Goal: Task Accomplishment & Management: Manage account settings

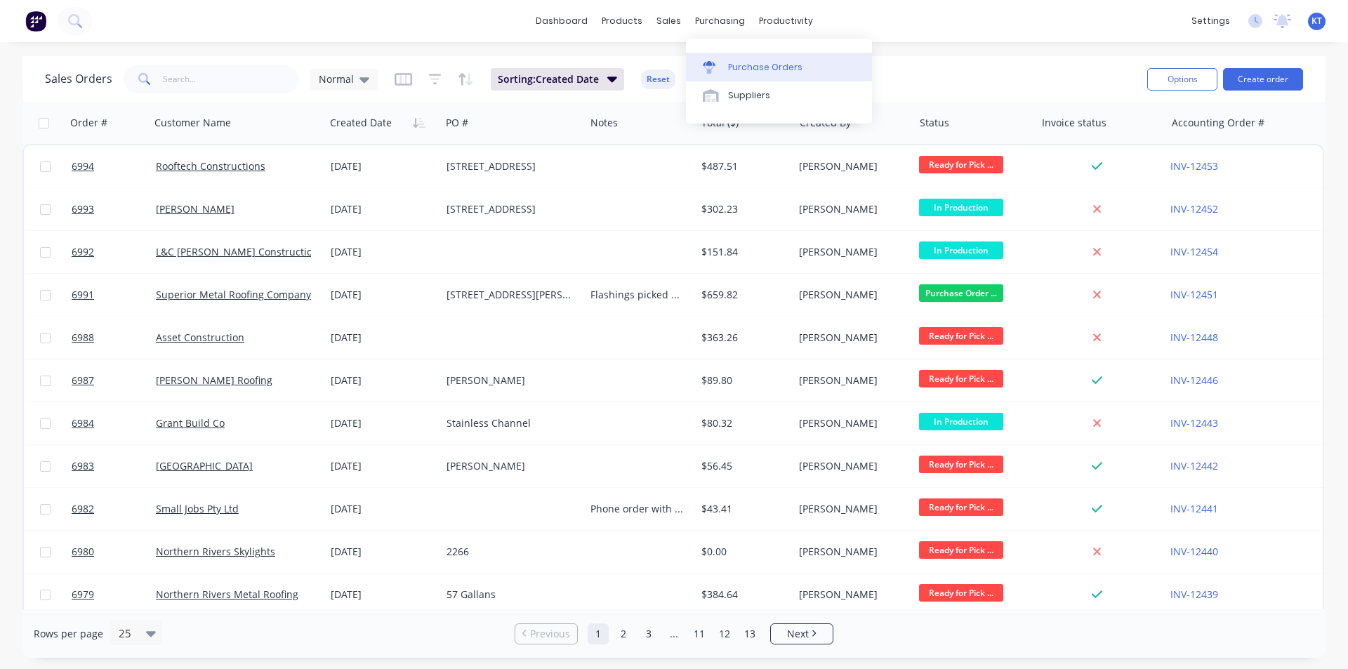
click at [743, 57] on link "Purchase Orders" at bounding box center [779, 67] width 186 height 28
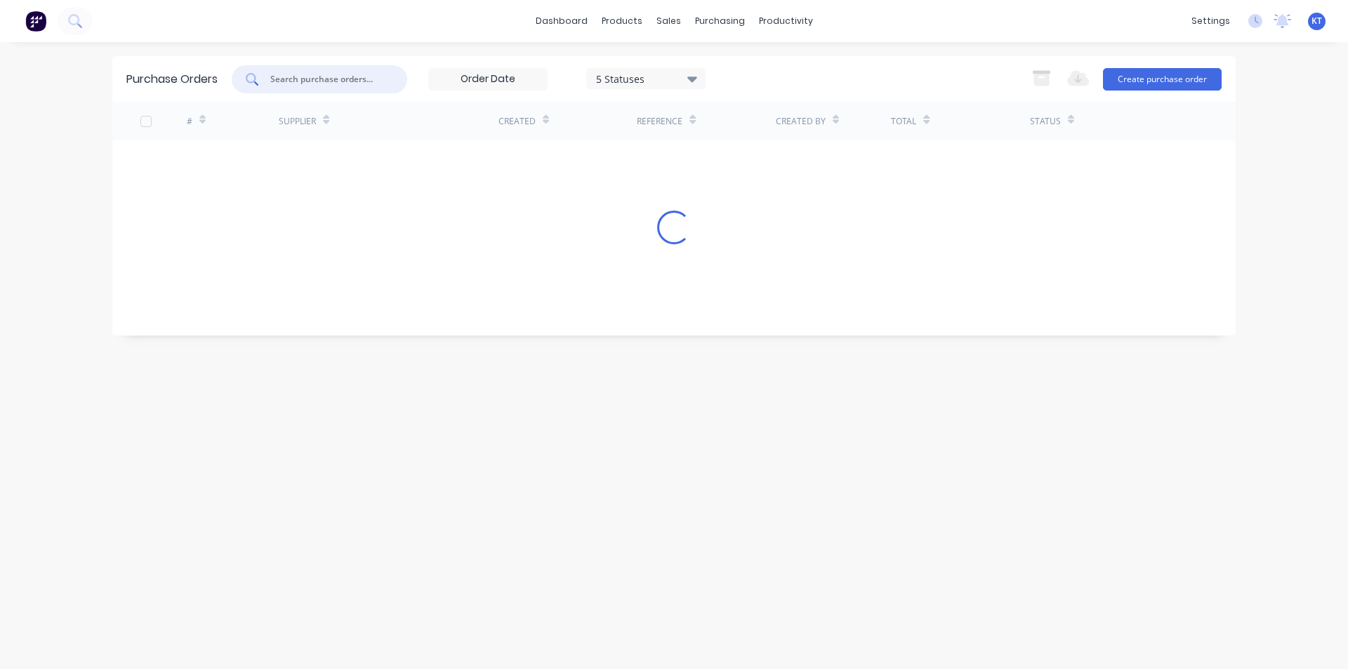
click at [301, 79] on input "text" at bounding box center [327, 79] width 117 height 14
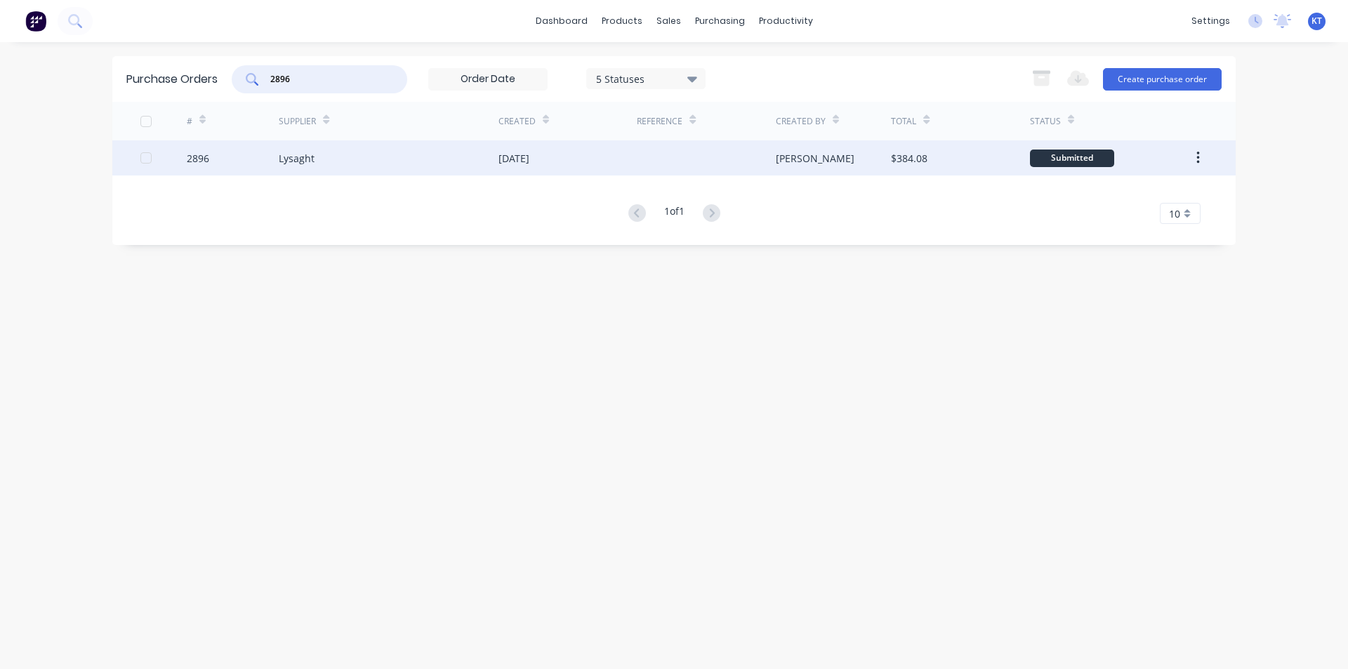
type input "2896"
click at [658, 167] on div at bounding box center [706, 157] width 138 height 35
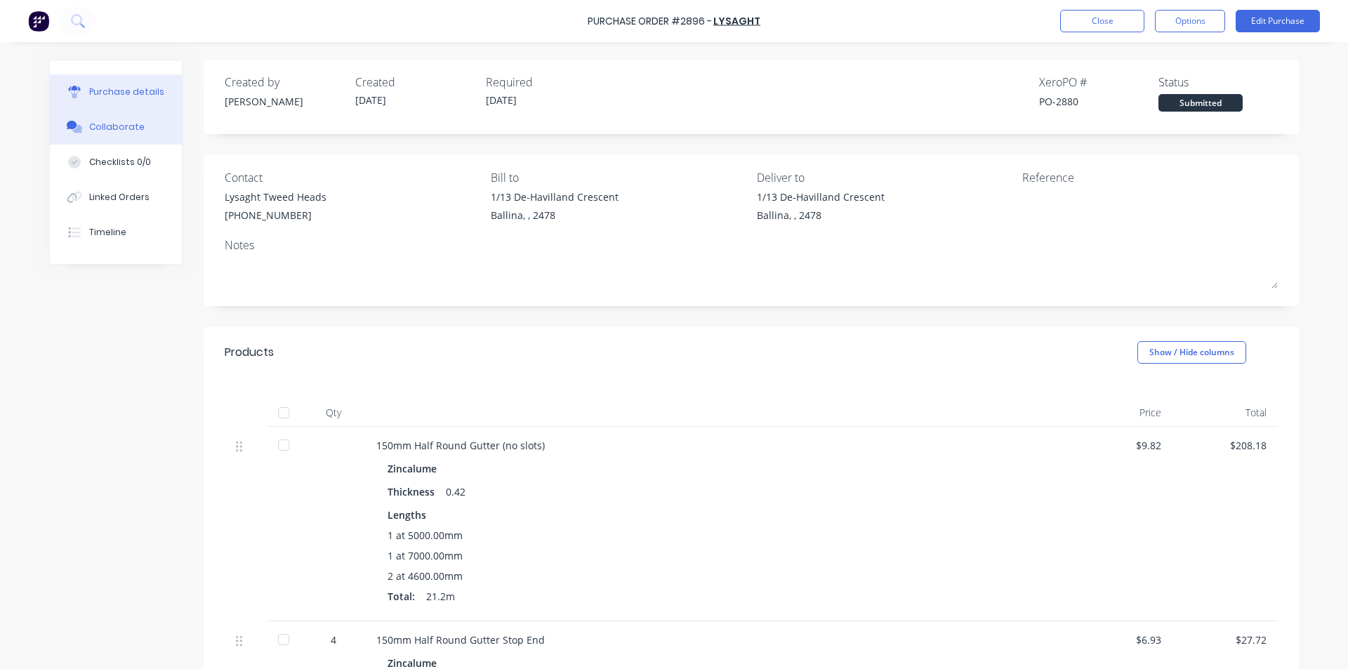
click at [74, 126] on icon at bounding box center [77, 129] width 10 height 8
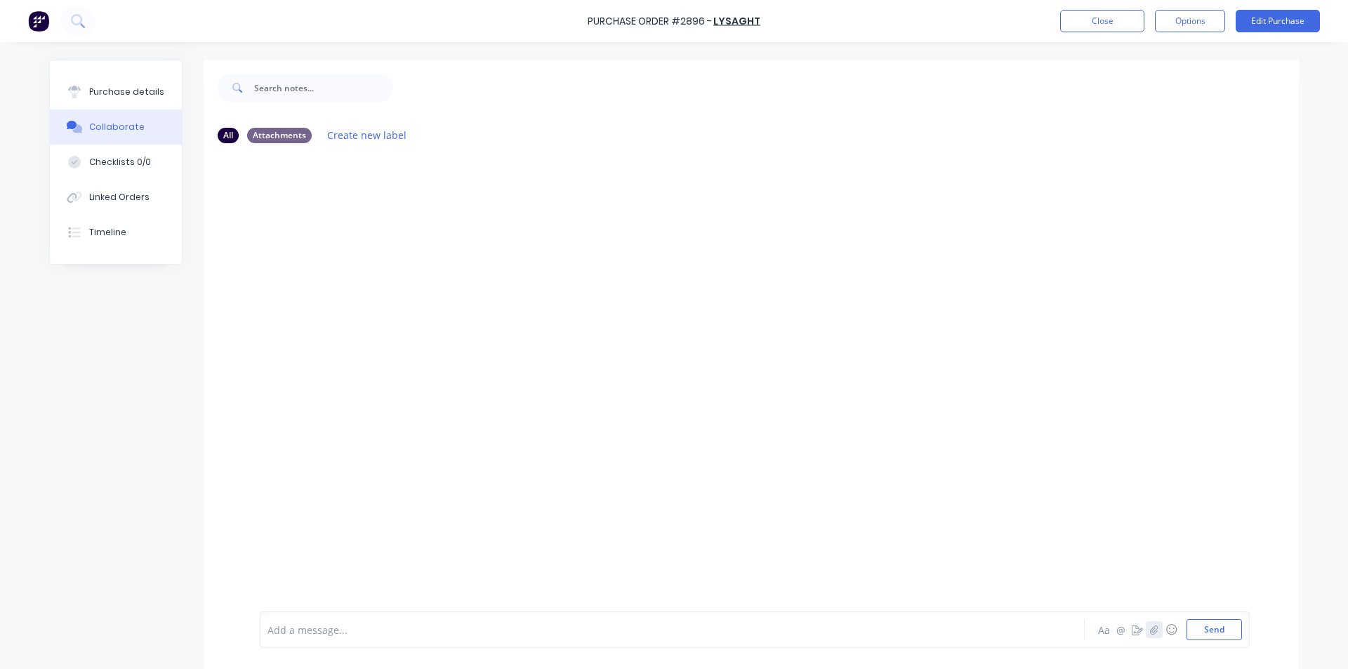
click at [1153, 632] on button "button" at bounding box center [1154, 629] width 17 height 17
click at [1217, 630] on button "Send" at bounding box center [1213, 629] width 55 height 21
click at [1105, 12] on button "Close" at bounding box center [1102, 21] width 84 height 22
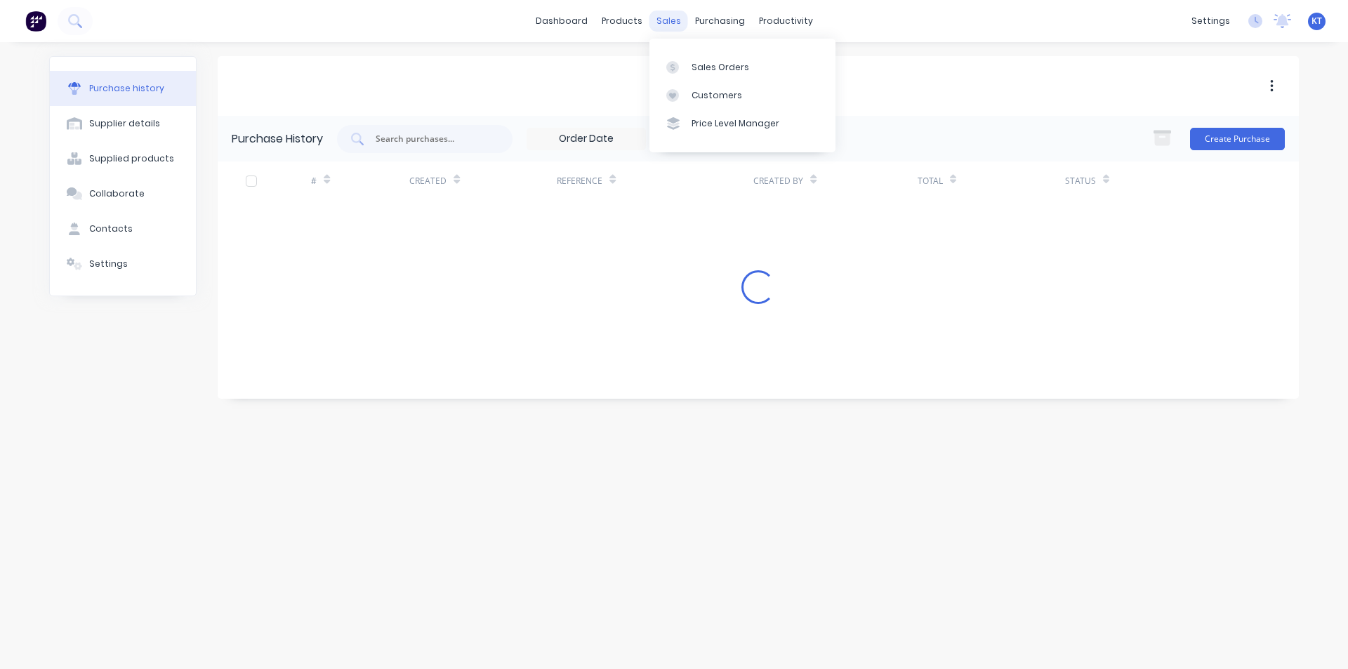
click at [671, 25] on div "sales" at bounding box center [668, 21] width 39 height 21
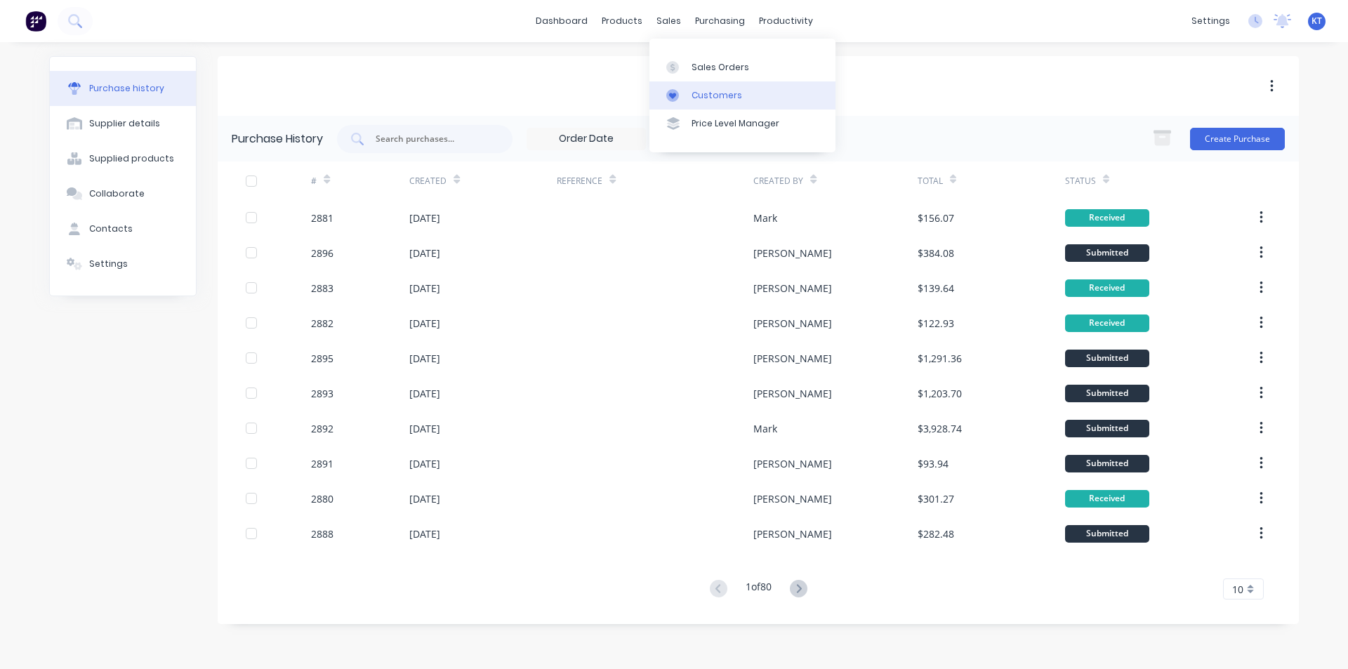
click at [688, 82] on link "Customers" at bounding box center [742, 95] width 186 height 28
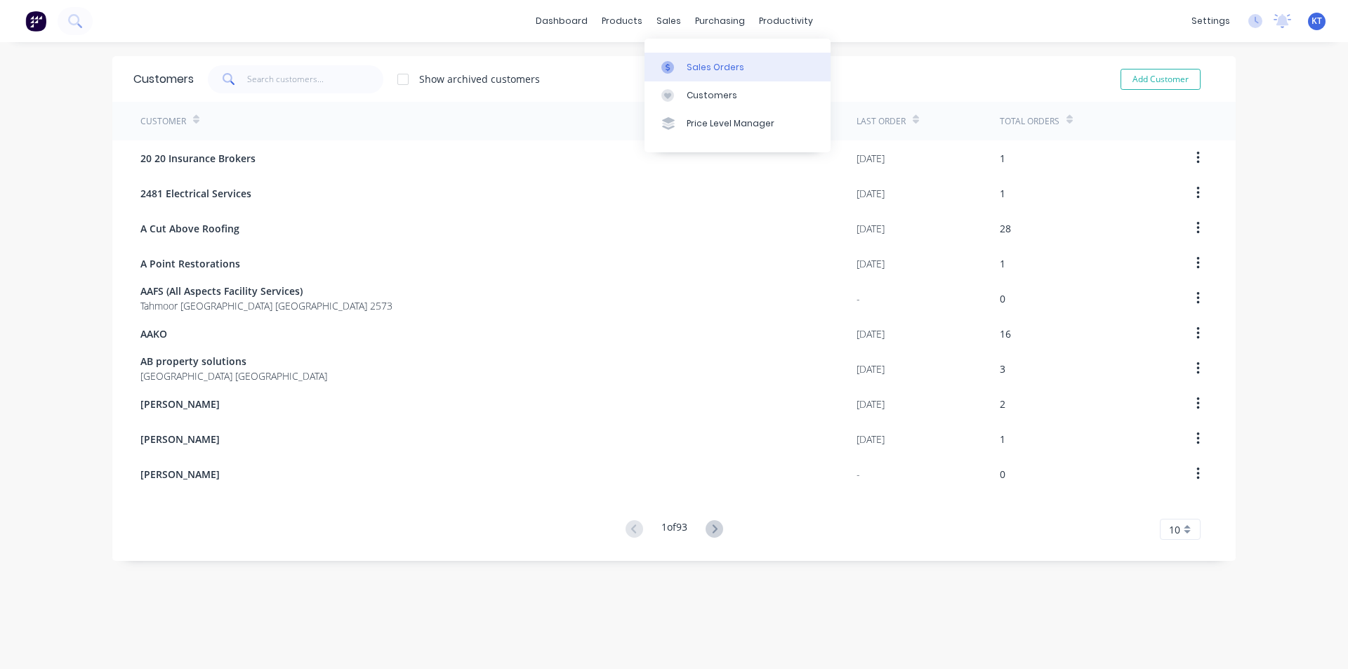
click at [680, 53] on link "Sales Orders" at bounding box center [737, 67] width 186 height 28
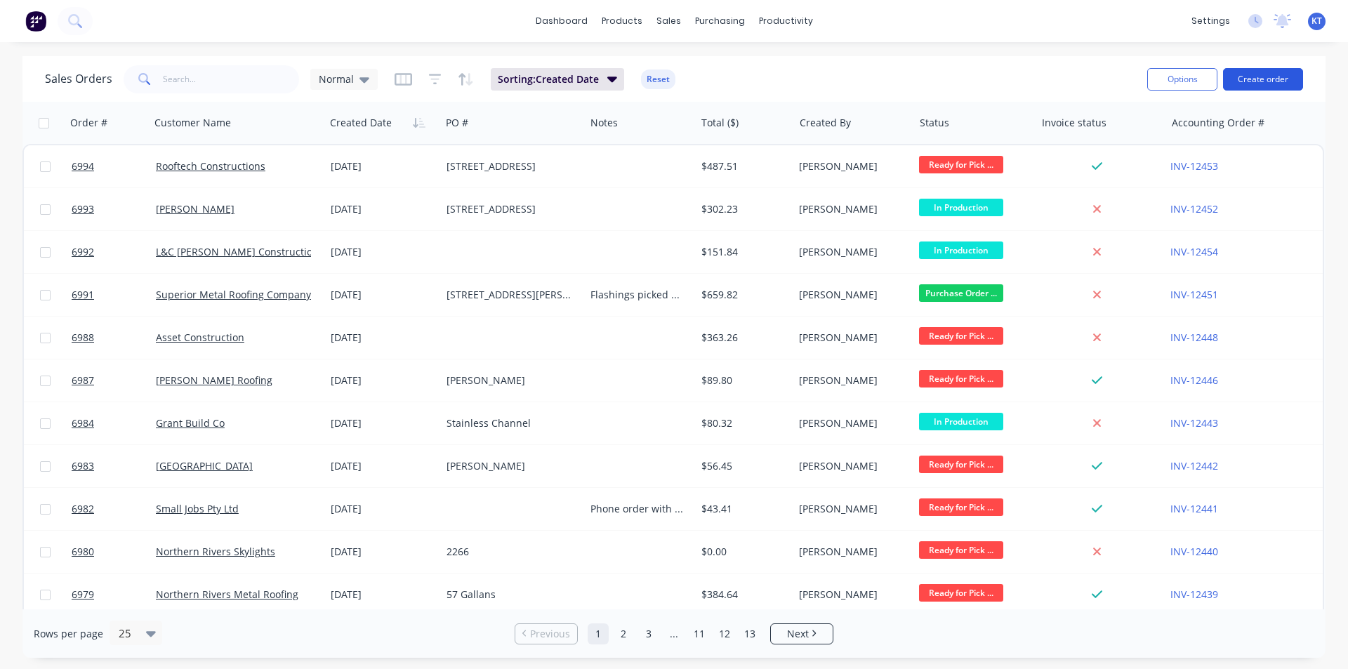
click at [1285, 81] on button "Create order" at bounding box center [1263, 79] width 80 height 22
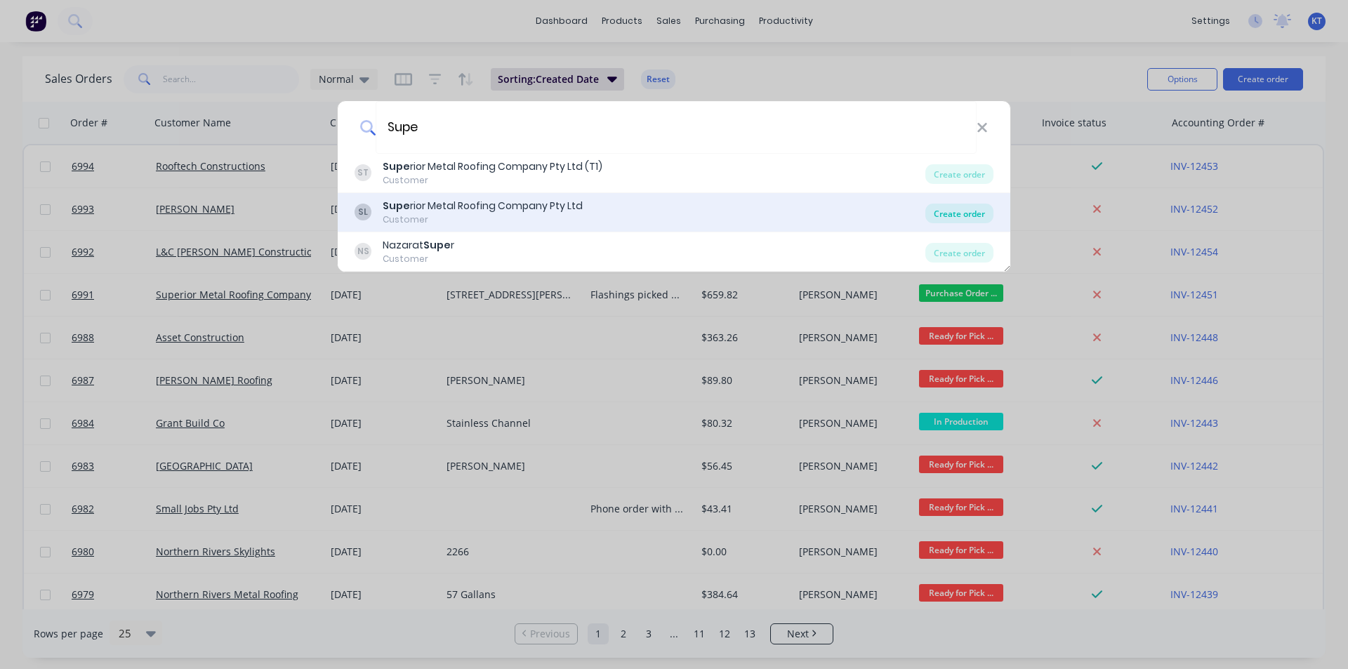
type input "Supe"
click at [950, 211] on div "Create order" at bounding box center [959, 214] width 68 height 20
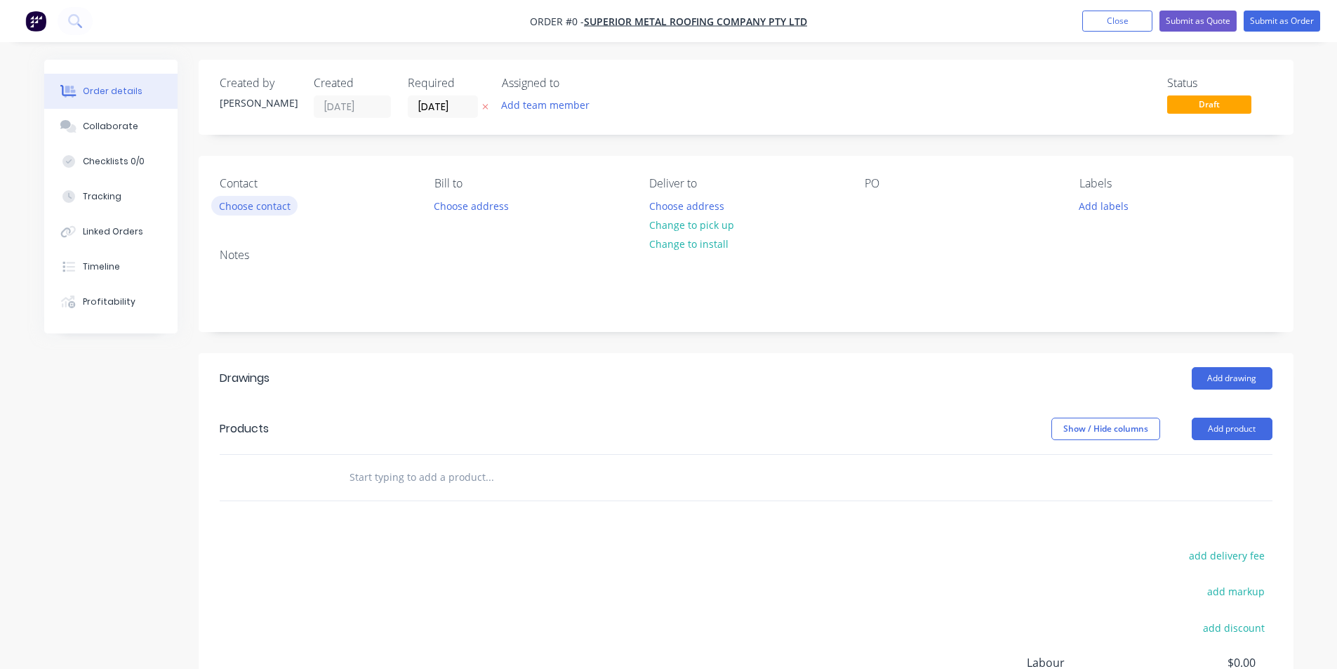
click at [240, 204] on button "Choose contact" at bounding box center [254, 205] width 86 height 19
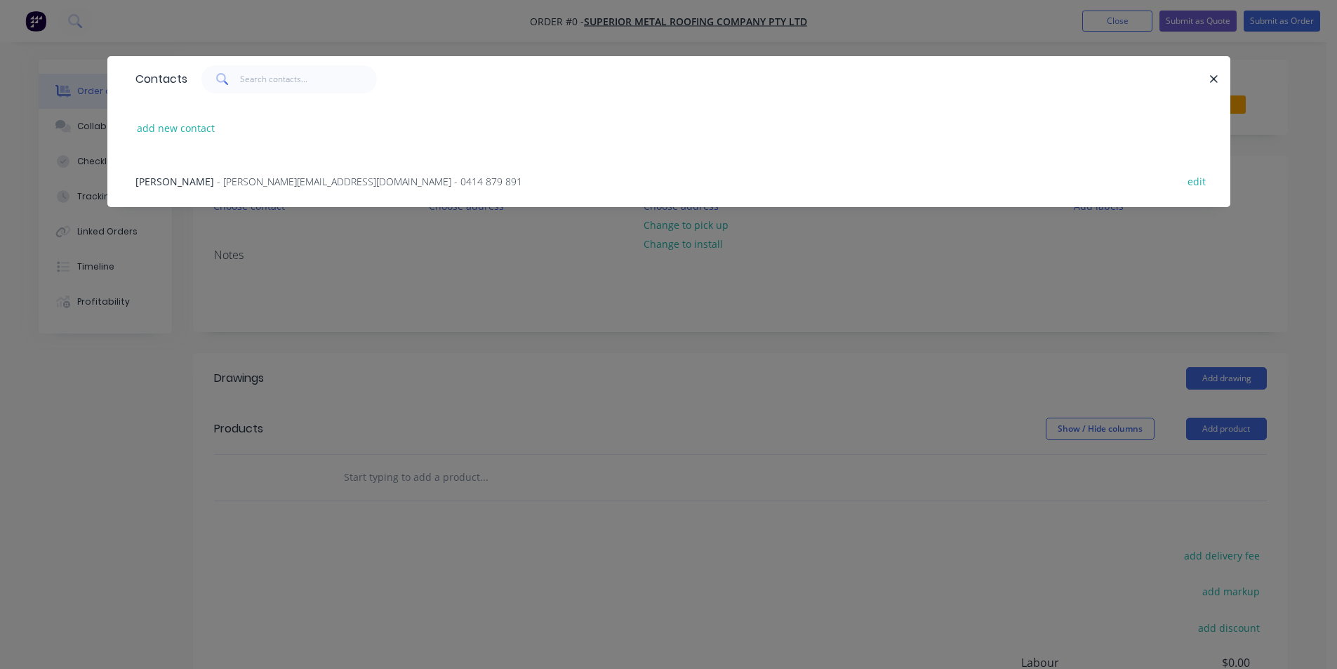
click at [304, 178] on span "- mitch@superiormetalroofing.co - 0414 879 891" at bounding box center [369, 181] width 305 height 13
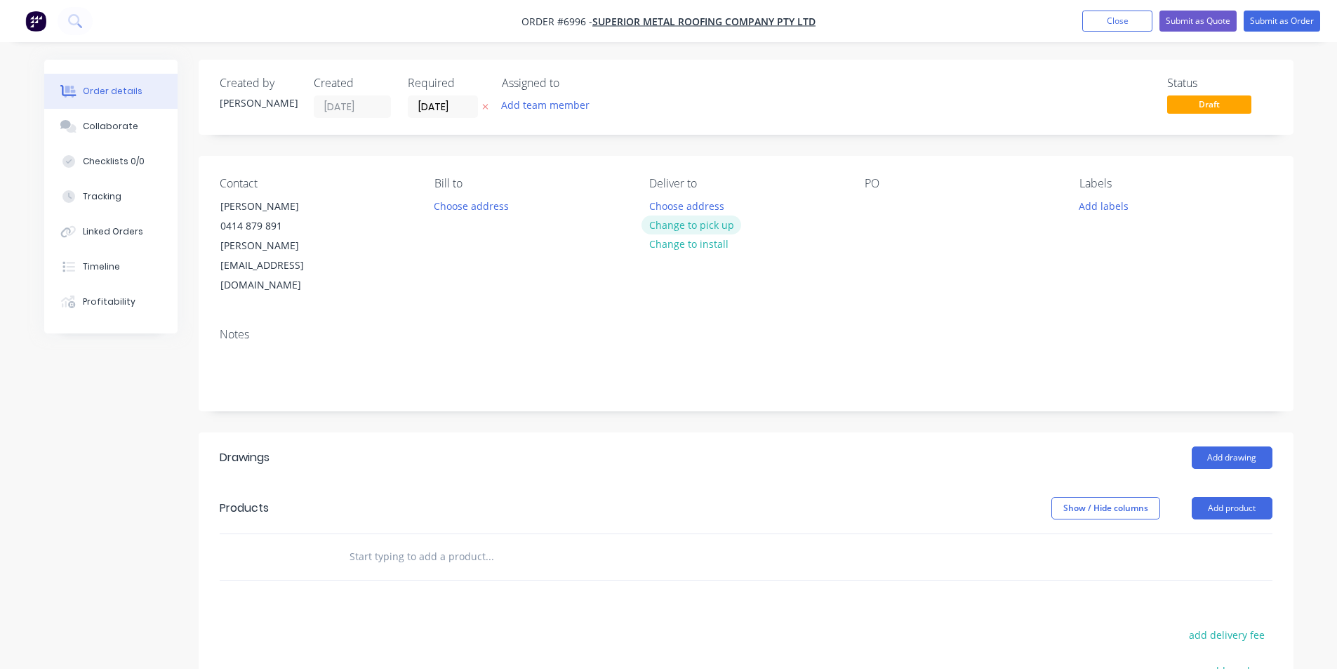
click at [717, 225] on button "Change to pick up" at bounding box center [692, 225] width 100 height 19
click at [863, 201] on div "Contact Mitchell Gyde 0414 879 891 mitch@superiormetalroofing.co Bill to Choose…" at bounding box center [746, 236] width 1095 height 161
click at [871, 198] on div at bounding box center [876, 206] width 22 height 20
click at [1225, 446] on button "Add drawing" at bounding box center [1232, 457] width 81 height 22
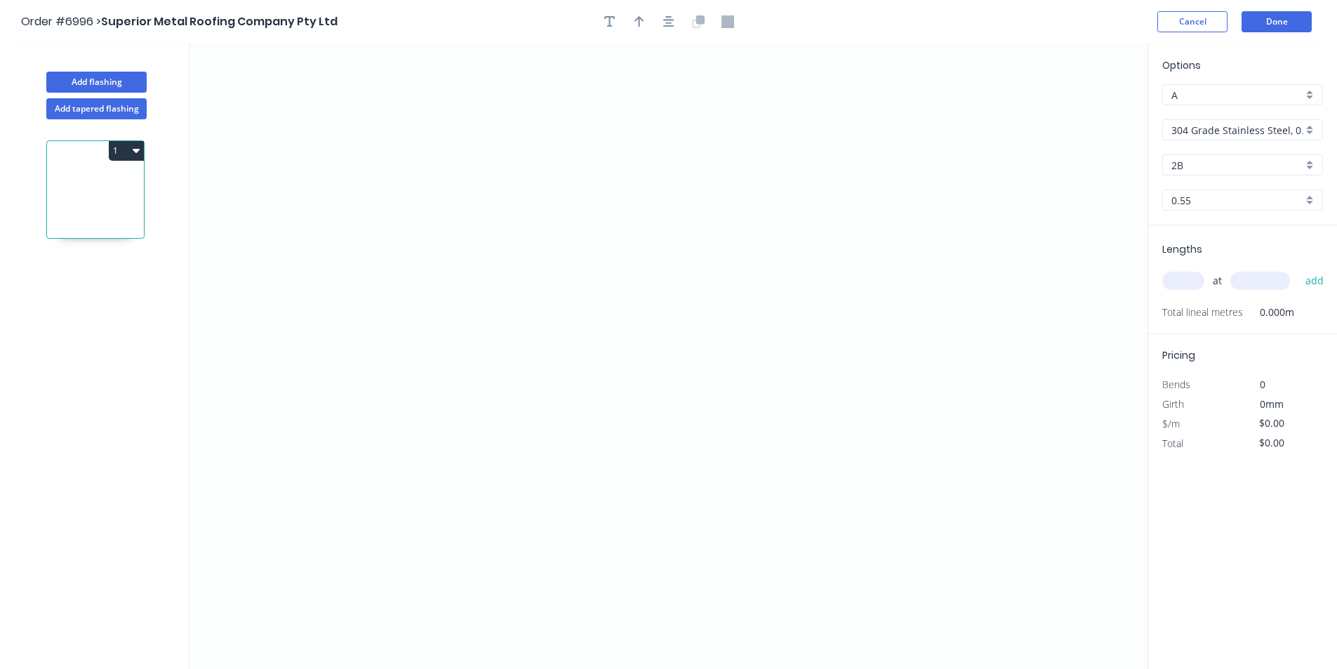
click at [1231, 123] on input "304 Grade Stainless Steel, 0.9mm Perforated Pattern 208 - 2mm hole" at bounding box center [1237, 130] width 131 height 15
click at [1267, 265] on div "Zincalume" at bounding box center [1242, 277] width 159 height 25
type input "Zincalume"
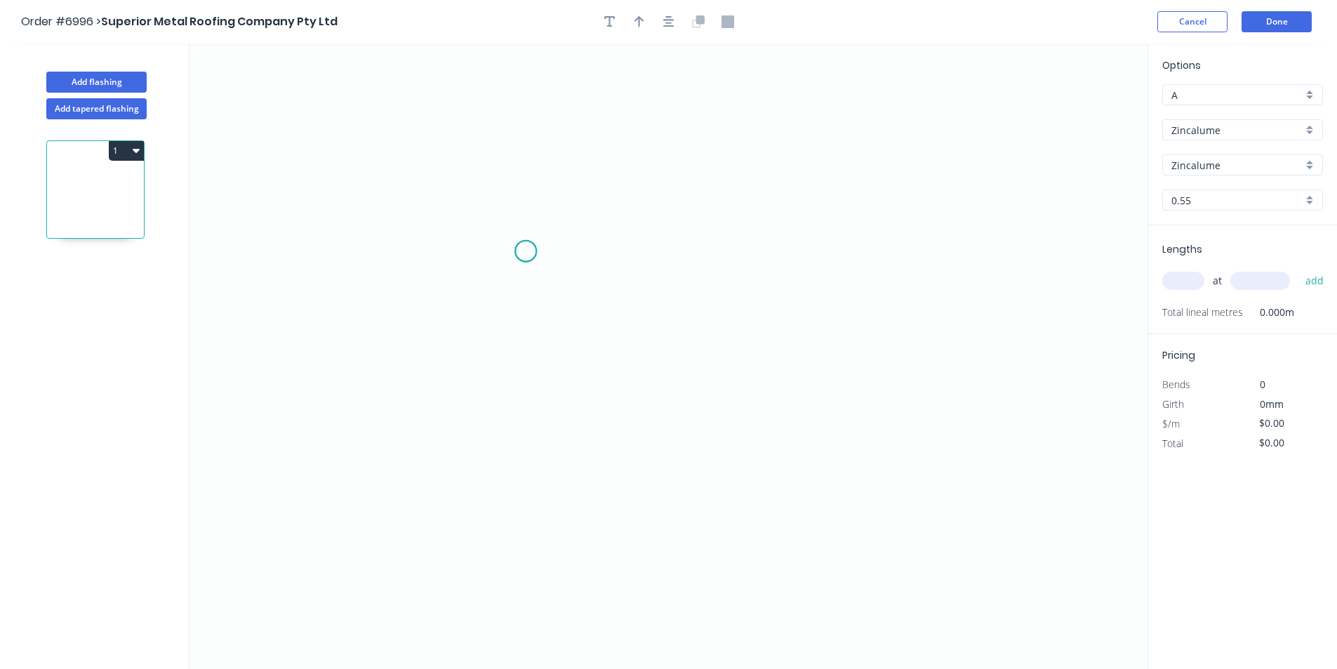
click at [526, 251] on icon "0" at bounding box center [669, 356] width 958 height 625
click at [524, 425] on icon "0" at bounding box center [669, 356] width 958 height 625
click at [741, 459] on icon "0 ?" at bounding box center [669, 356] width 958 height 625
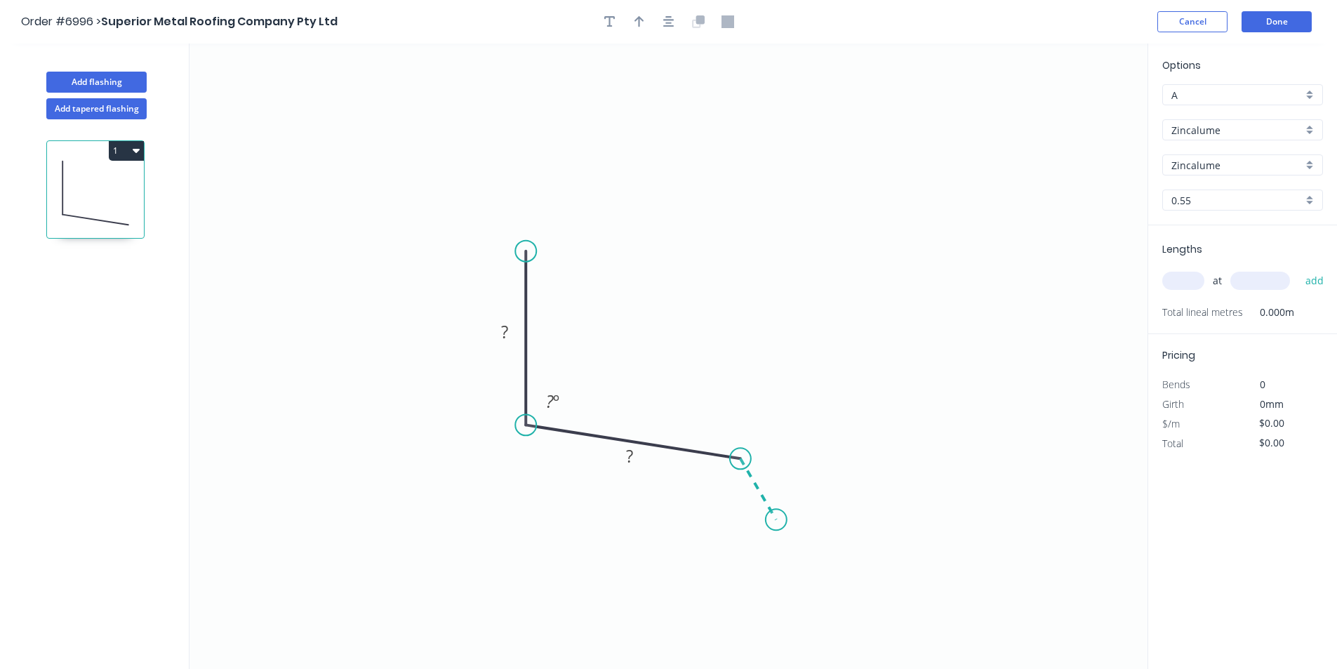
click at [777, 522] on icon "0 ? ? ? º" at bounding box center [669, 356] width 958 height 625
click at [785, 469] on rect at bounding box center [777, 474] width 28 height 20
type input "$10.81"
click at [663, 23] on button "button" at bounding box center [668, 21] width 21 height 21
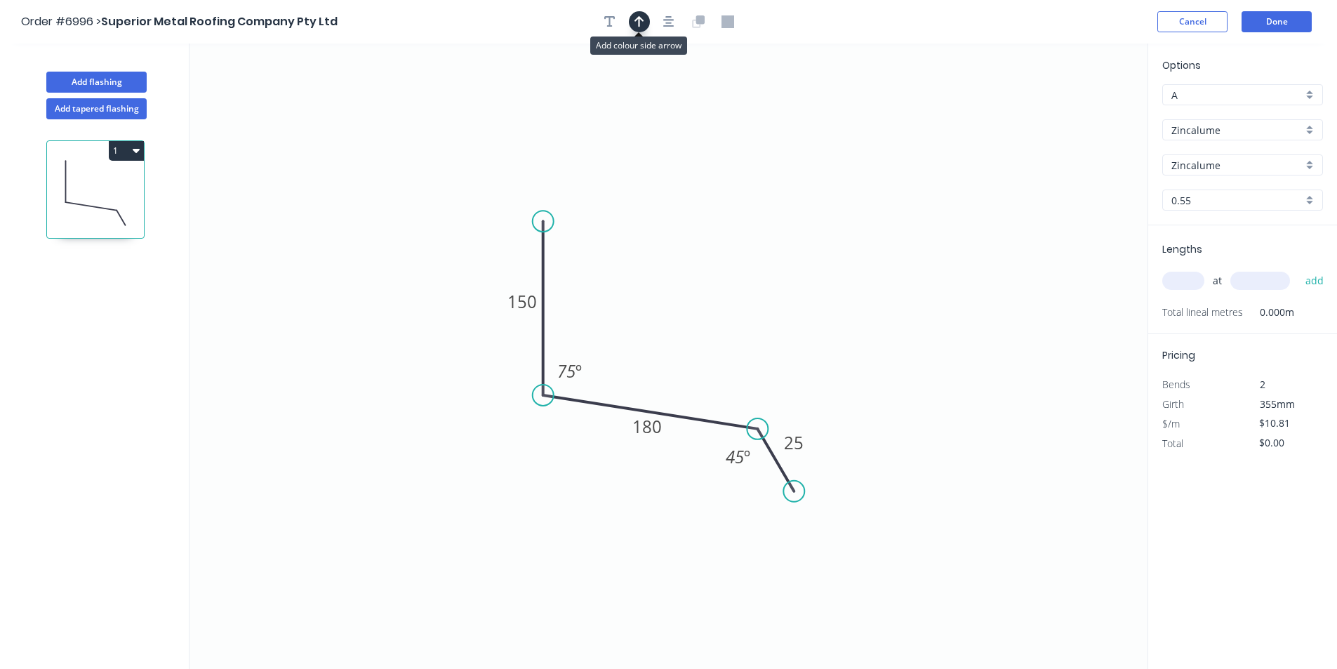
click at [644, 22] on button "button" at bounding box center [639, 21] width 21 height 21
drag, startPoint x: 1078, startPoint y: 110, endPoint x: 586, endPoint y: 331, distance: 539.1
click at [605, 329] on icon at bounding box center [611, 306] width 13 height 45
click at [1184, 284] on input "text" at bounding box center [1183, 281] width 42 height 18
type input "2"
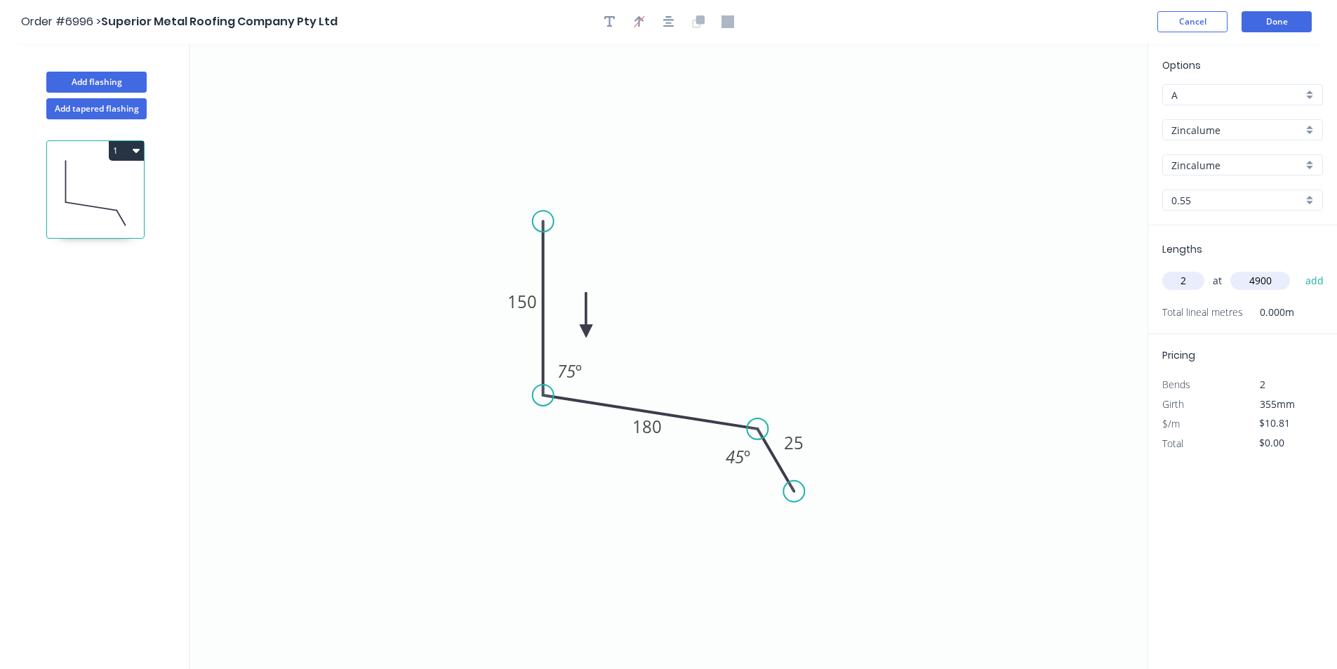
type input "4900"
click at [1299, 269] on button "add" at bounding box center [1315, 281] width 33 height 24
type input "$105.94"
click at [1259, 25] on button "Done" at bounding box center [1277, 21] width 70 height 21
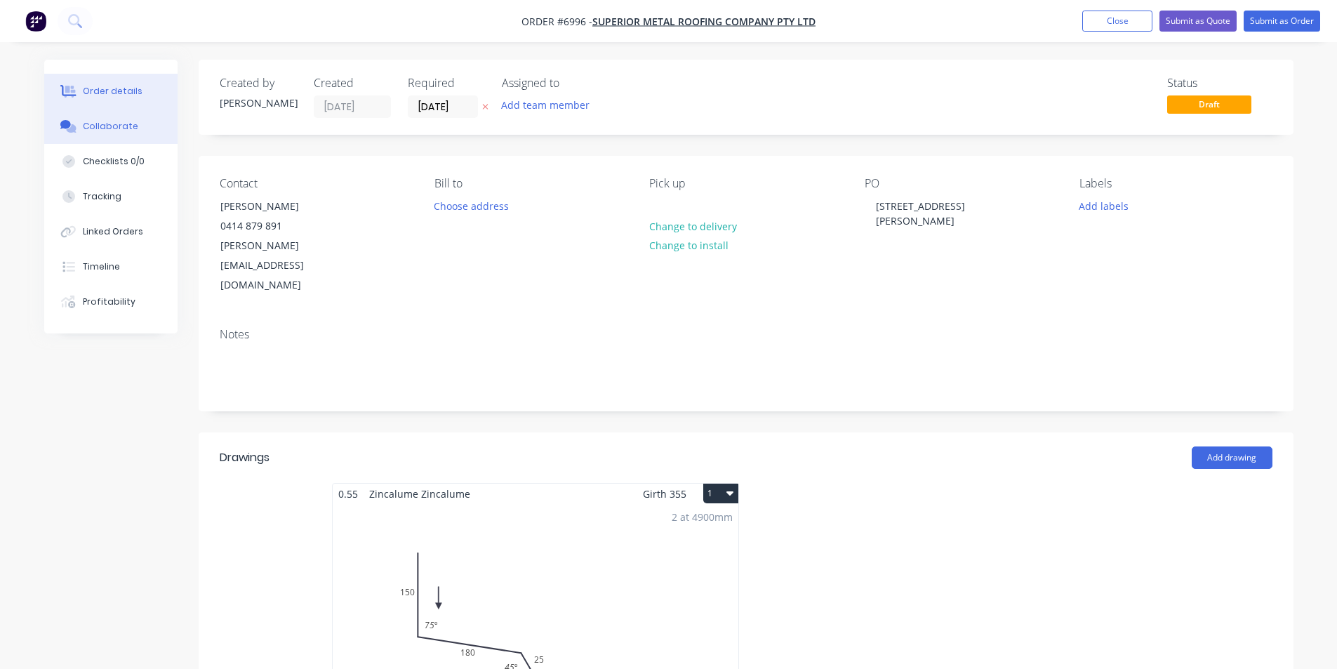
click at [110, 117] on button "Collaborate" at bounding box center [110, 126] width 133 height 35
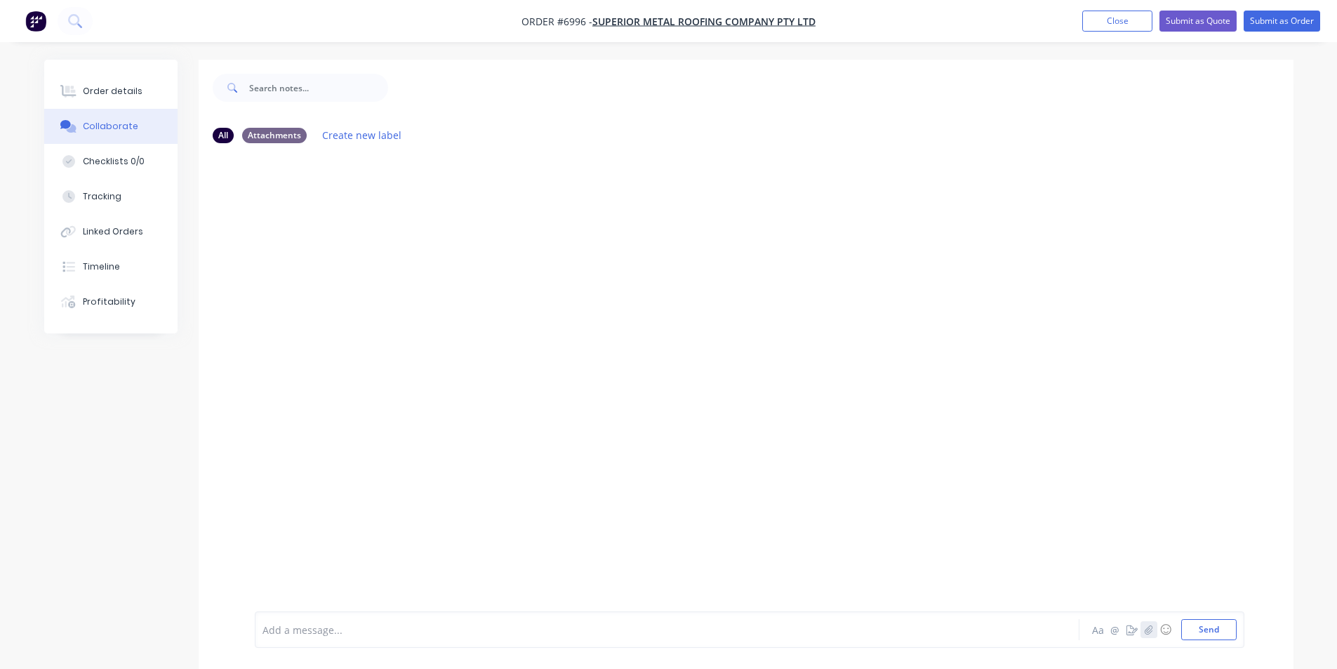
click at [1148, 628] on icon "button" at bounding box center [1148, 630] width 8 height 10
click at [1224, 626] on button "Send" at bounding box center [1208, 629] width 55 height 21
click at [274, 237] on div at bounding box center [305, 254] width 88 height 65
click at [369, 264] on icon "button" at bounding box center [368, 262] width 4 height 16
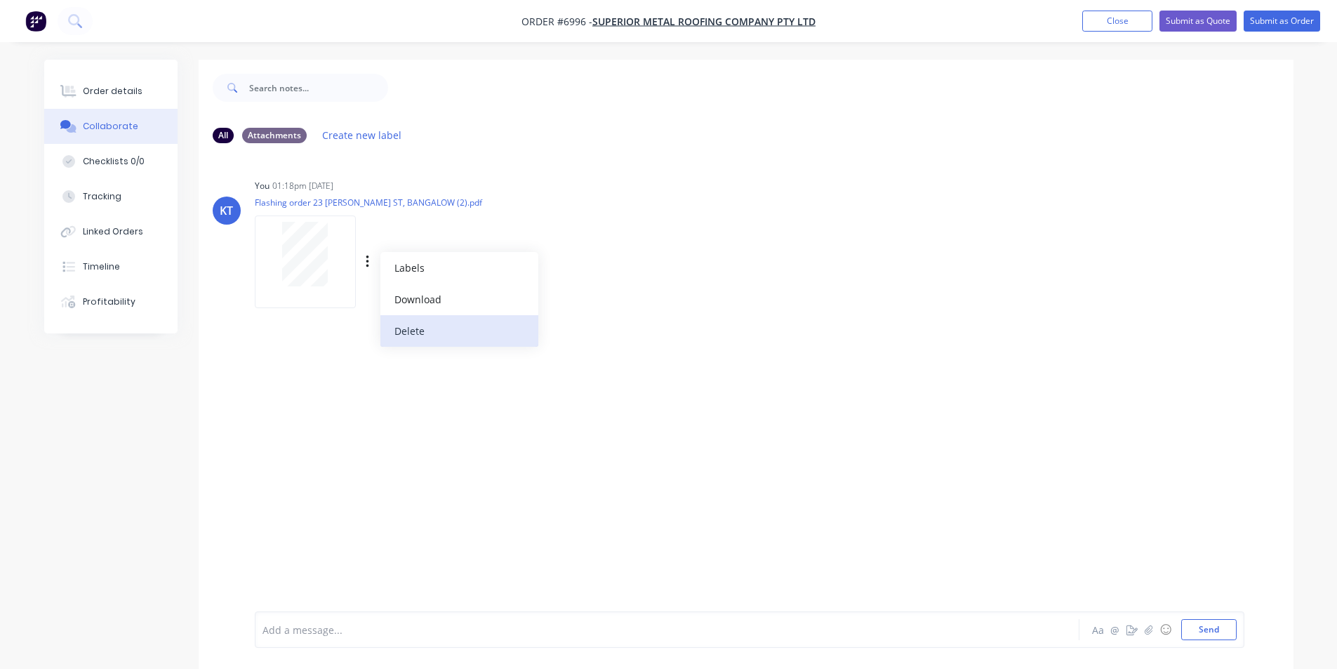
click at [399, 333] on button "Delete" at bounding box center [459, 331] width 158 height 32
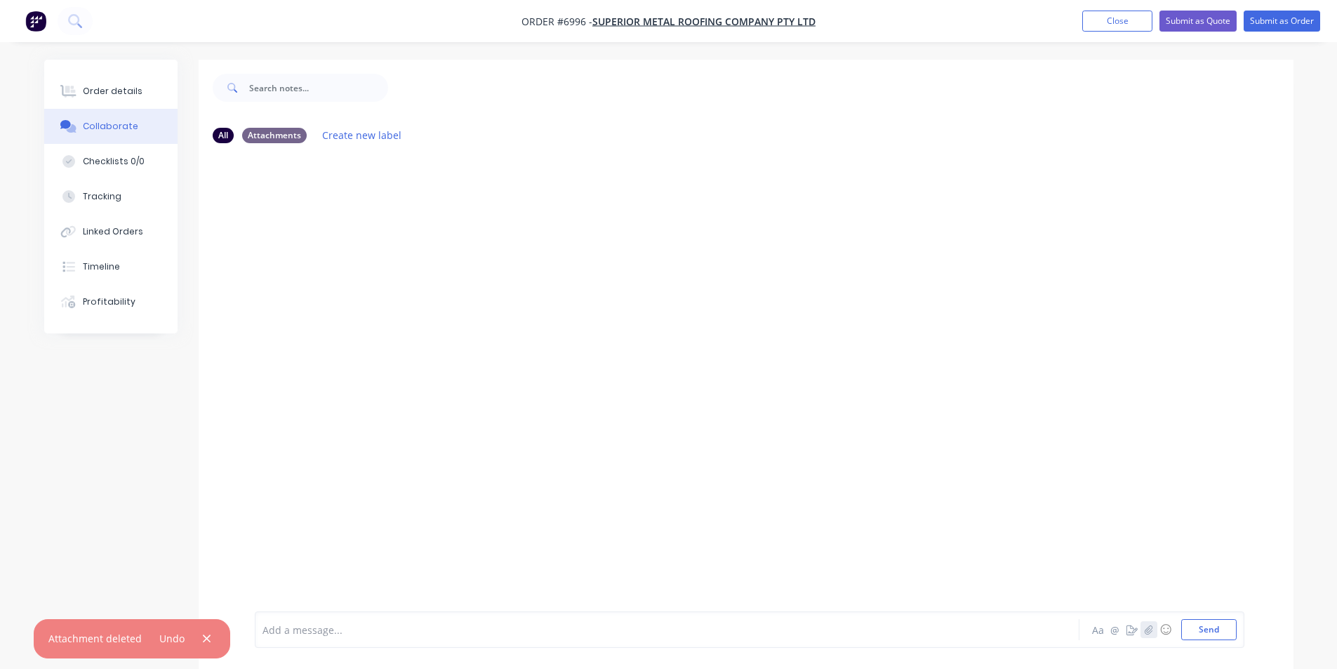
click at [1146, 636] on button "button" at bounding box center [1149, 629] width 17 height 17
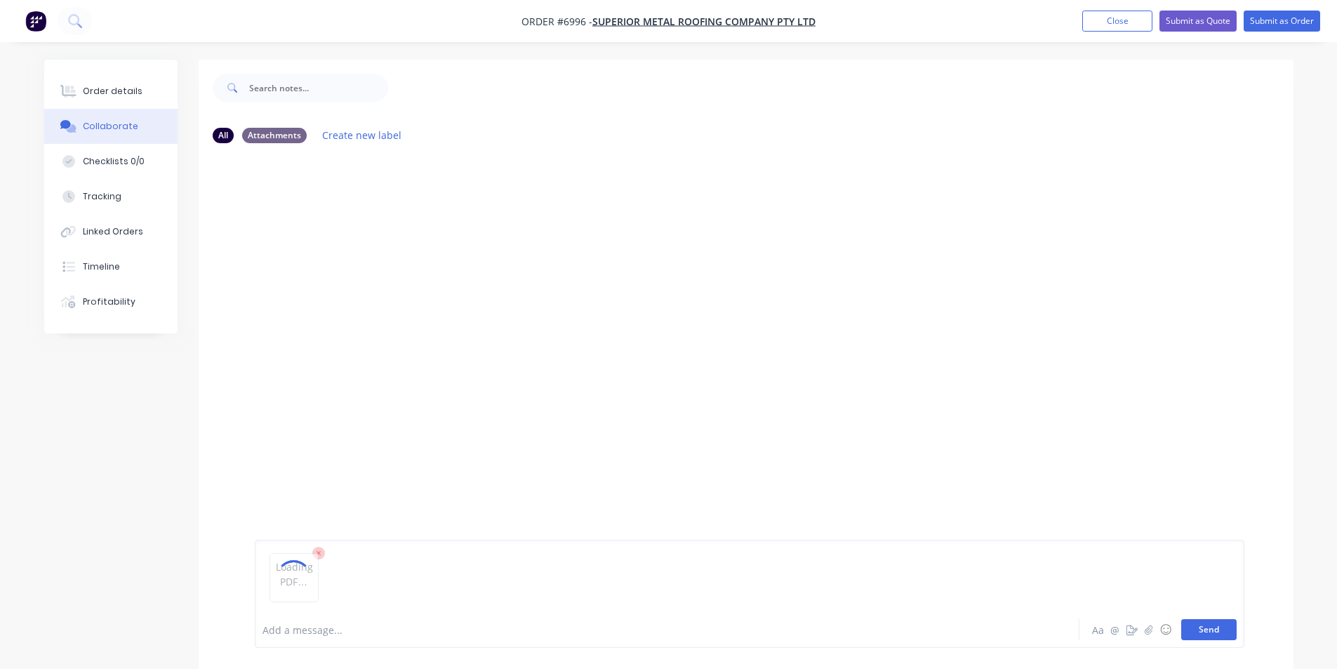
click at [1209, 635] on button "Send" at bounding box center [1208, 629] width 55 height 21
click at [119, 94] on div "Order details" at bounding box center [113, 91] width 60 height 13
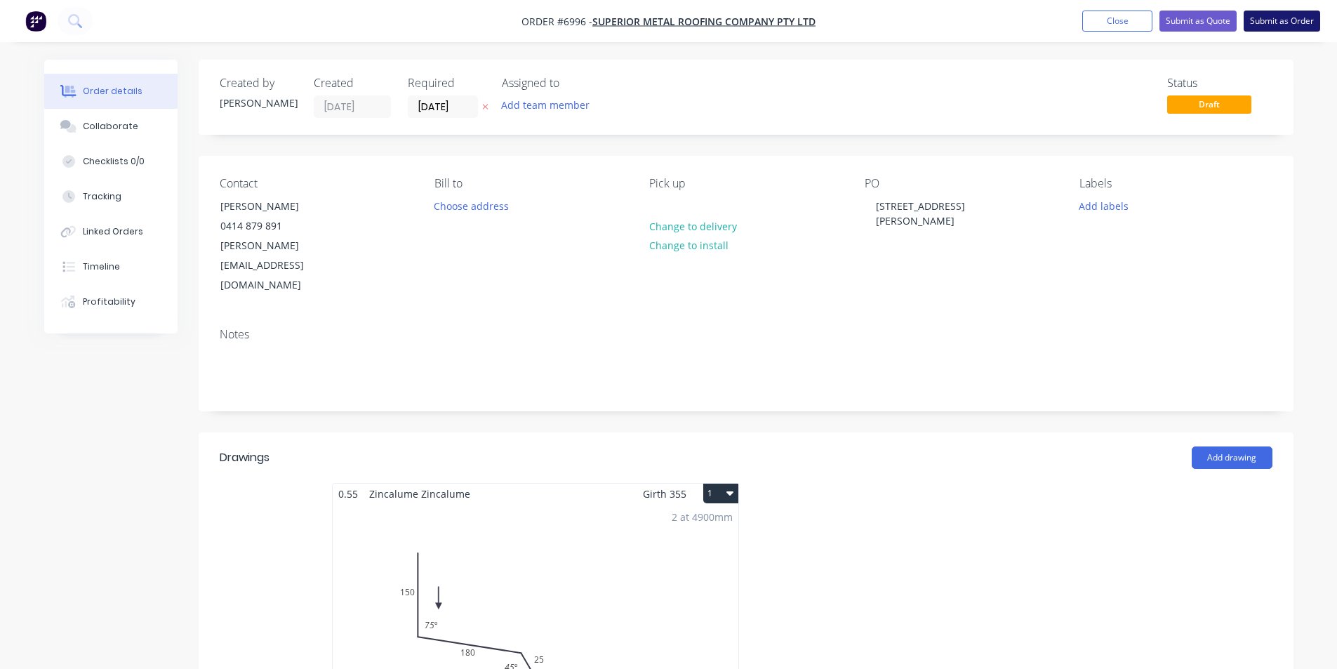
click at [1284, 22] on button "Submit as Order" at bounding box center [1282, 21] width 77 height 21
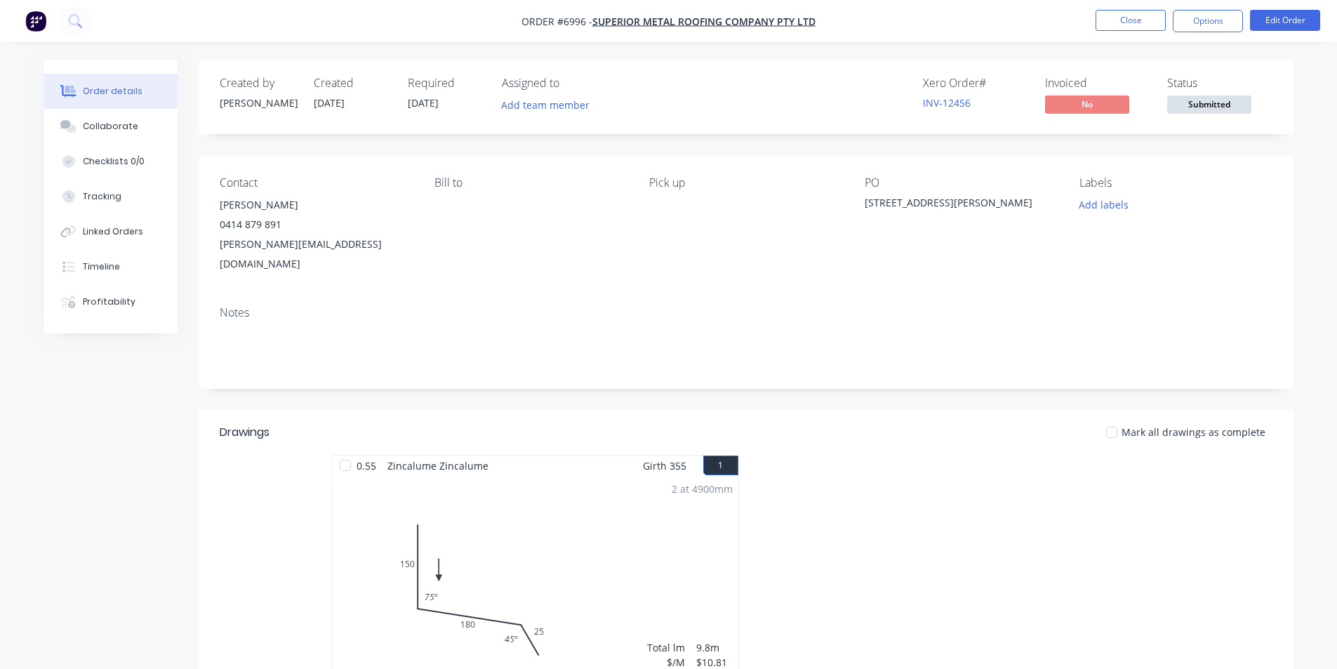
click at [1207, 91] on span at bounding box center [1209, 93] width 9 height 4
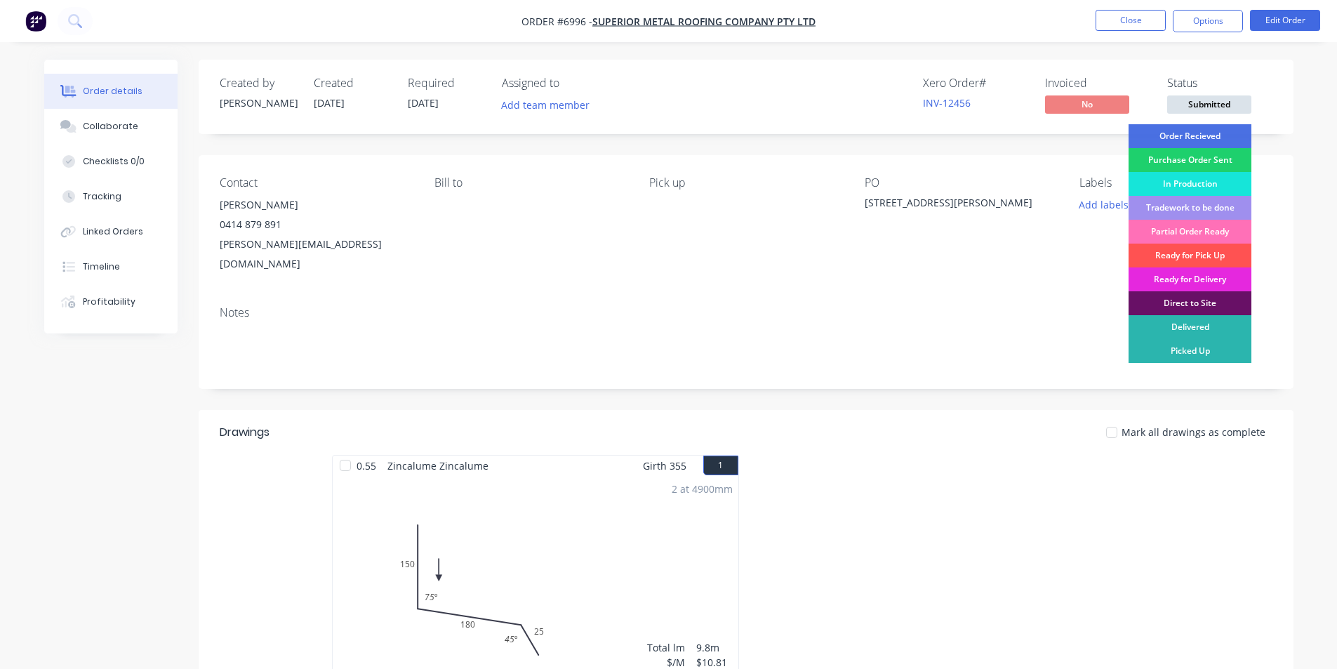
click at [1209, 102] on span "Submitted" at bounding box center [1209, 104] width 84 height 18
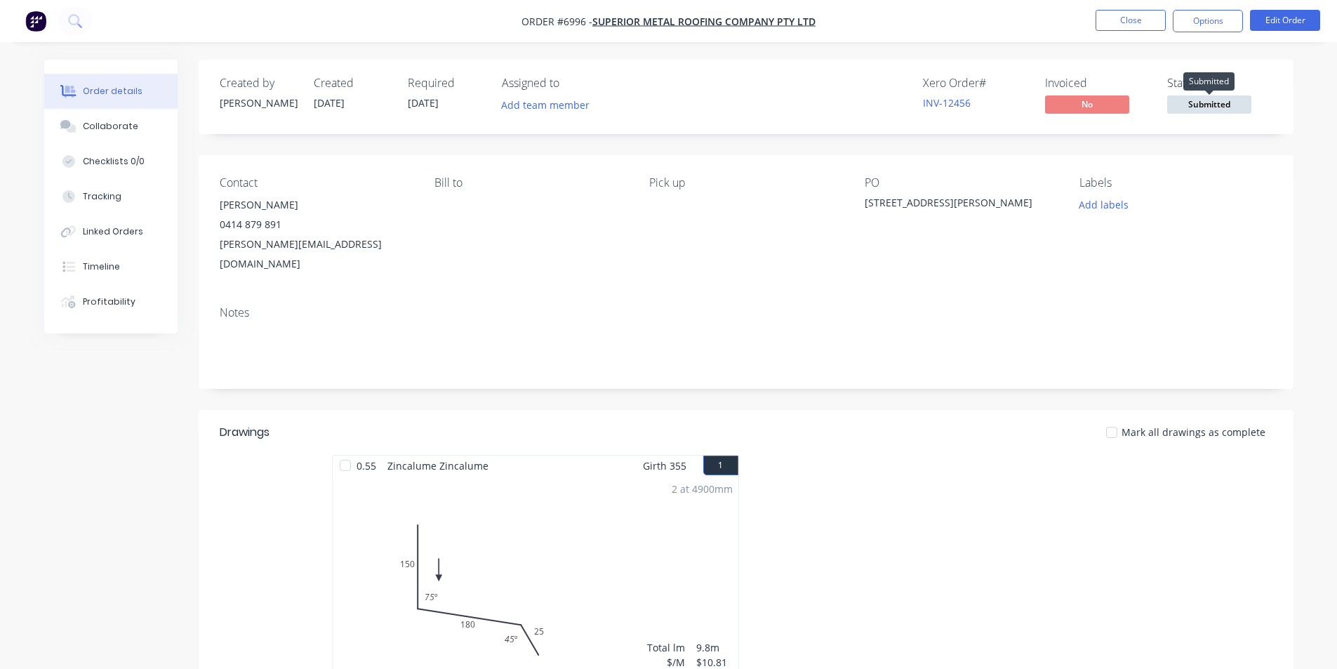
click at [1209, 102] on span "Submitted" at bounding box center [1209, 104] width 84 height 18
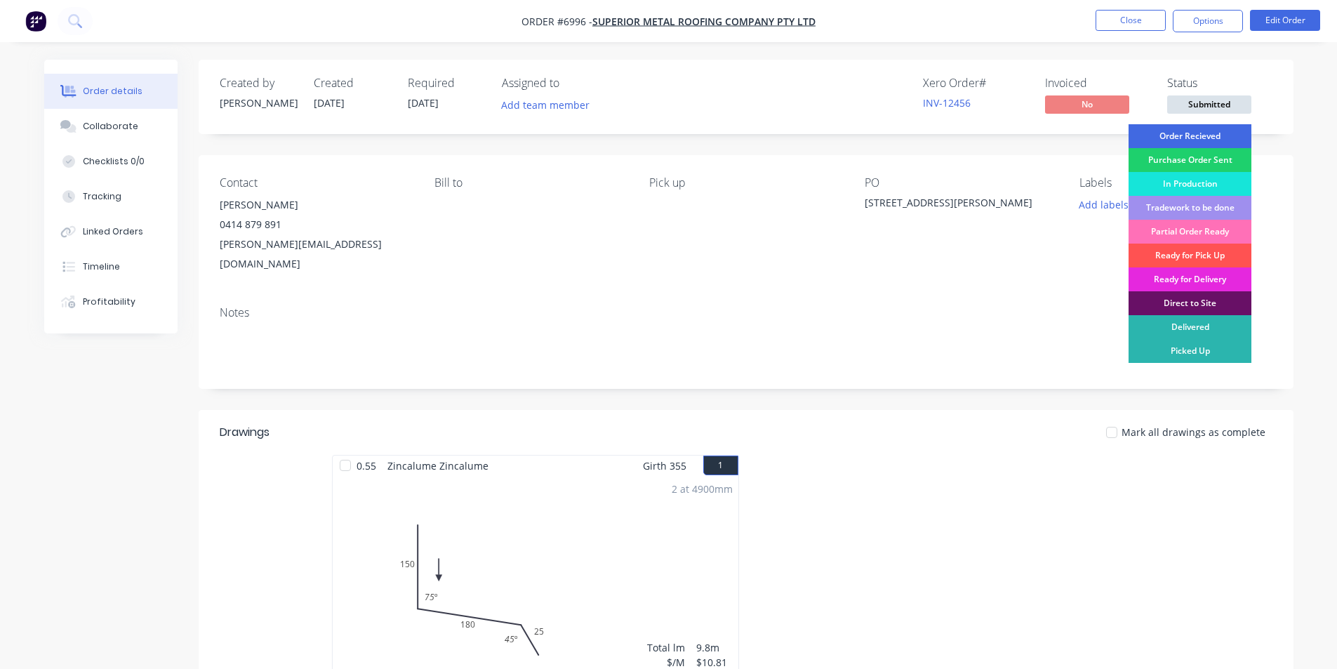
click at [1214, 135] on div "Order Recieved" at bounding box center [1190, 136] width 123 height 24
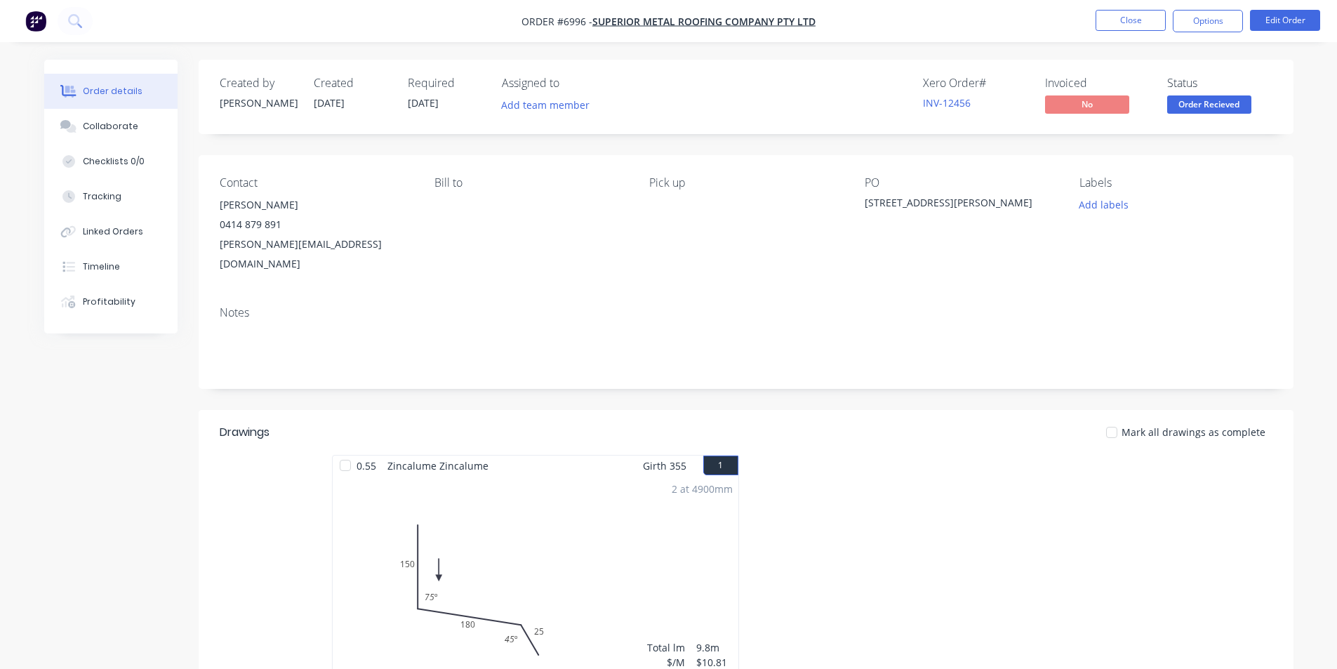
click at [1211, 107] on span "Order Recieved" at bounding box center [1209, 104] width 84 height 18
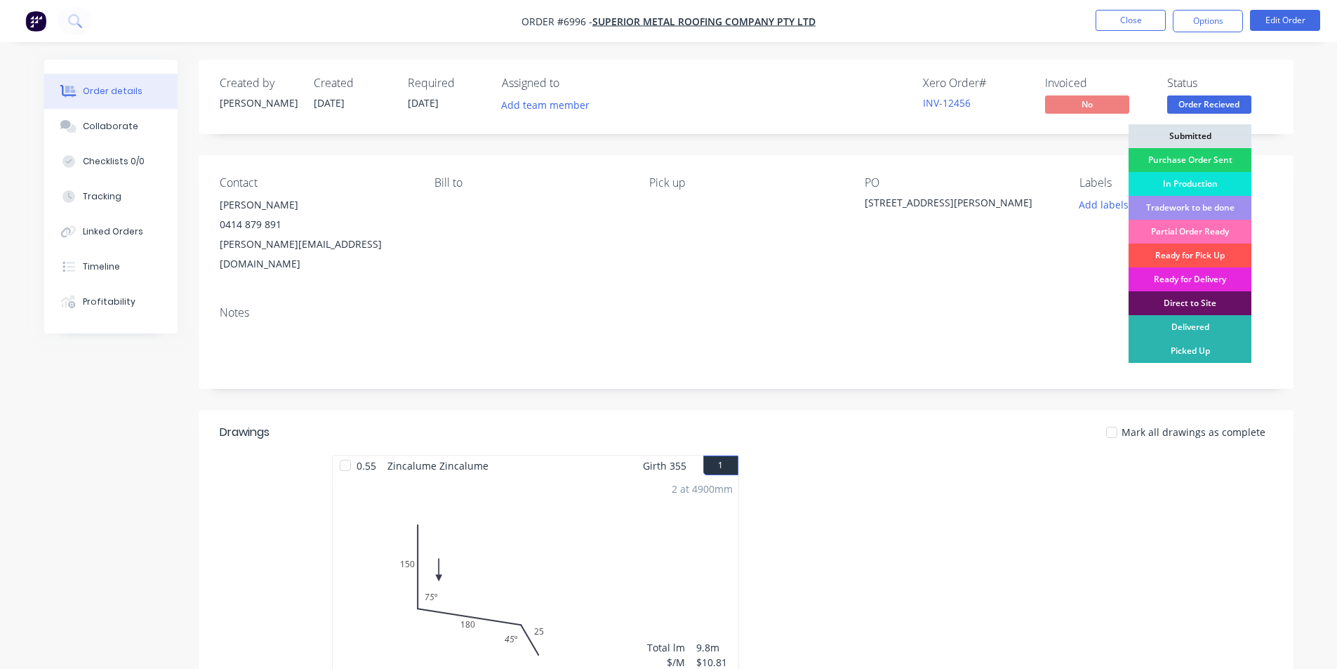
click at [1207, 183] on div "In Production" at bounding box center [1190, 184] width 123 height 24
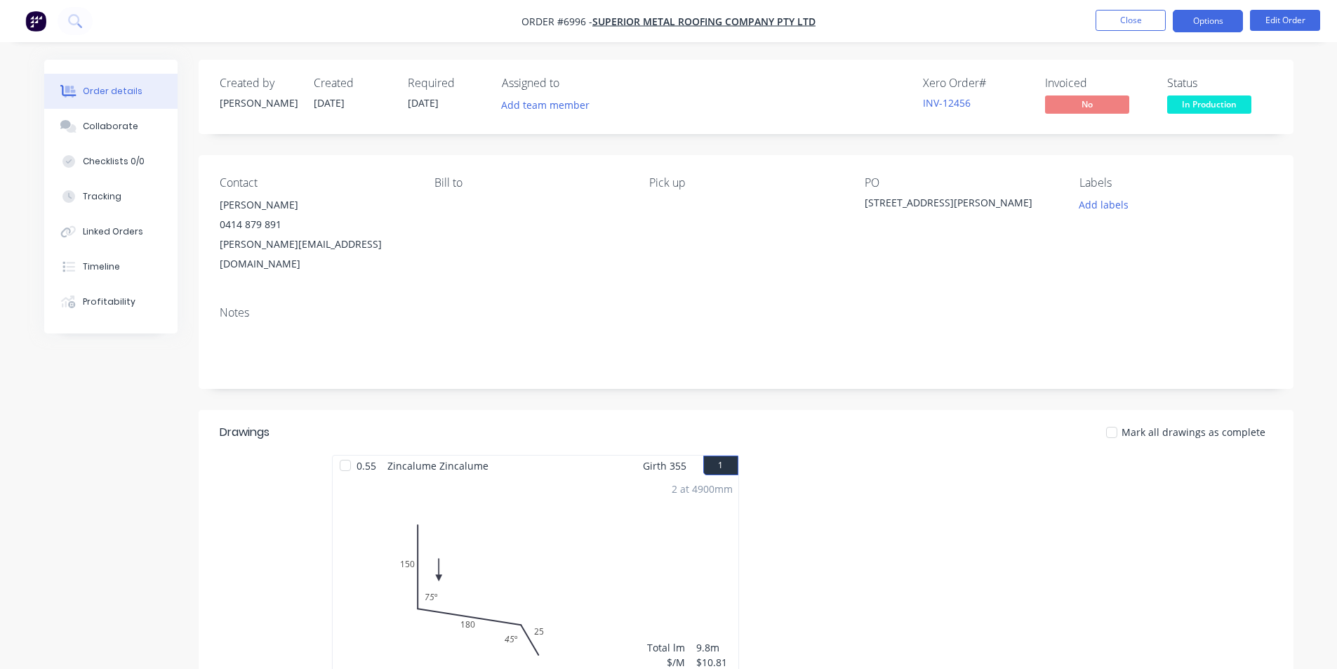
click at [1212, 24] on button "Options" at bounding box center [1208, 21] width 70 height 22
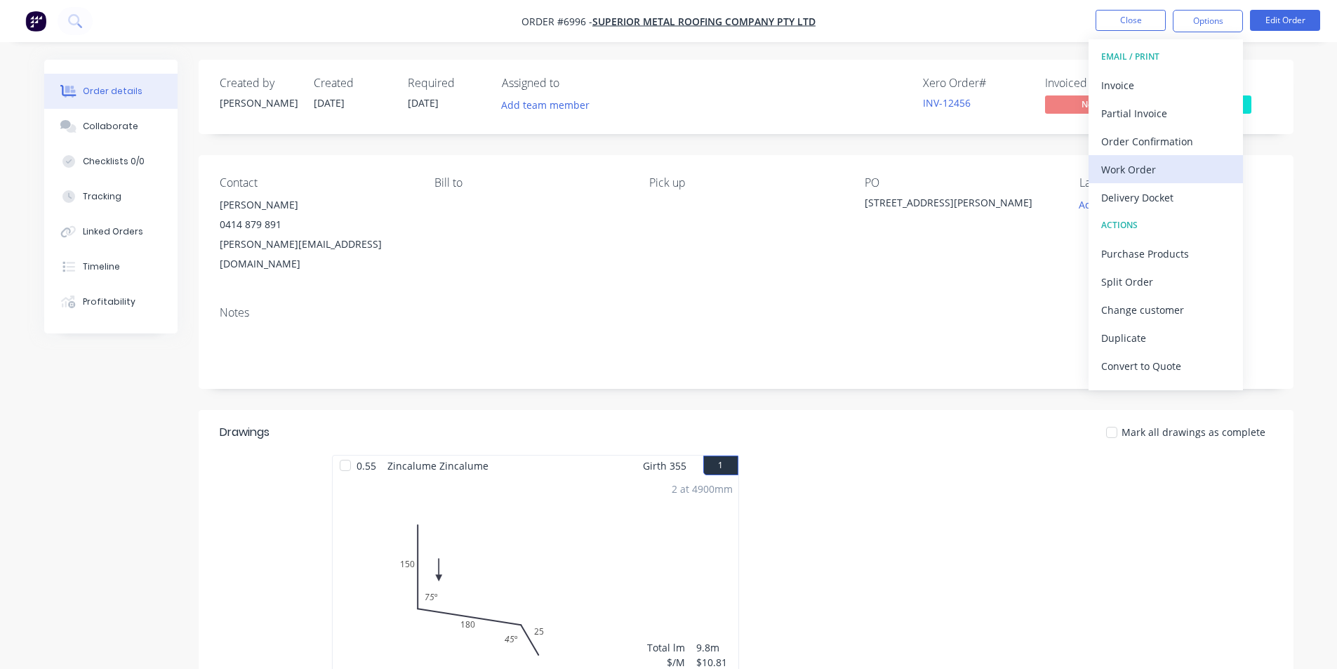
click at [1149, 175] on div "Work Order" at bounding box center [1165, 169] width 129 height 20
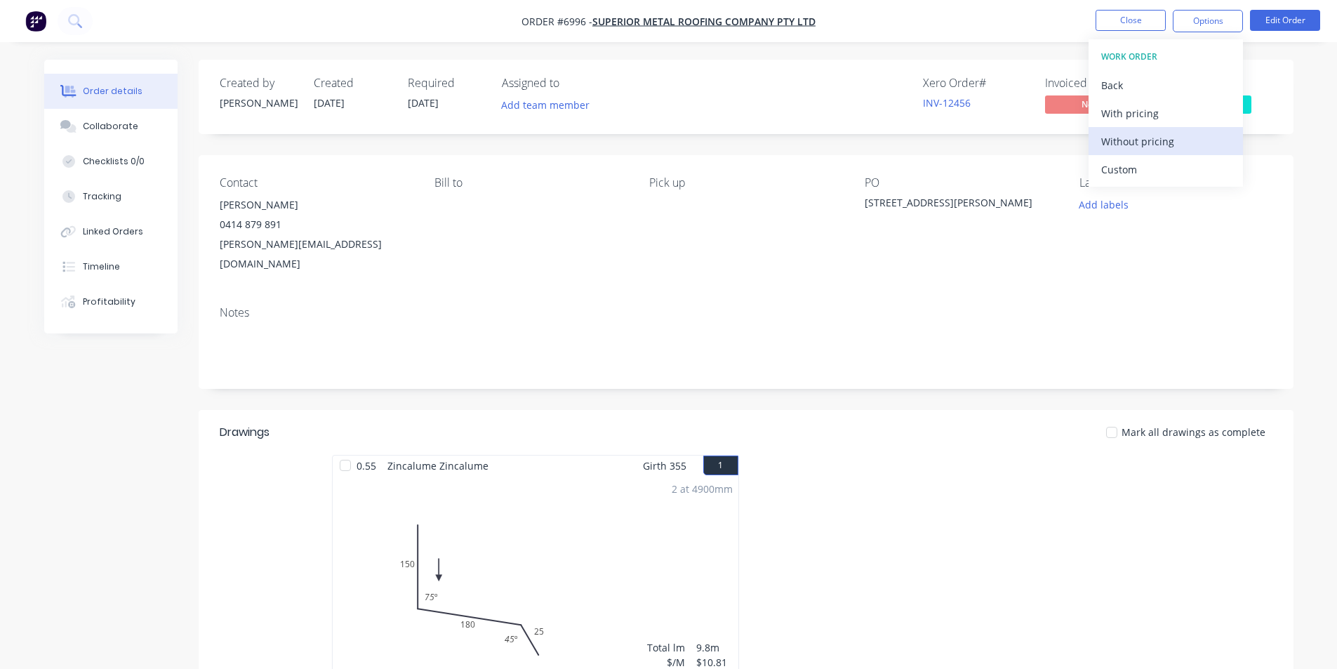
click at [1158, 147] on div "Without pricing" at bounding box center [1165, 141] width 129 height 20
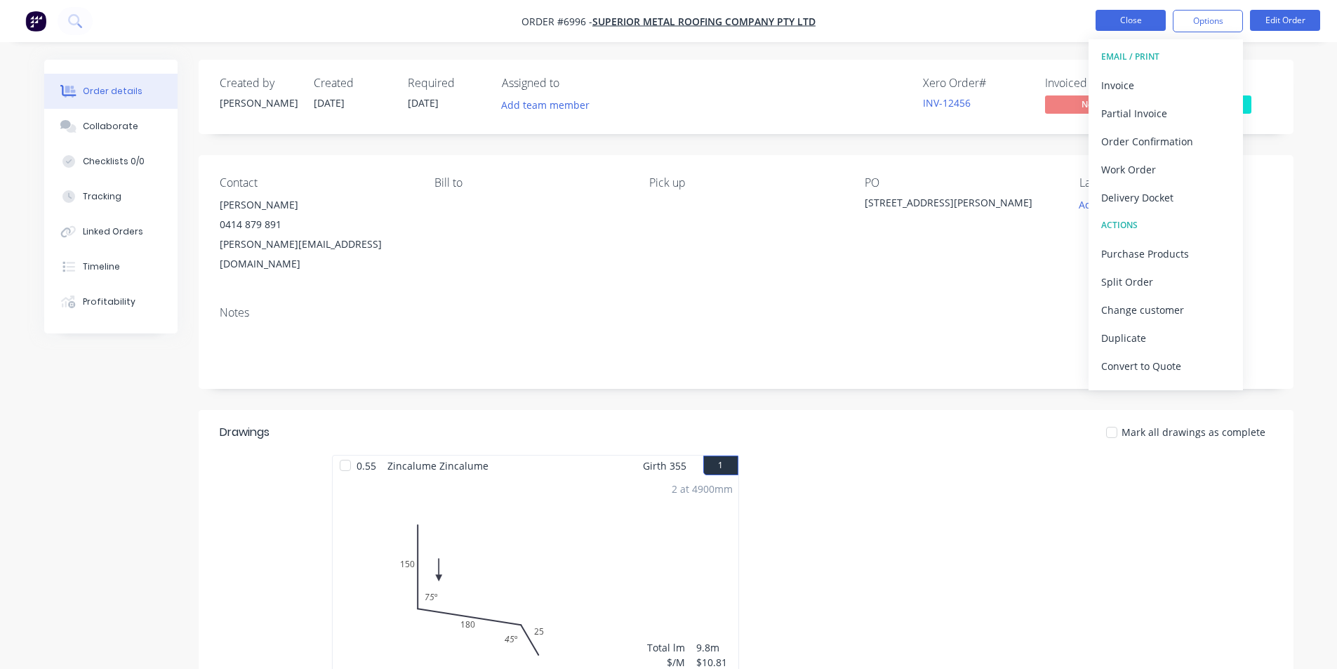
drag, startPoint x: 1129, startPoint y: 4, endPoint x: 1129, endPoint y: 11, distance: 7.8
click at [1129, 7] on nav "Order #6996 - Superior Metal Roofing Company Pty Ltd Close Options EMAIL / PRIN…" at bounding box center [668, 21] width 1337 height 42
click at [1129, 11] on button "Close" at bounding box center [1131, 20] width 70 height 21
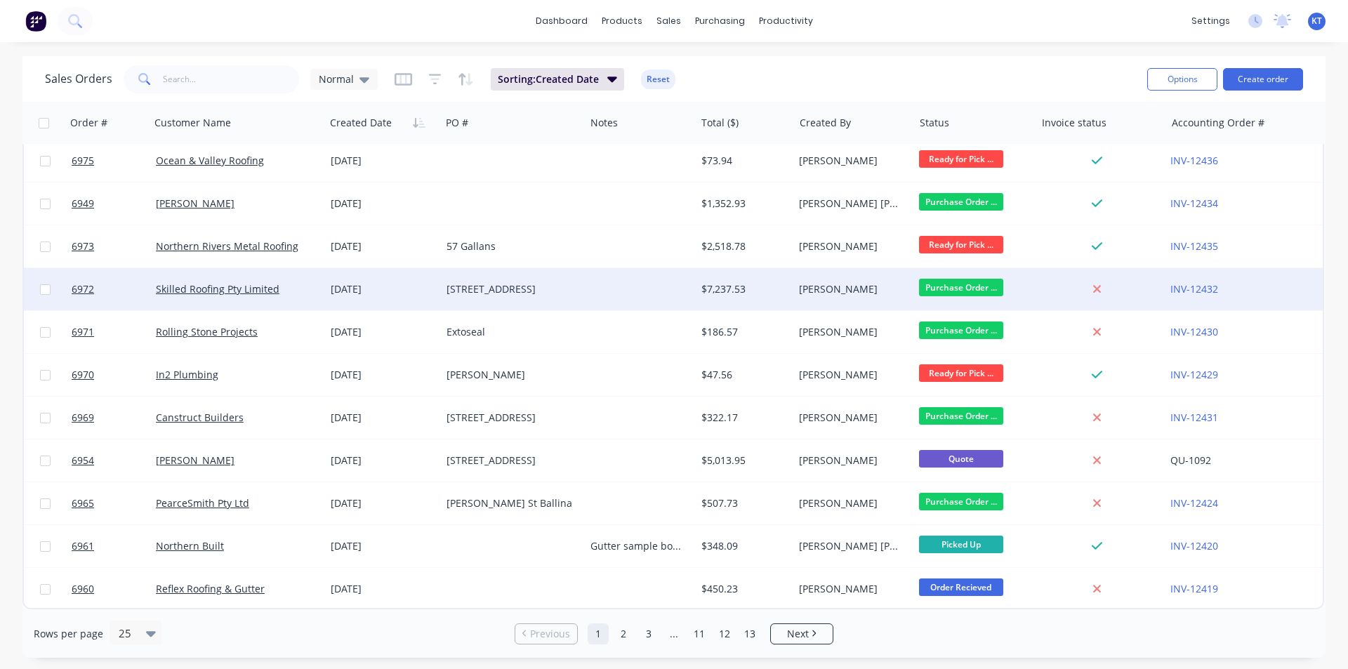
scroll to position [331, 0]
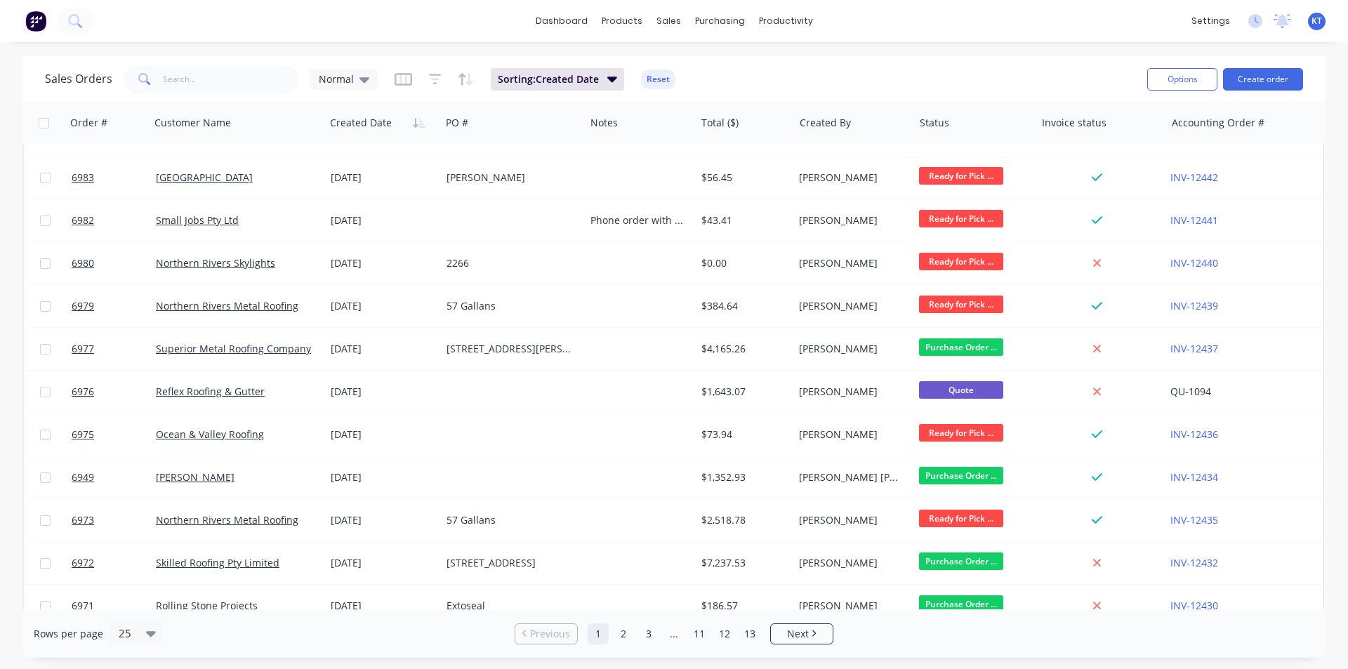
click at [203, 53] on div "dashboard products sales purchasing productivity dashboard products Product Cat…" at bounding box center [674, 334] width 1348 height 669
click at [196, 77] on input "text" at bounding box center [231, 79] width 137 height 28
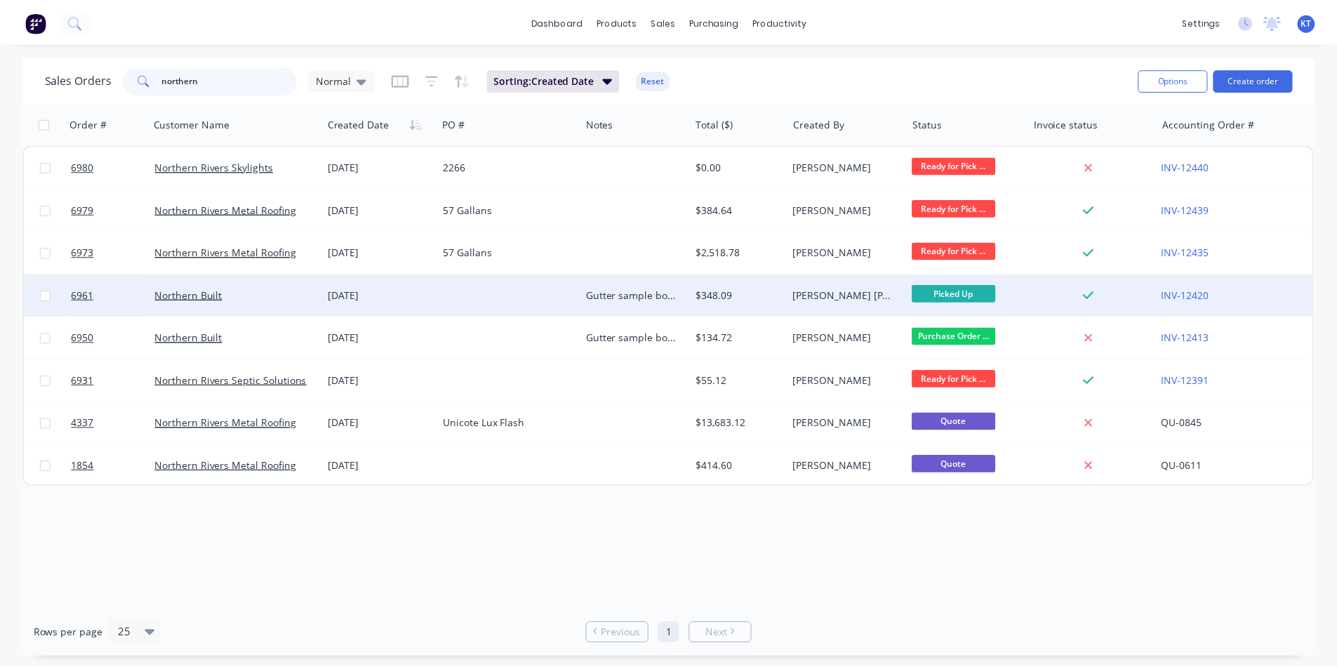
scroll to position [0, 0]
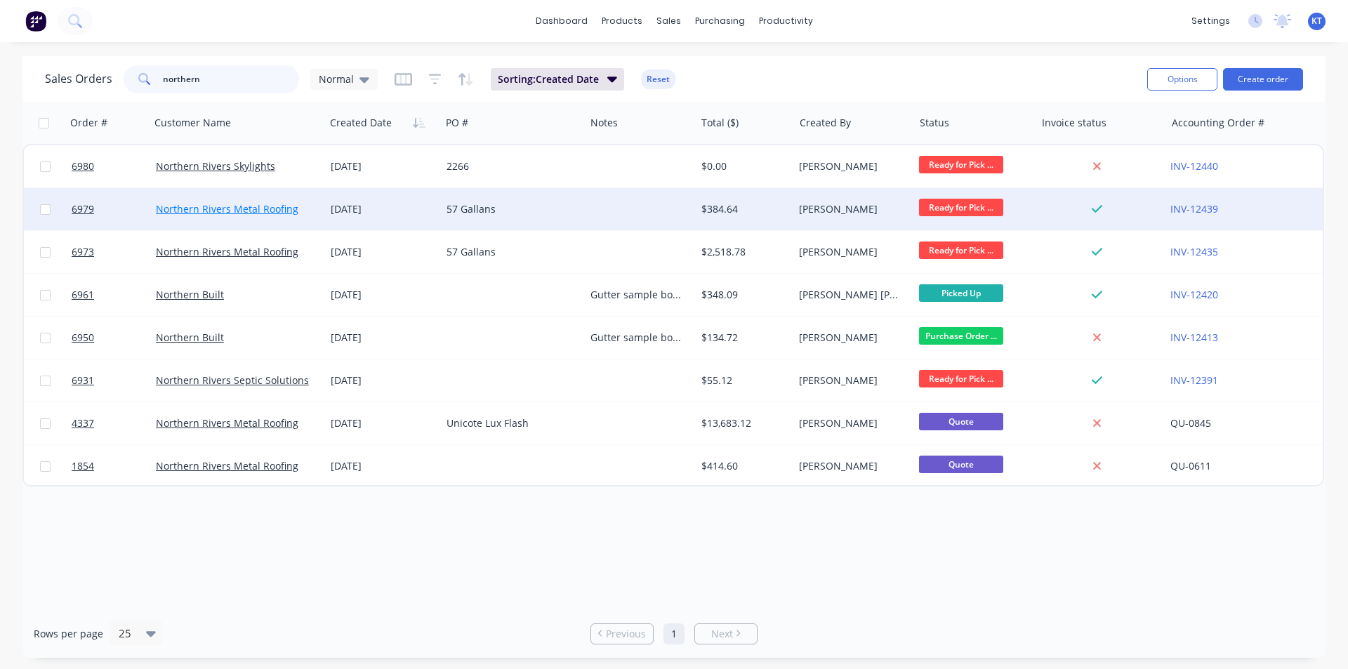
type input "northern"
click at [275, 202] on link "Northern Rivers Metal Roofing" at bounding box center [227, 208] width 142 height 13
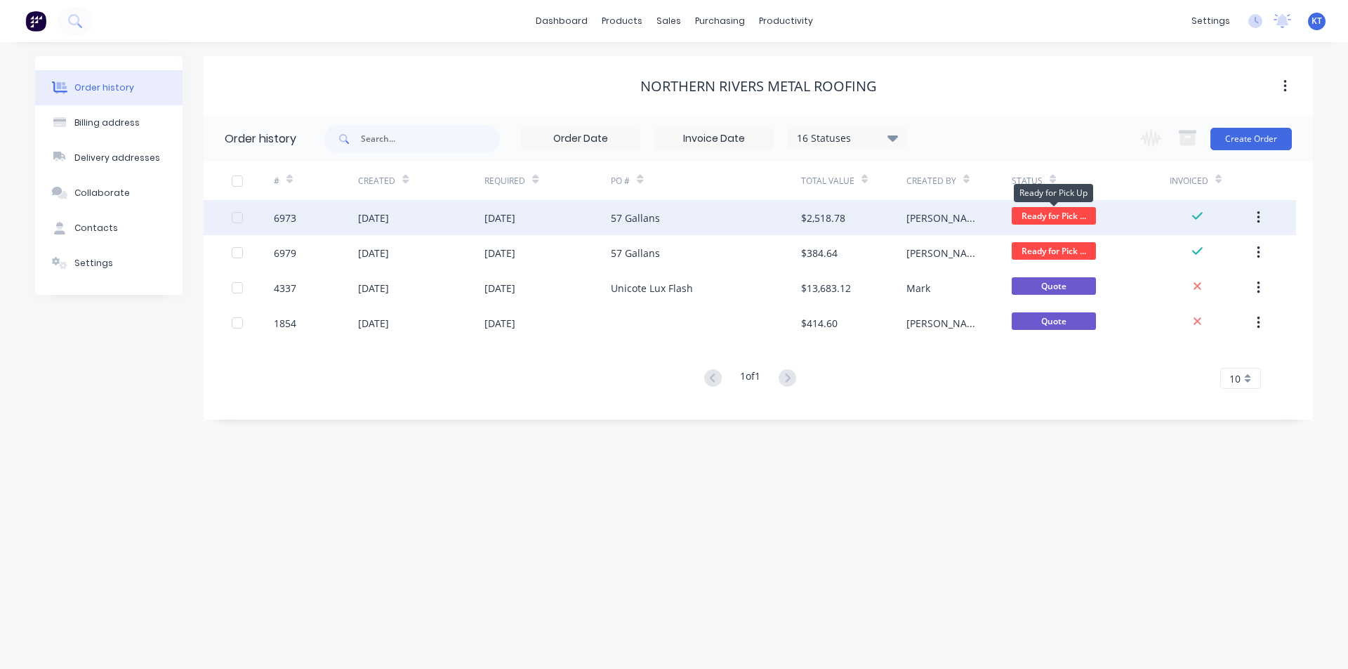
click at [1060, 217] on span "Ready for Pick ..." at bounding box center [1054, 216] width 84 height 18
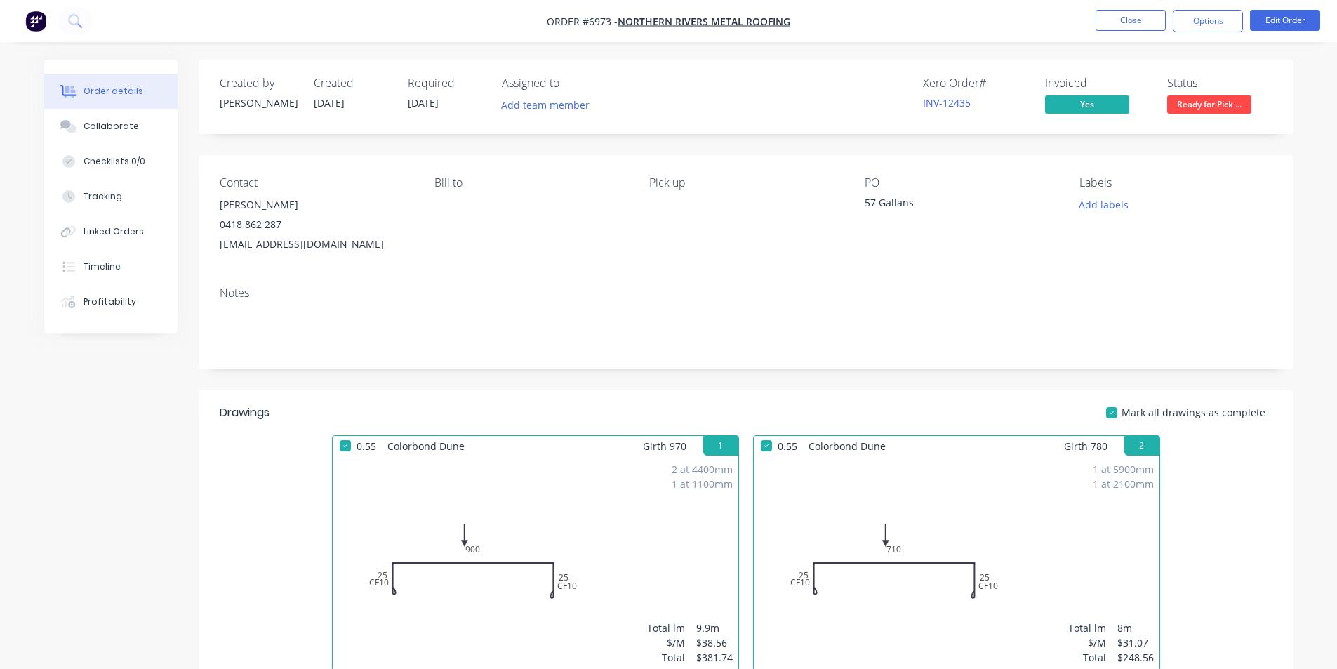
click at [1198, 105] on span "Ready for Pick ..." at bounding box center [1209, 104] width 84 height 18
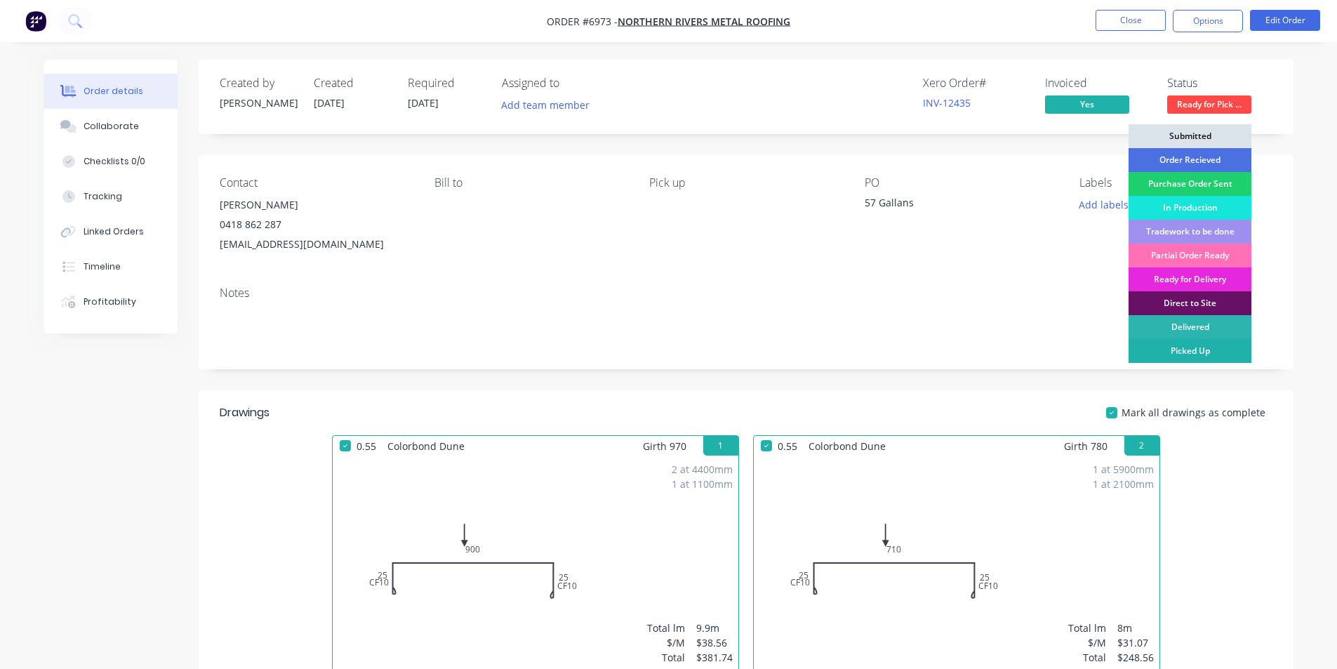
click at [1224, 346] on div "Picked Up" at bounding box center [1190, 351] width 123 height 24
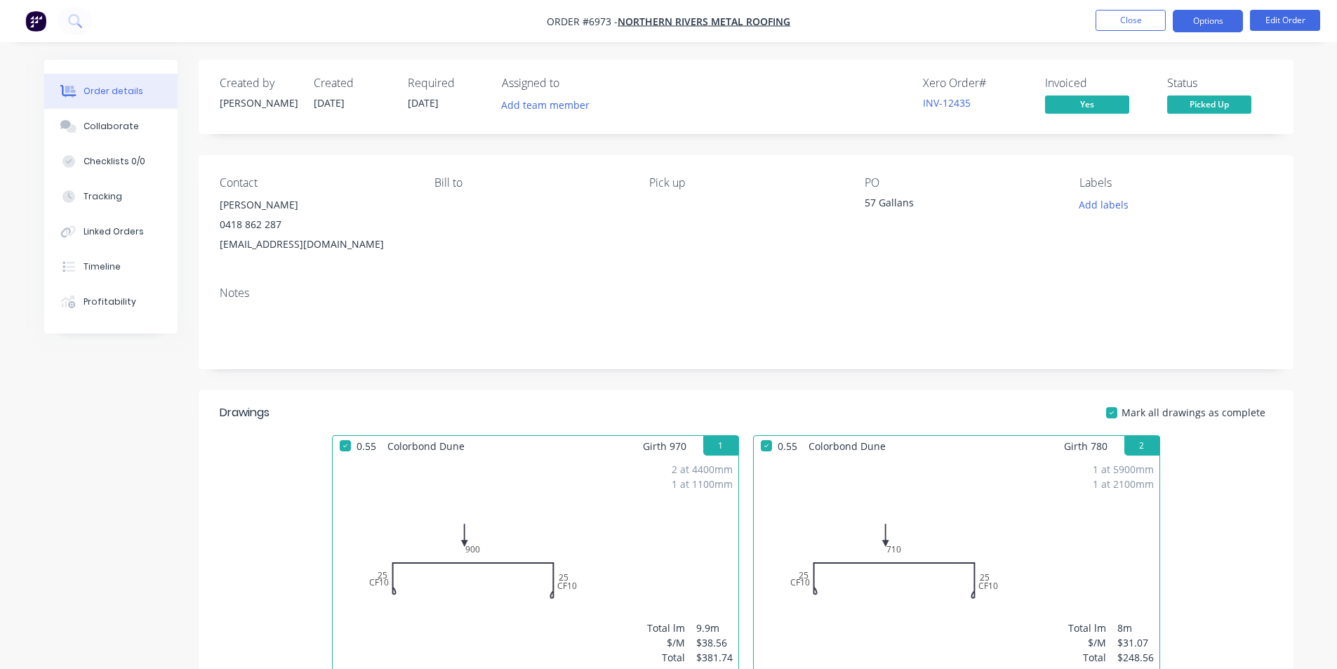
click at [1207, 20] on button "Options" at bounding box center [1208, 21] width 70 height 22
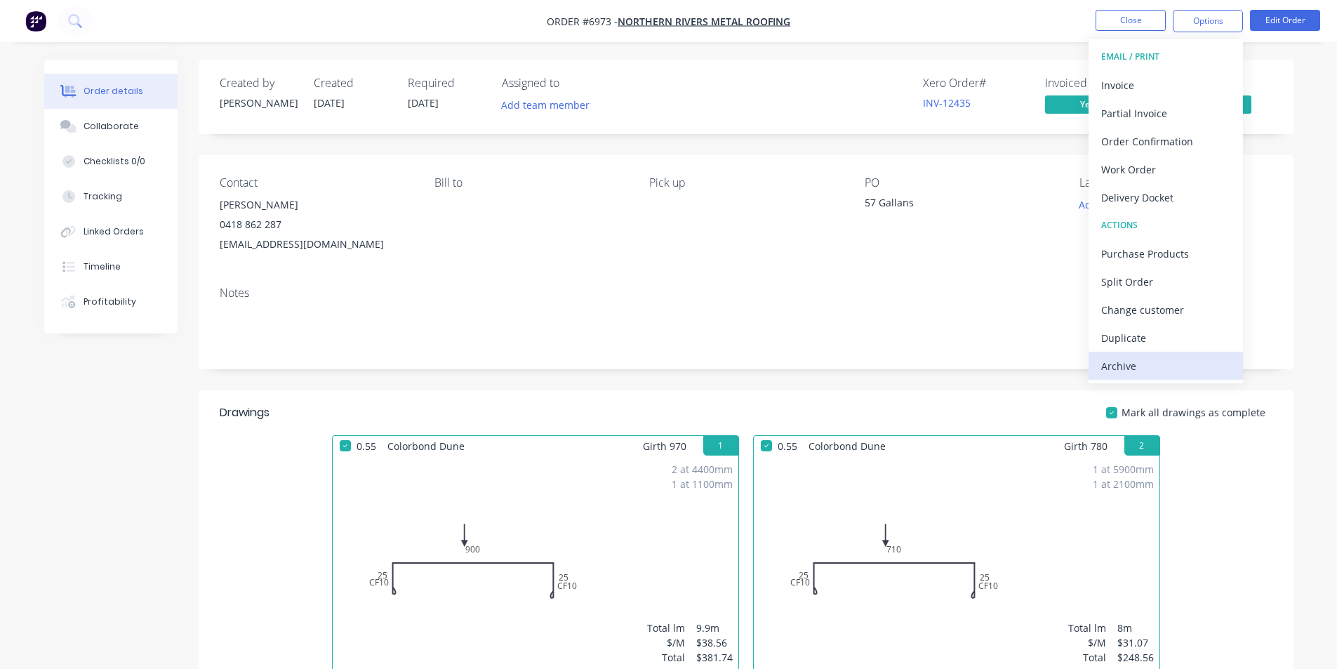
click at [1202, 359] on div "Archive" at bounding box center [1165, 366] width 129 height 20
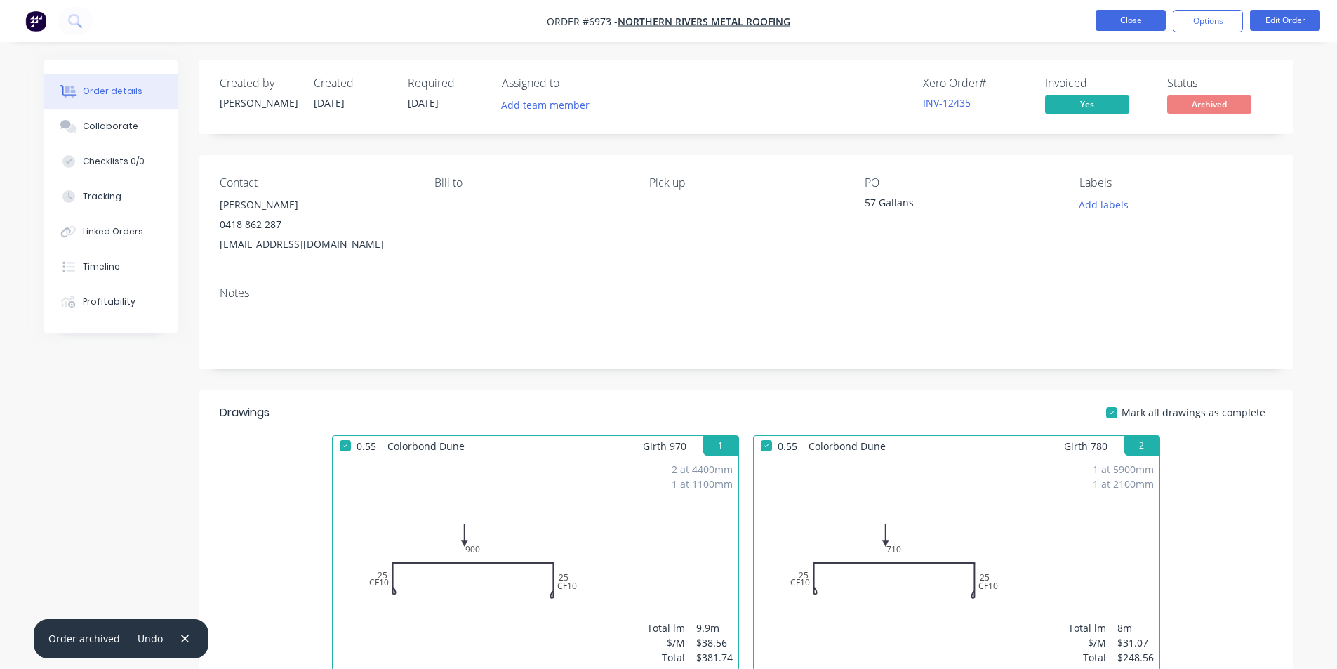
click at [1125, 23] on button "Close" at bounding box center [1131, 20] width 70 height 21
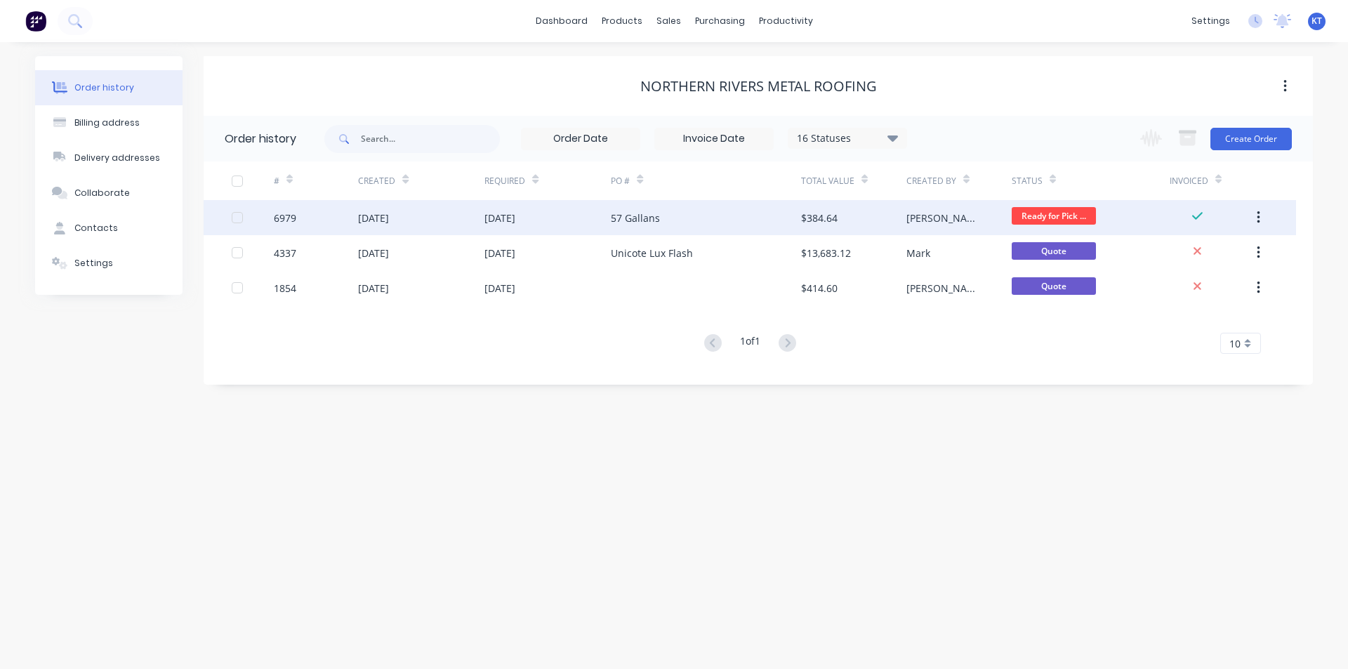
click at [1266, 215] on button "button" at bounding box center [1258, 217] width 33 height 25
click at [1061, 218] on span "Ready for Pick ..." at bounding box center [1054, 216] width 84 height 18
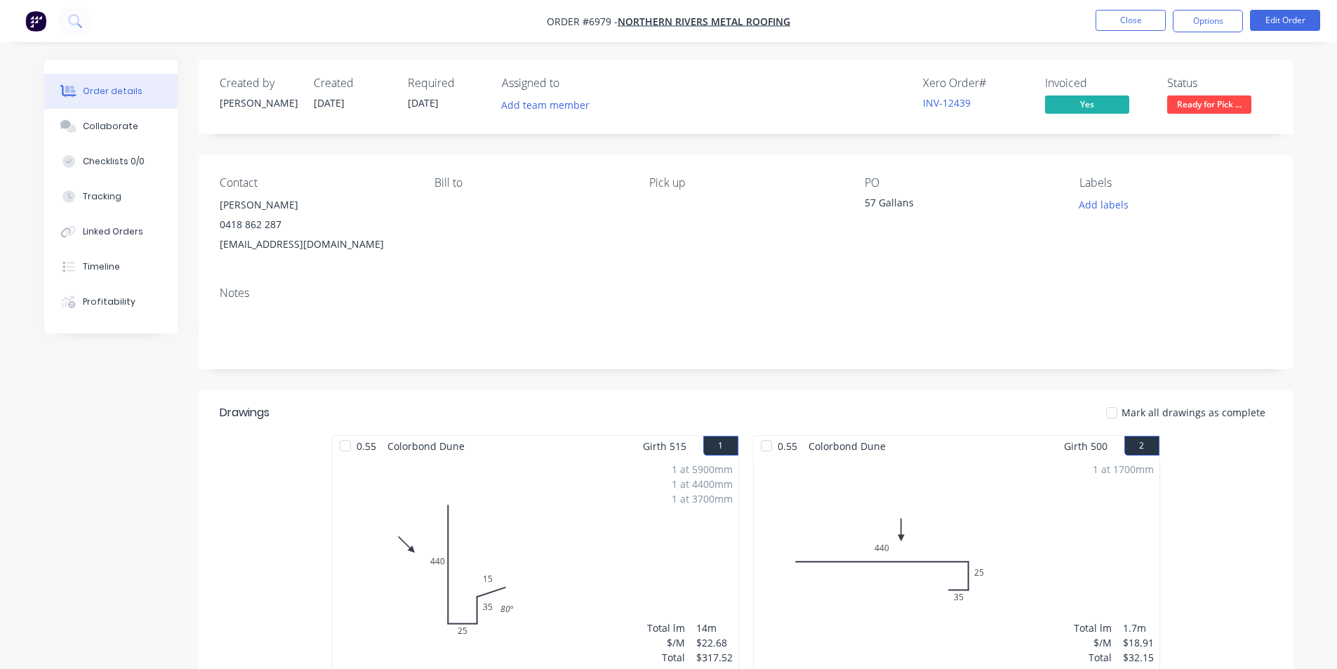
click at [1191, 105] on span "Ready for Pick ..." at bounding box center [1209, 104] width 84 height 18
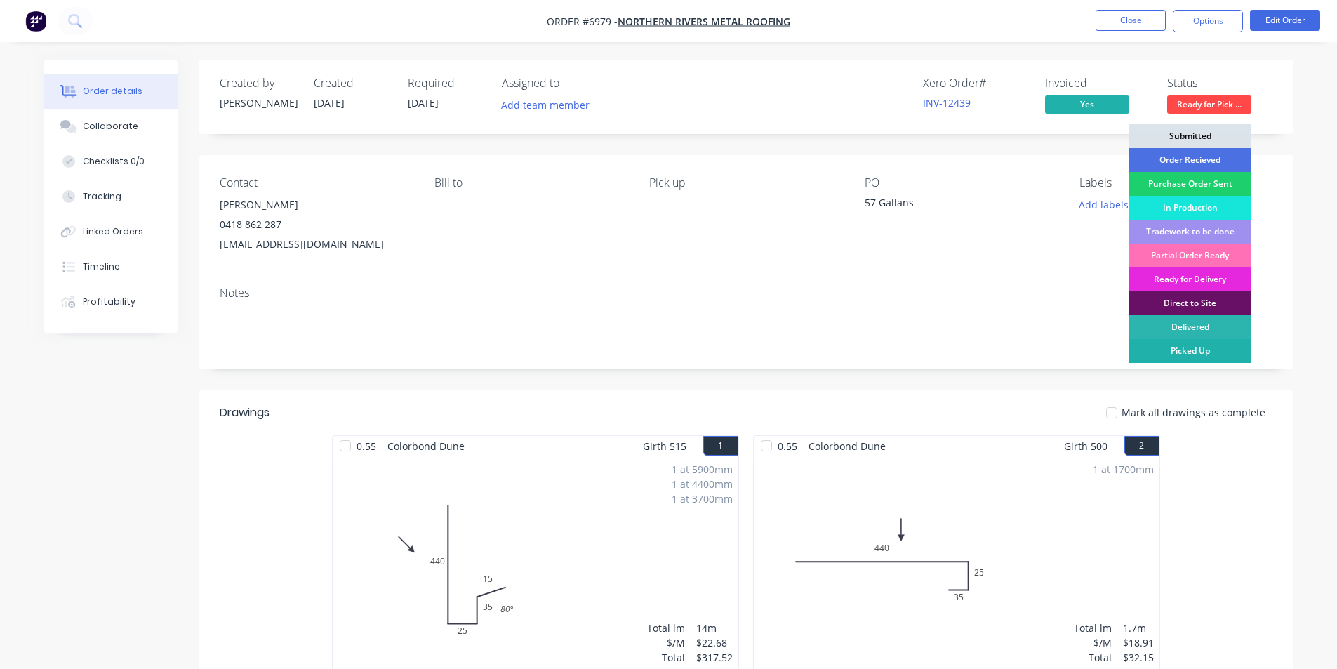
click at [1220, 350] on div "Picked Up" at bounding box center [1190, 351] width 123 height 24
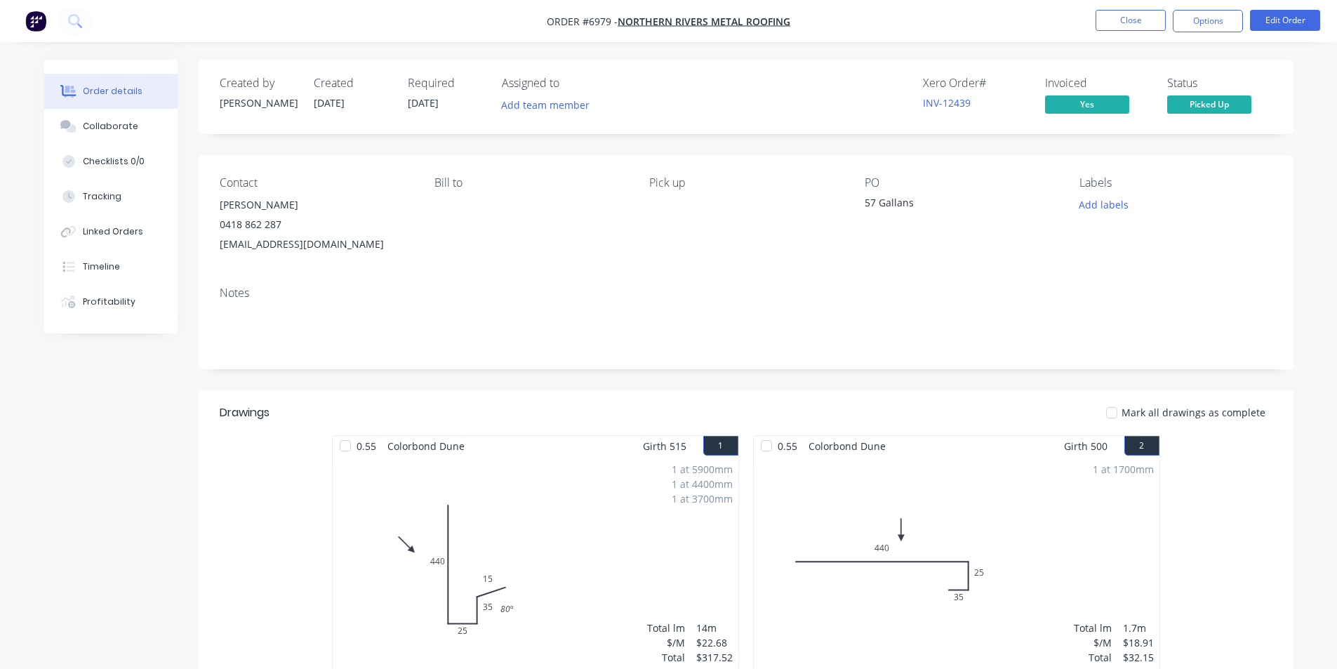
click at [1122, 412] on div at bounding box center [1112, 413] width 28 height 28
click at [1184, 18] on button "Options" at bounding box center [1208, 21] width 70 height 22
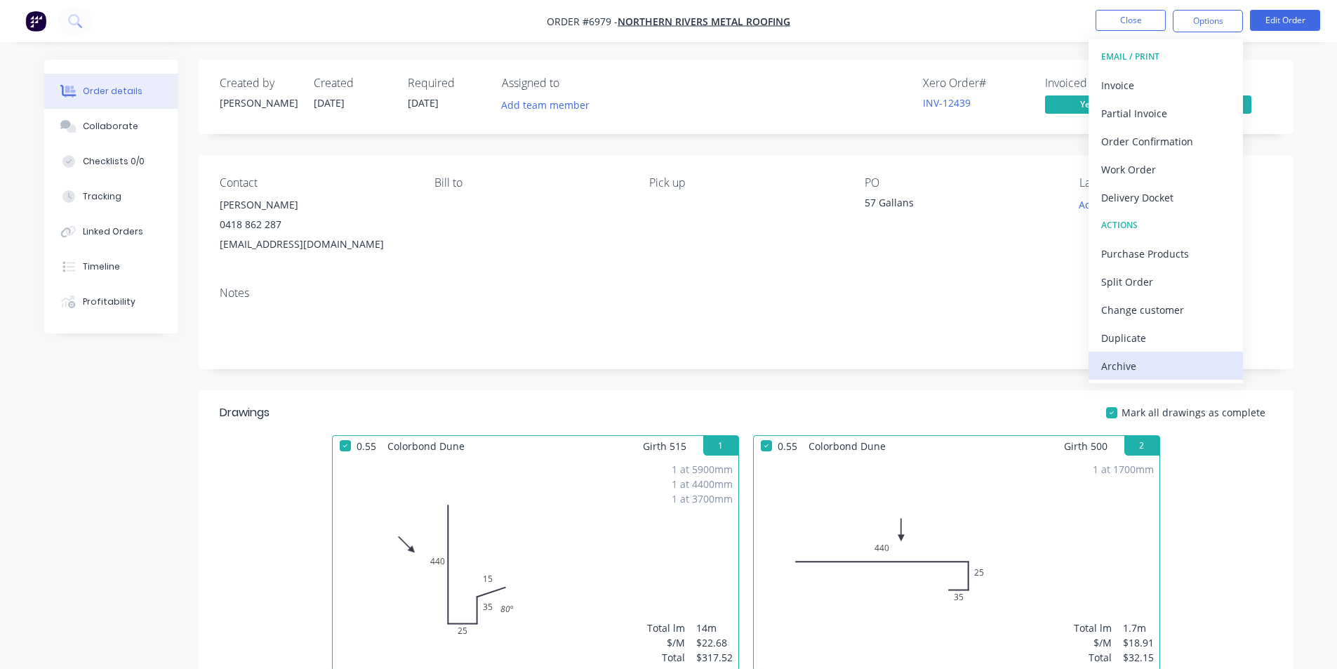
click at [1158, 363] on div "Archive" at bounding box center [1165, 366] width 129 height 20
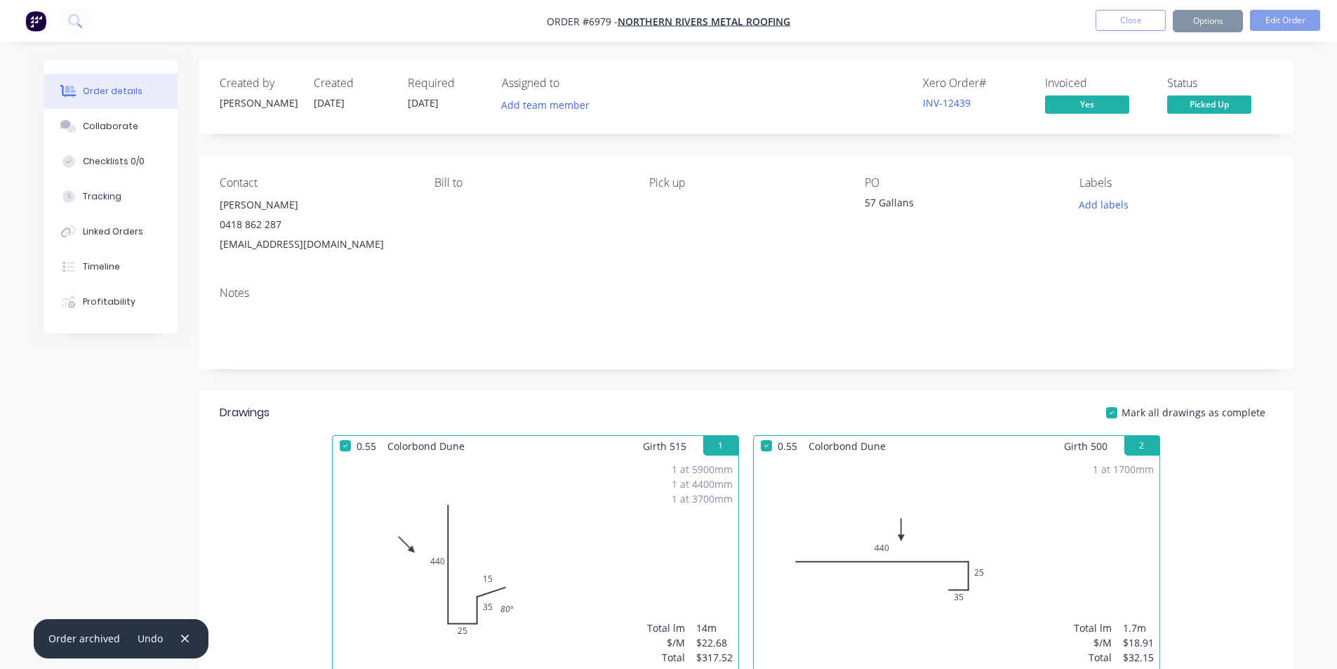
scroll to position [266, 0]
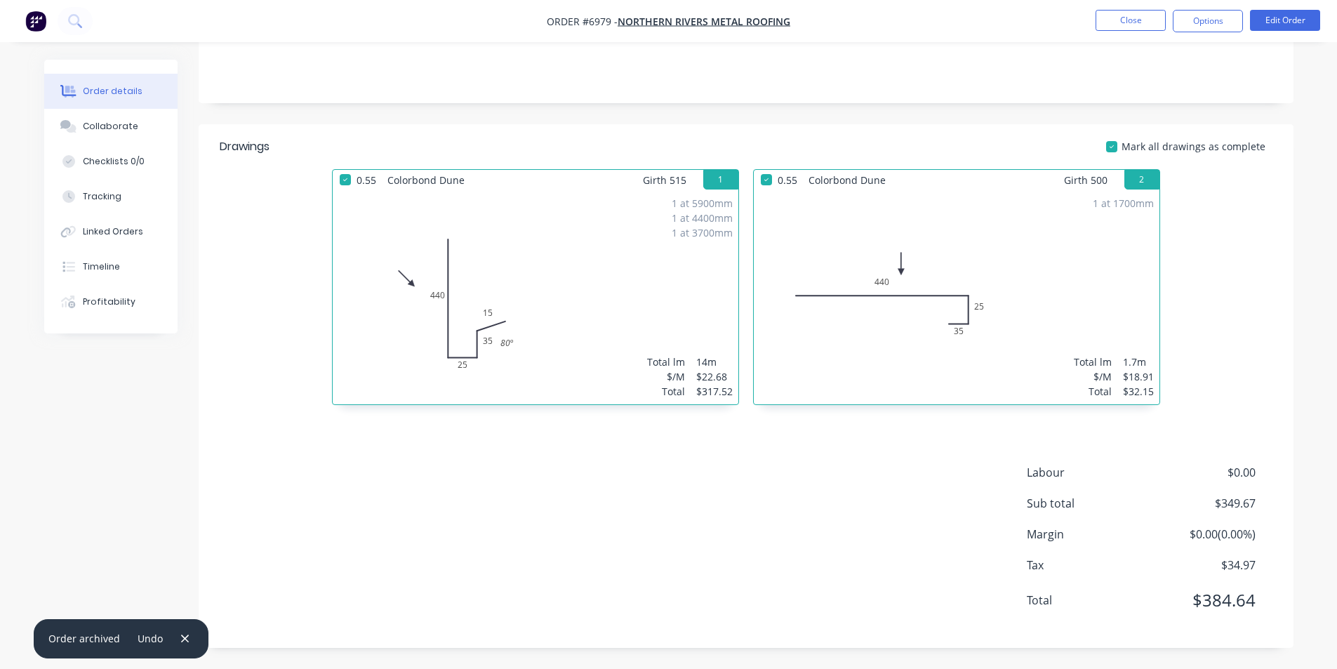
click at [1143, 33] on nav "Order #6979 - Northern Rivers Metal Roofing Close Options Edit Order" at bounding box center [668, 21] width 1337 height 42
click at [1138, 22] on button "Close" at bounding box center [1131, 20] width 70 height 21
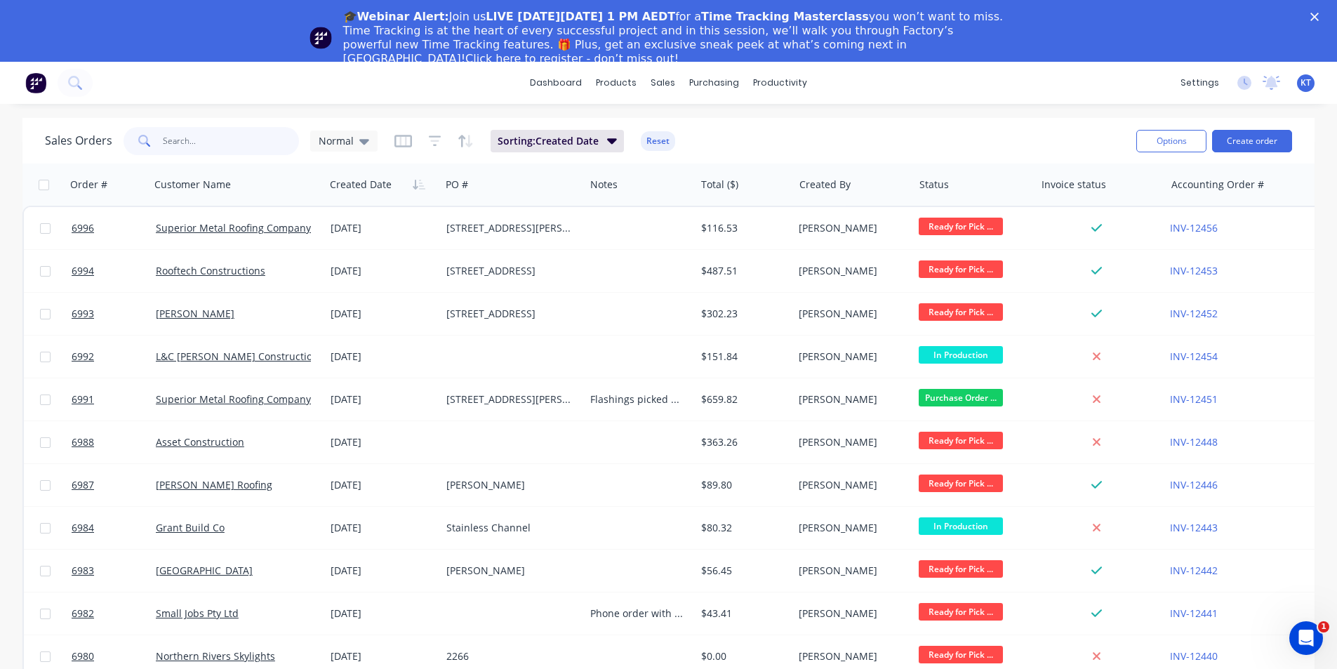
click at [186, 135] on input "text" at bounding box center [231, 141] width 137 height 28
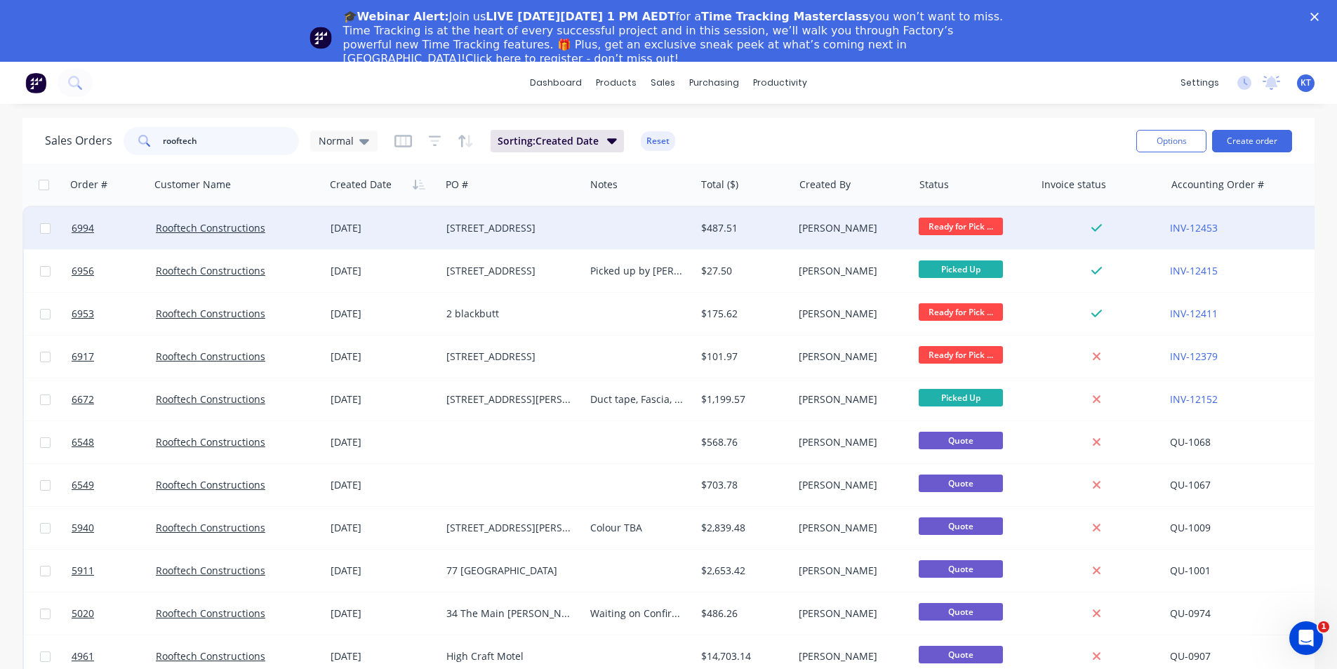
type input "rooftech"
click at [253, 236] on div "Rooftech Constructions" at bounding box center [237, 228] width 175 height 42
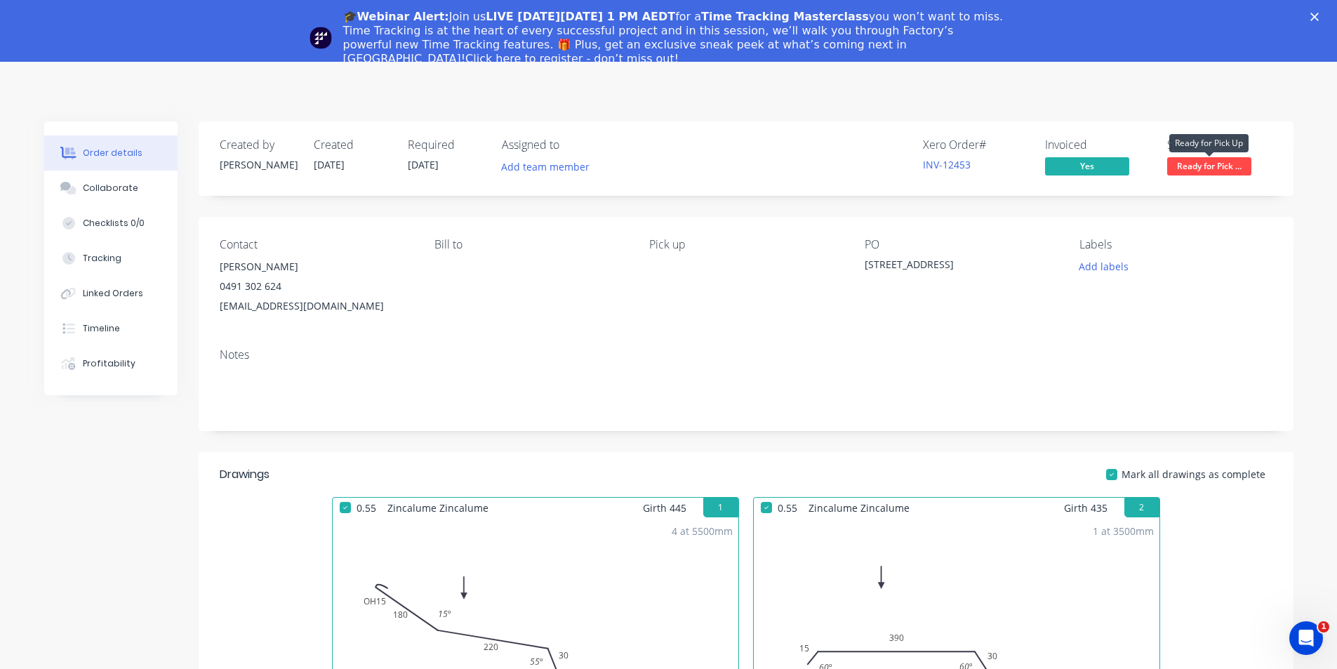
click at [1220, 162] on span "Ready for Pick ..." at bounding box center [1209, 166] width 84 height 18
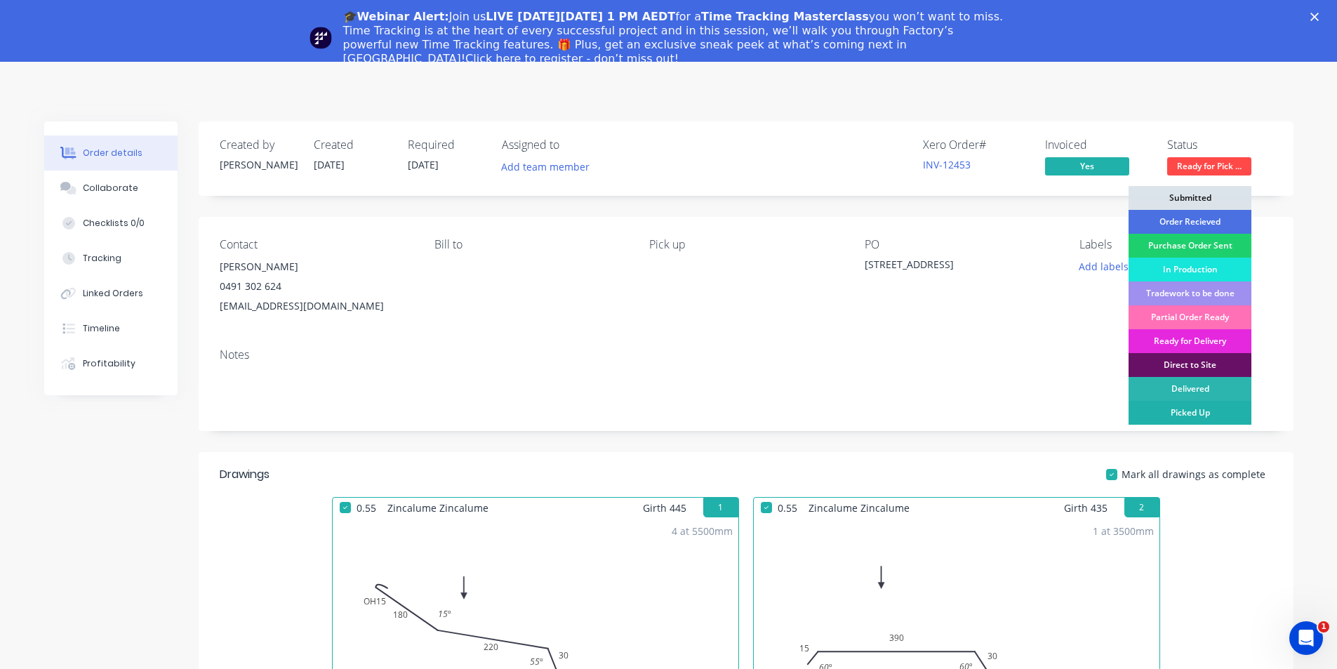
click at [1225, 406] on div "Picked Up" at bounding box center [1190, 413] width 123 height 24
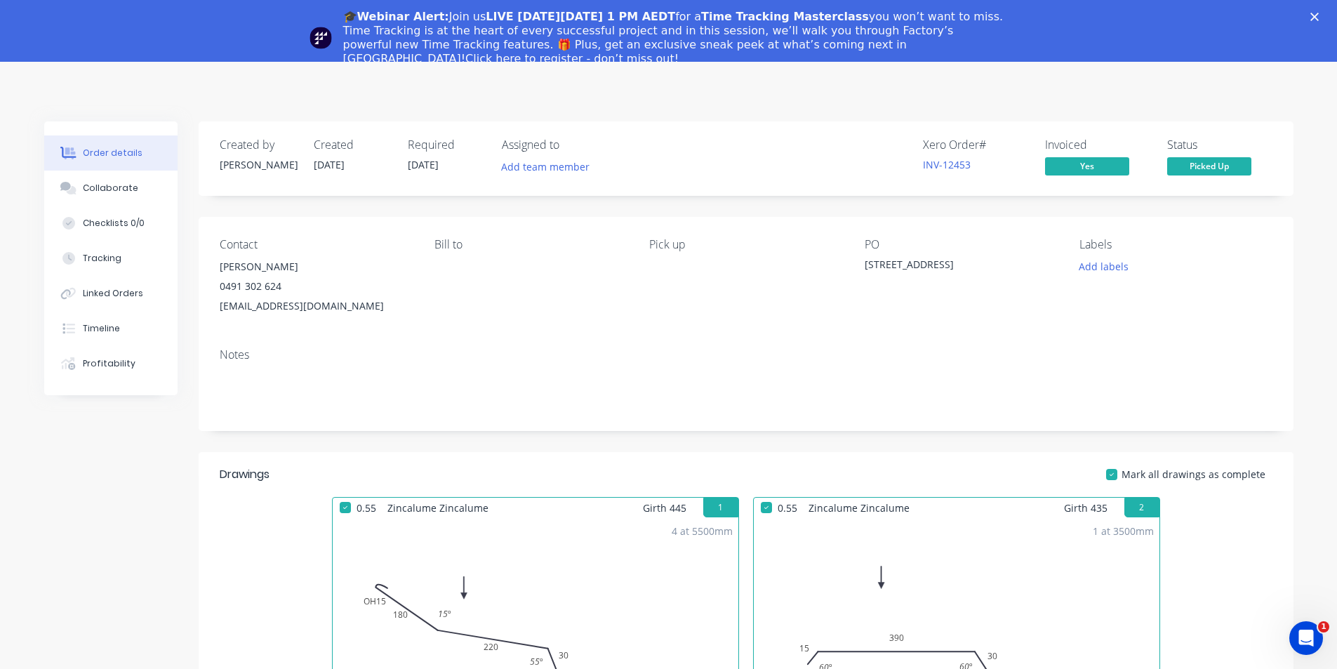
click at [1335, 10] on div "🎓Webinar Alert: Join us LIVE [DATE][DATE] 1 PM AEDT for a Time Tracking Masterc…" at bounding box center [668, 38] width 1337 height 65
click at [1319, 15] on icon "Close" at bounding box center [1315, 17] width 8 height 8
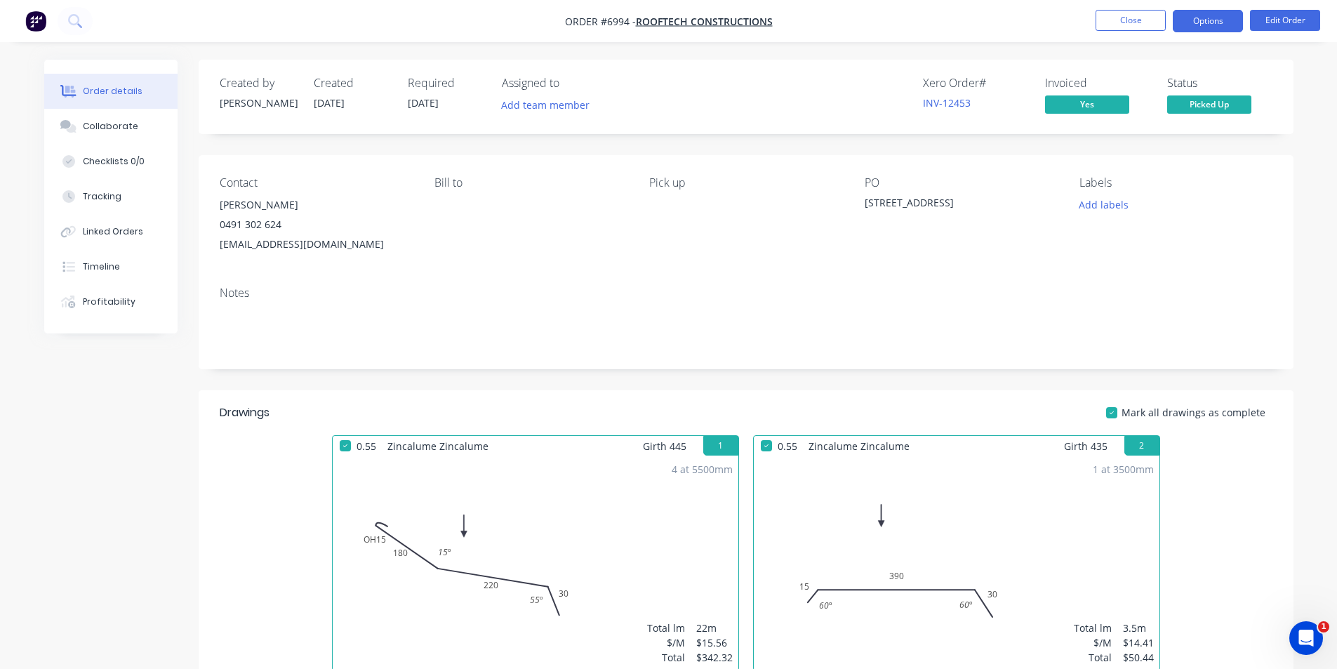
click at [1204, 25] on button "Options" at bounding box center [1208, 21] width 70 height 22
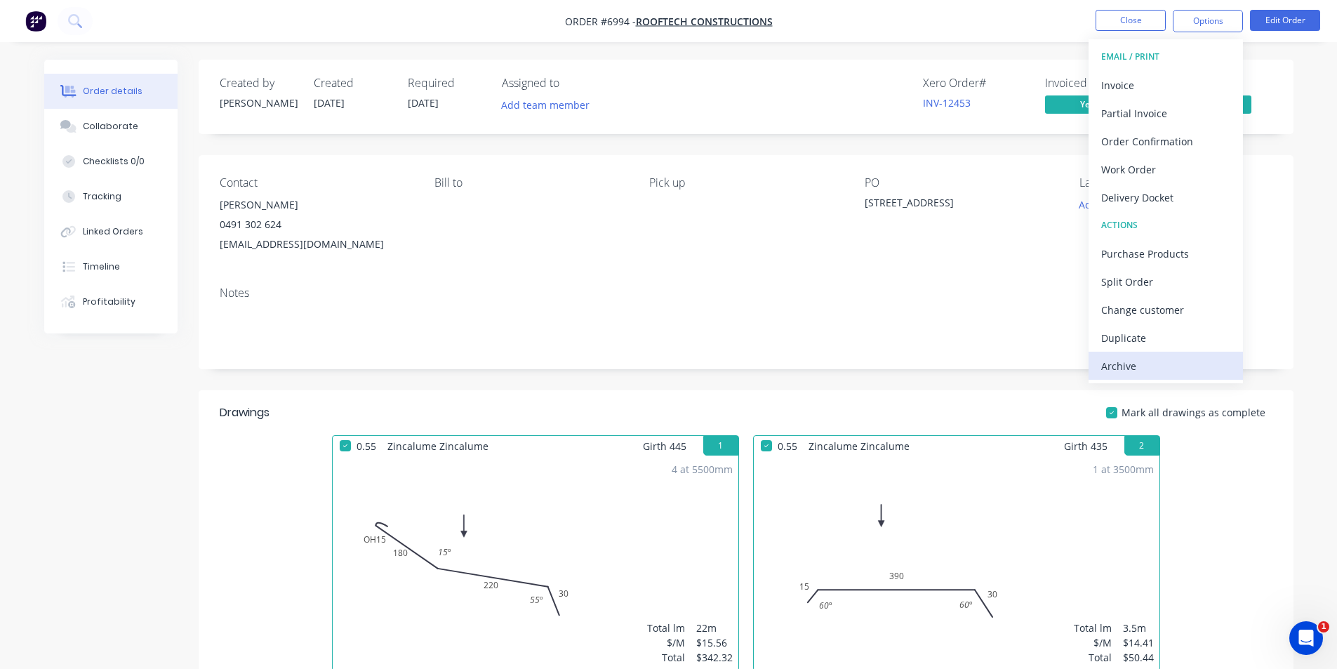
click at [1150, 362] on div "Archive" at bounding box center [1165, 366] width 129 height 20
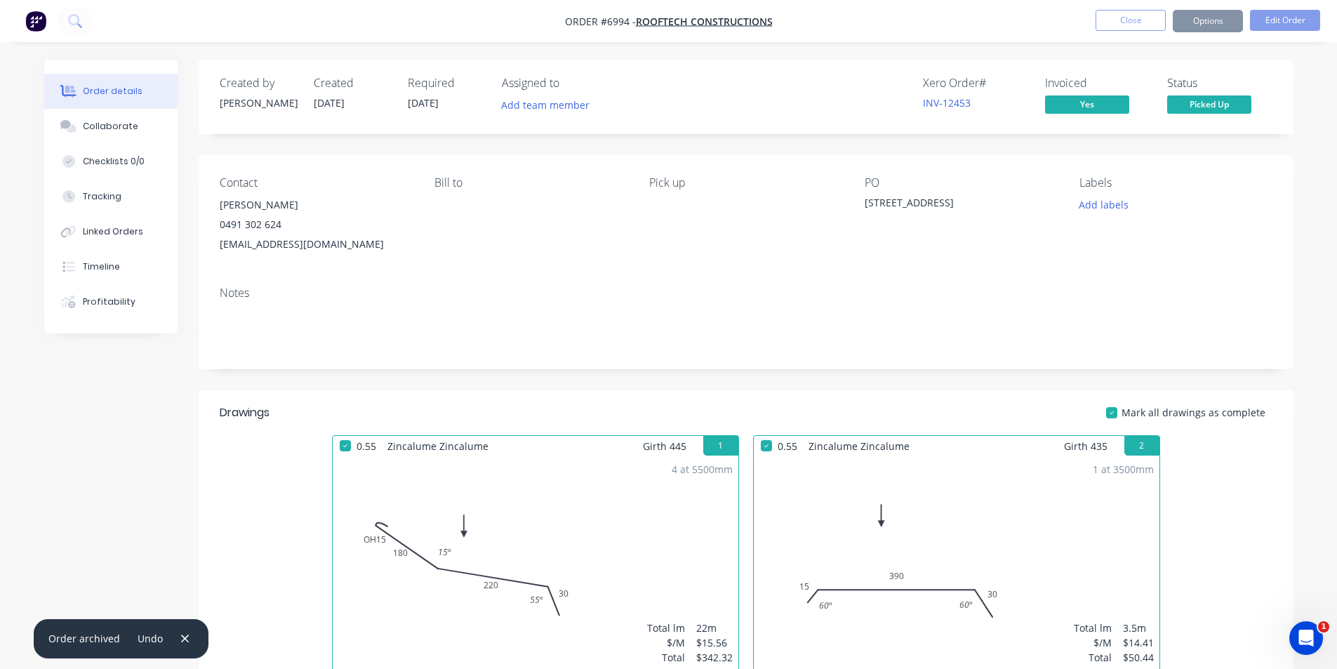
click at [1125, 20] on button "Close" at bounding box center [1131, 20] width 70 height 21
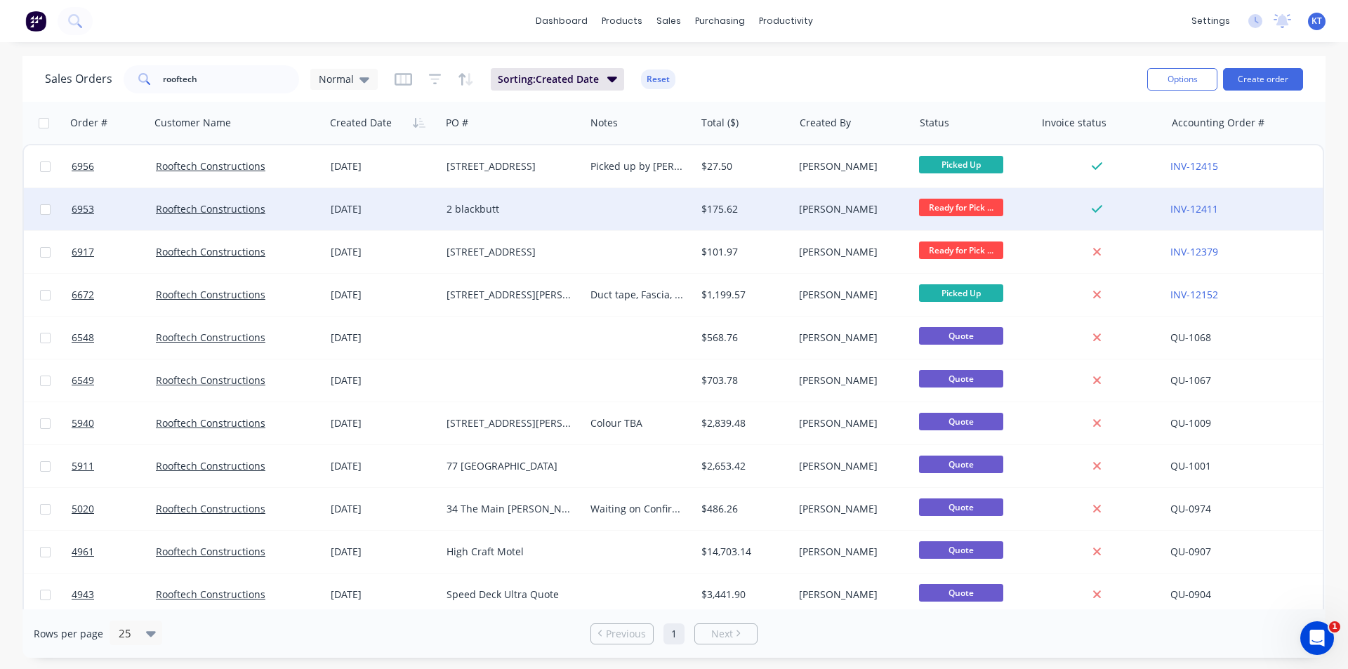
click at [460, 201] on div "2 blackbutt" at bounding box center [513, 209] width 144 height 42
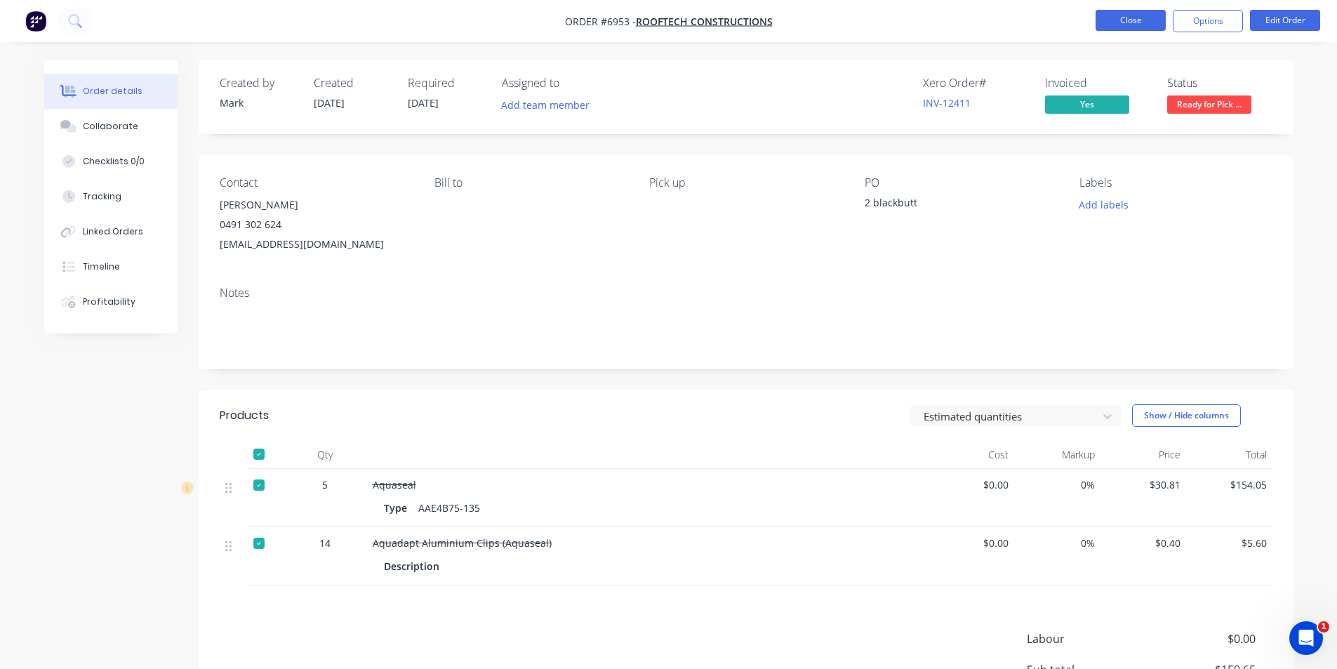
click at [1120, 20] on button "Close" at bounding box center [1131, 20] width 70 height 21
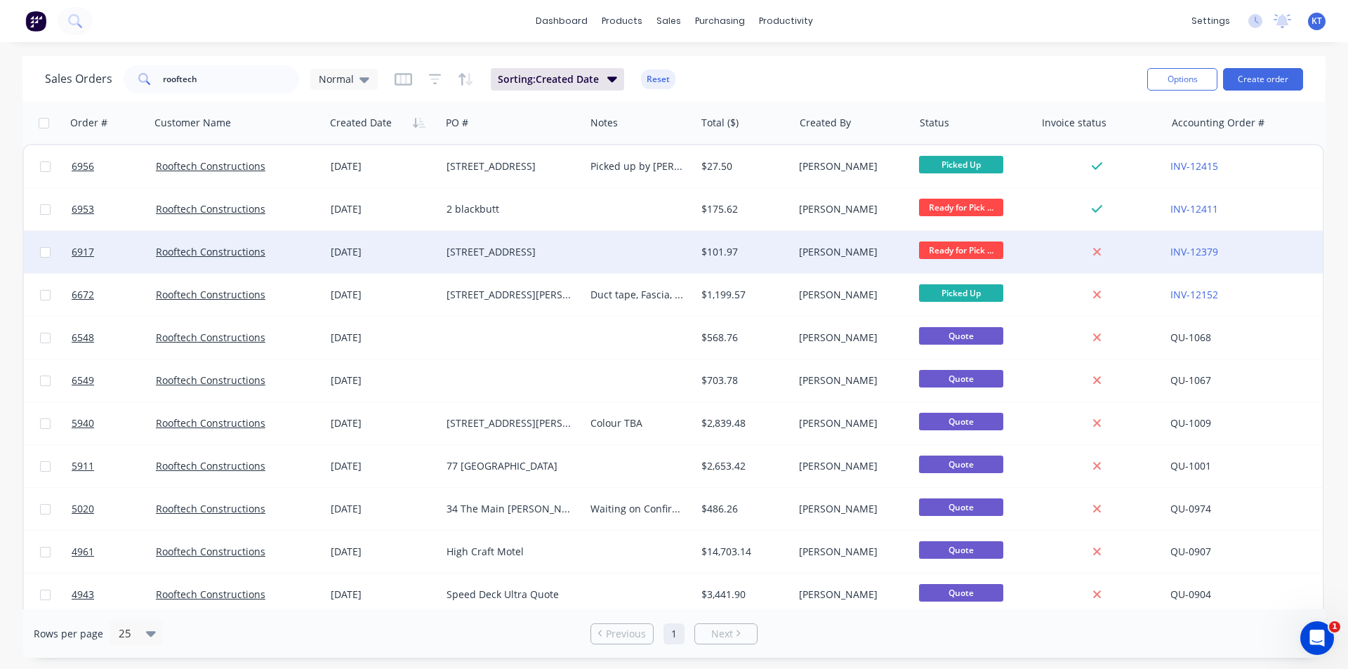
click at [805, 245] on div "[PERSON_NAME]" at bounding box center [850, 252] width 103 height 14
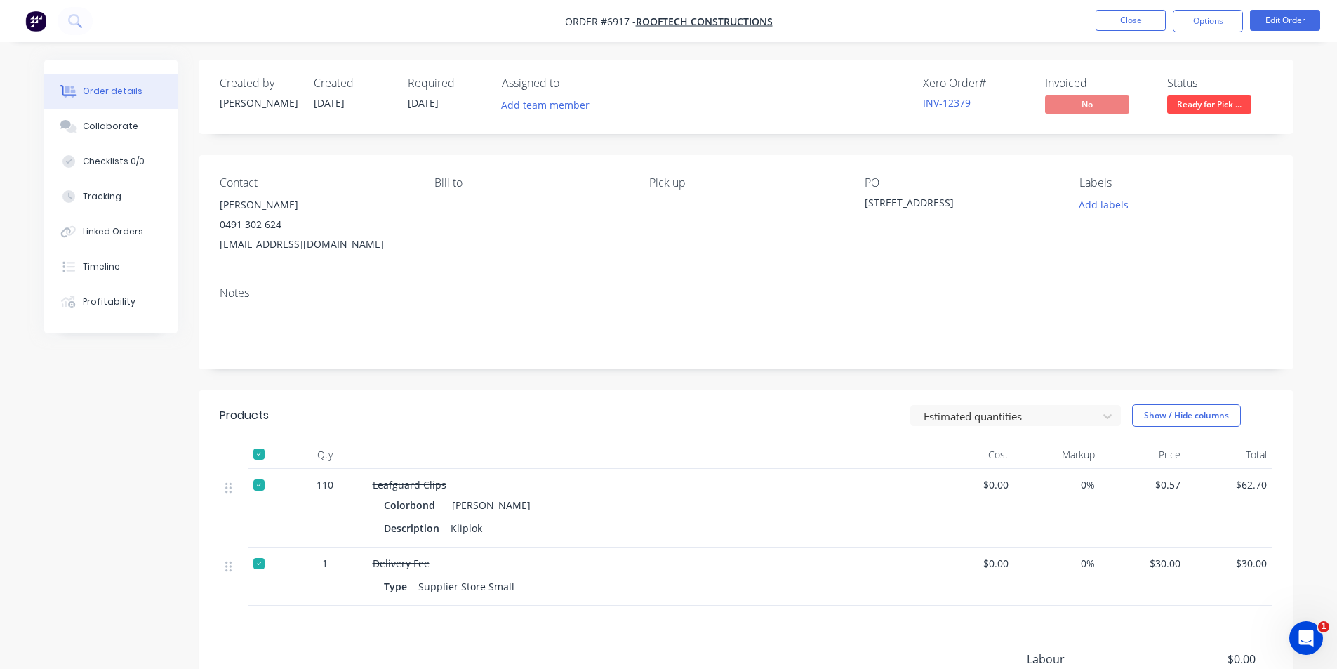
click at [1206, 100] on span "Ready for Pick ..." at bounding box center [1209, 104] width 84 height 18
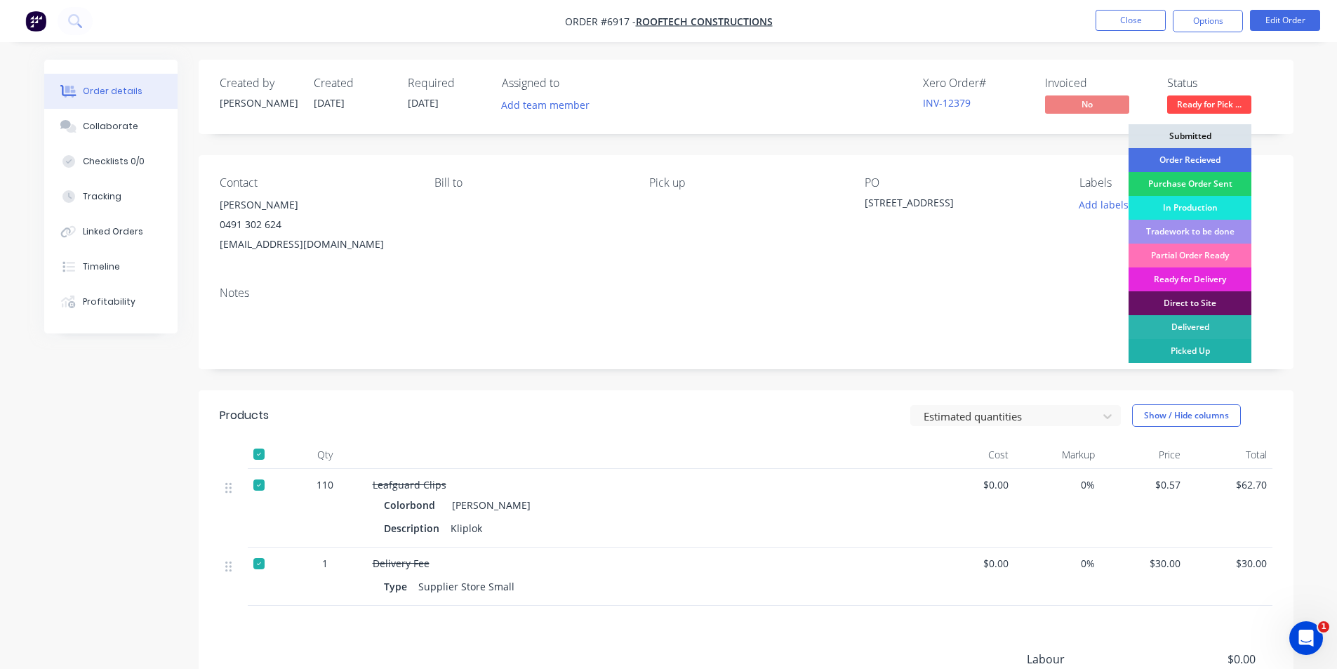
click at [1210, 357] on div "Picked Up" at bounding box center [1190, 351] width 123 height 24
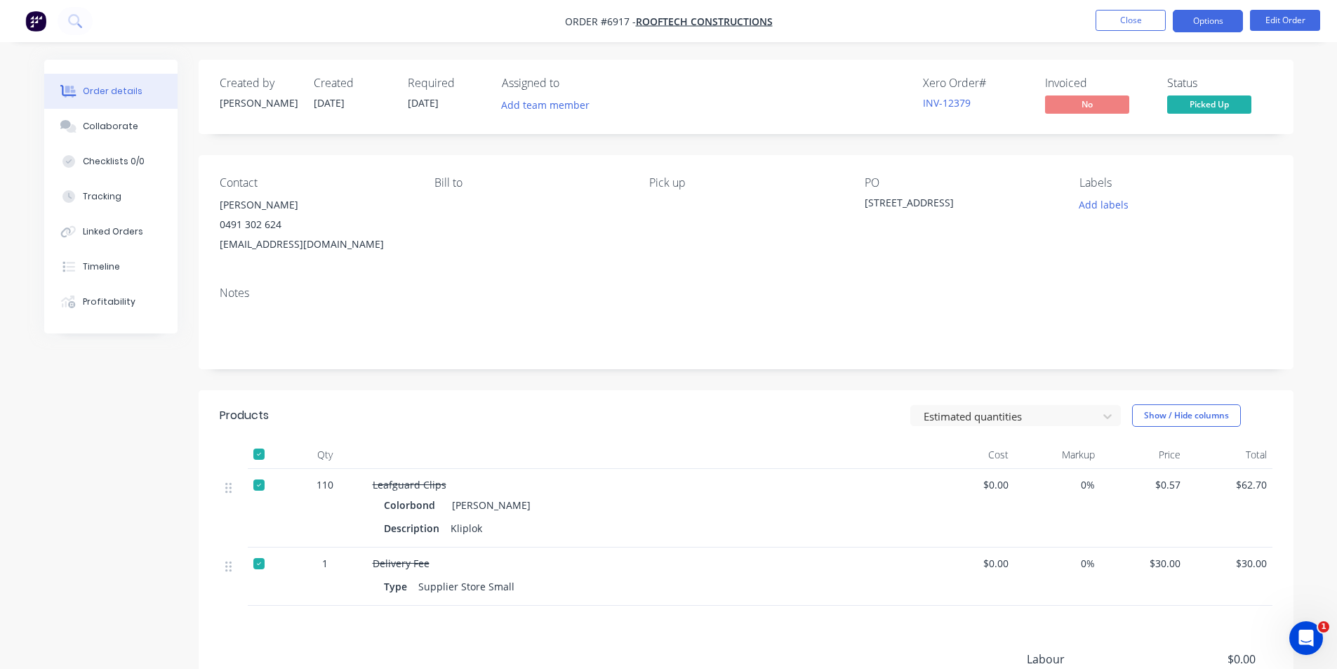
click at [1221, 18] on button "Options" at bounding box center [1208, 21] width 70 height 22
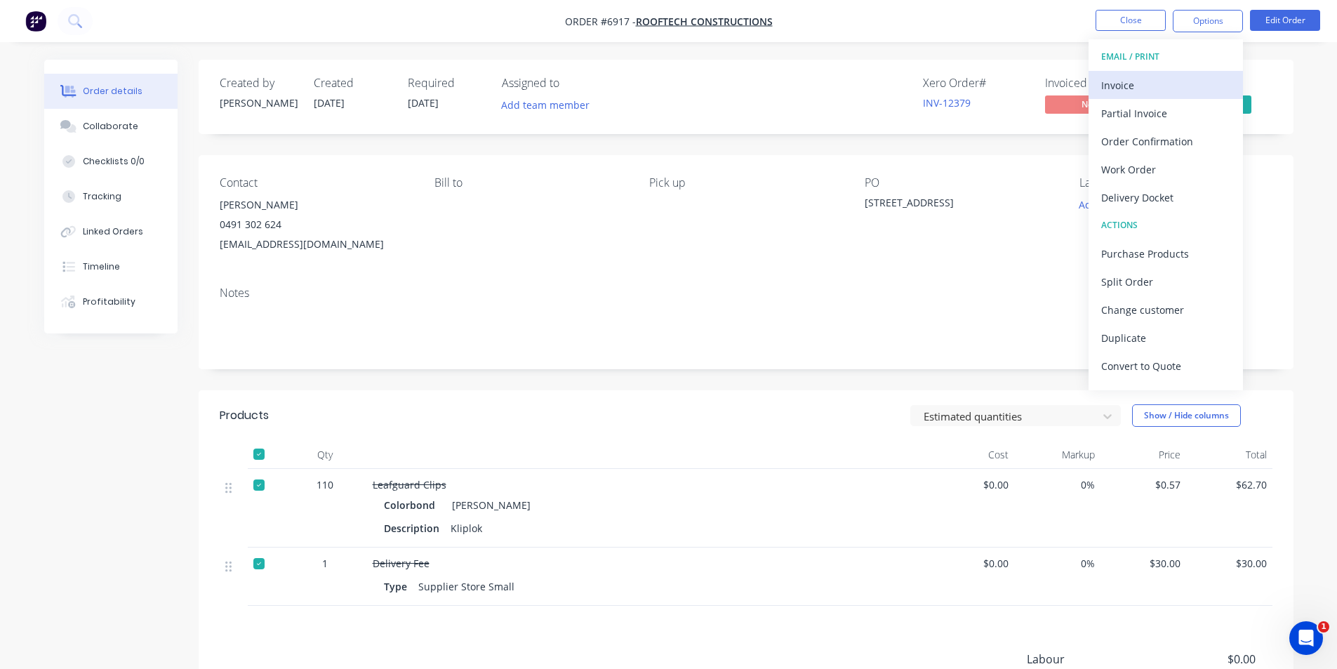
click at [1158, 83] on div "Invoice" at bounding box center [1165, 85] width 129 height 20
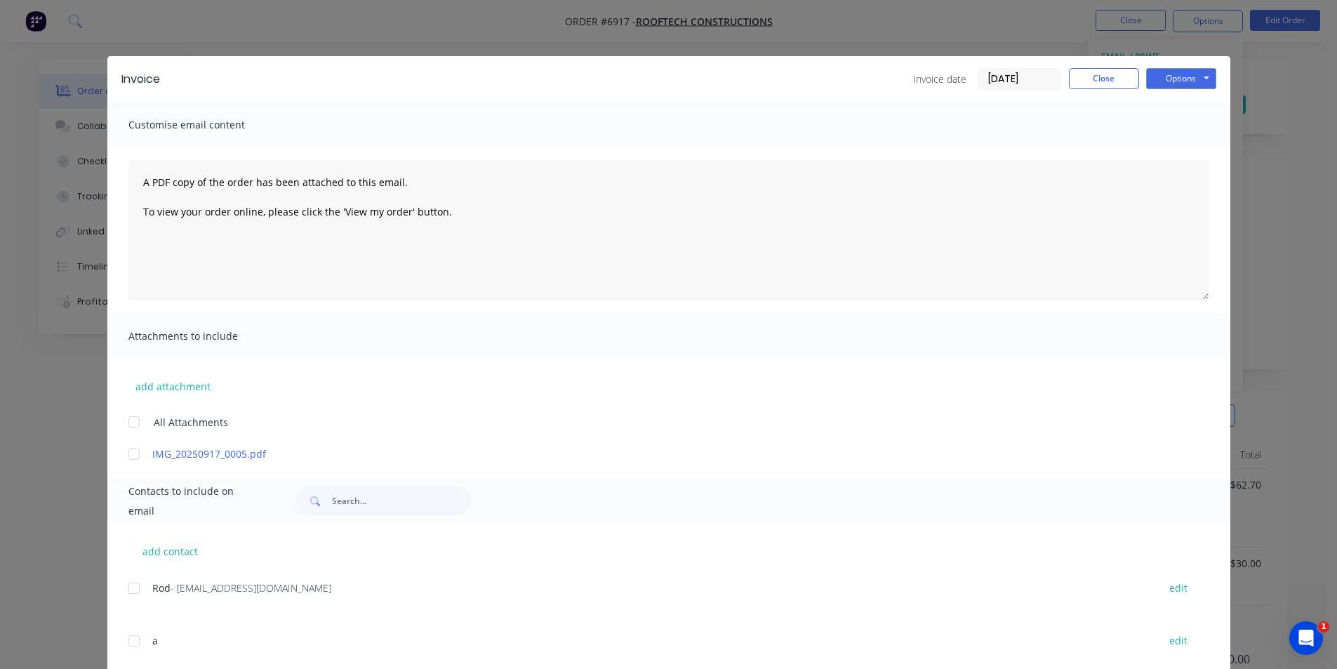
scroll to position [298, 0]
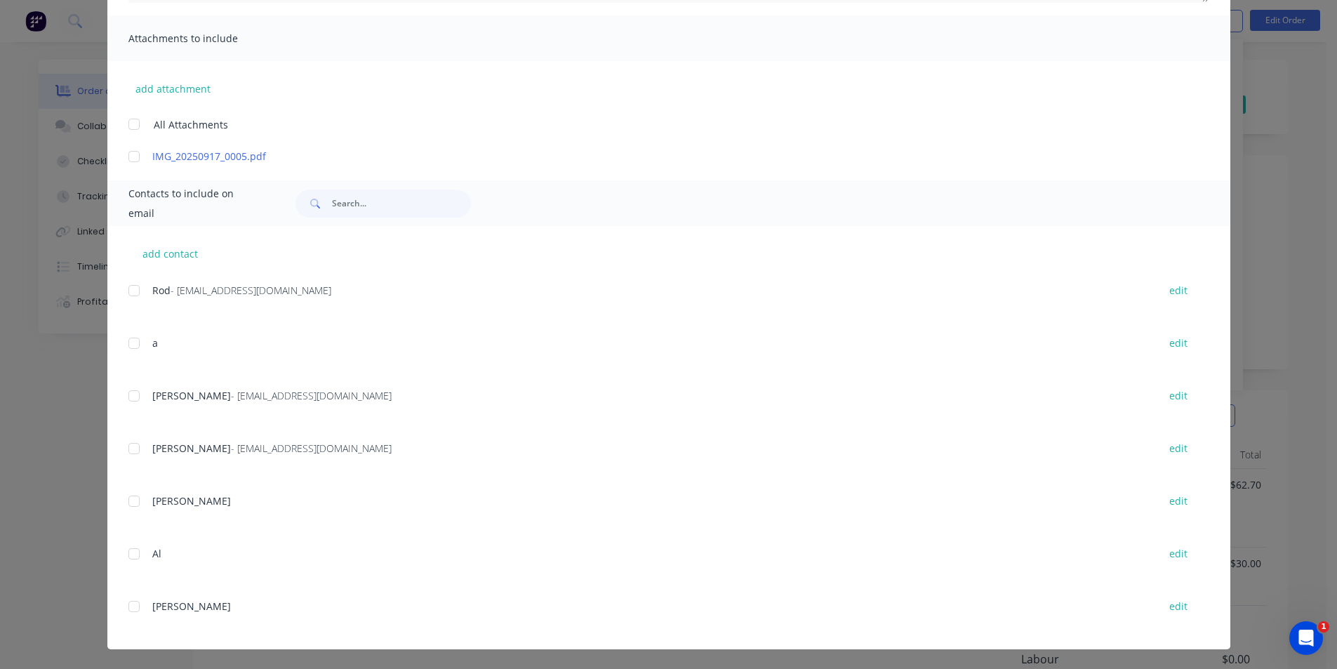
click at [134, 397] on div at bounding box center [134, 396] width 28 height 28
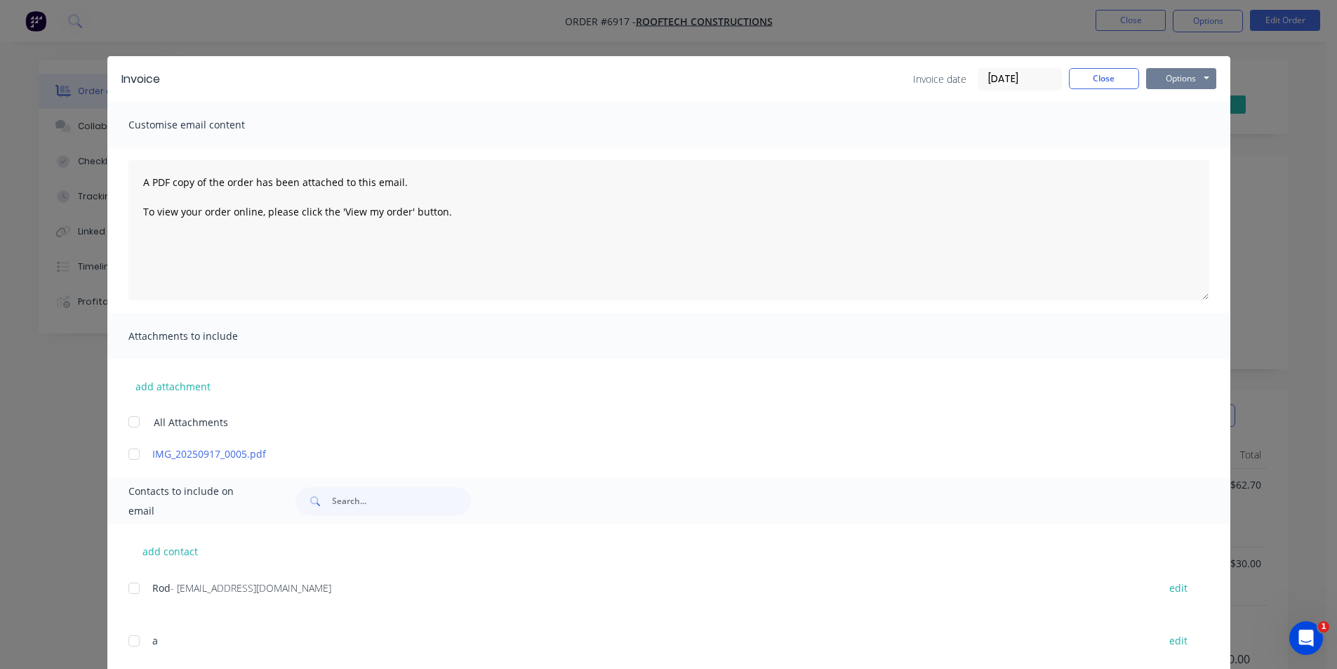
click at [1197, 72] on button "Options" at bounding box center [1181, 78] width 70 height 21
click at [1169, 149] on button "Email" at bounding box center [1191, 149] width 90 height 23
click at [1083, 76] on button "Close" at bounding box center [1104, 78] width 70 height 21
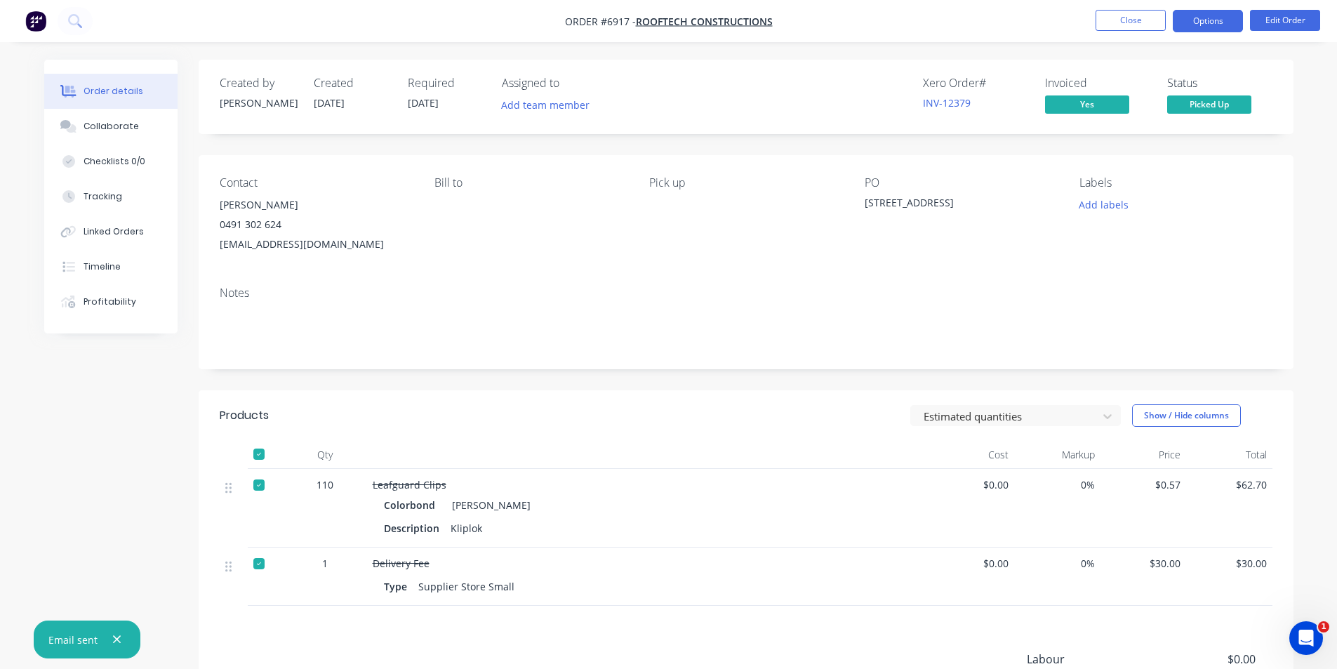
click at [1224, 16] on button "Options" at bounding box center [1208, 21] width 70 height 22
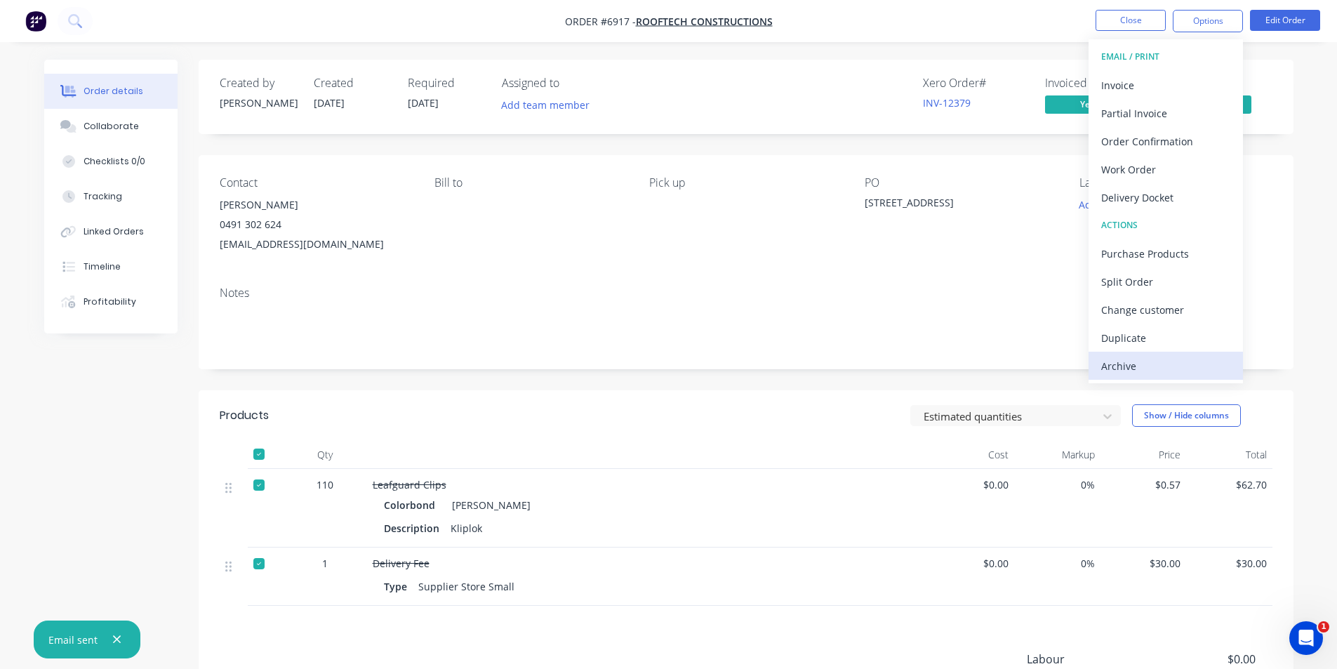
click at [1191, 368] on div "Archive" at bounding box center [1165, 366] width 129 height 20
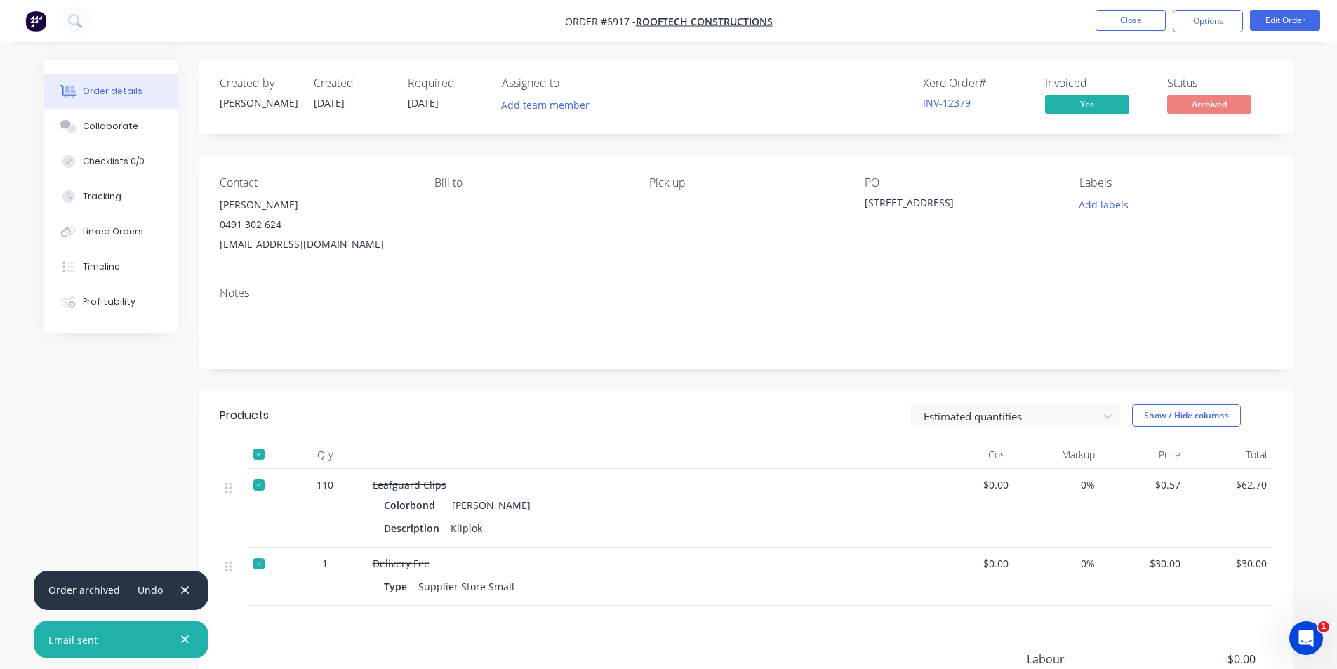
click at [1139, 7] on nav "Order #6917 - Rooftech Constructions Close Options Edit Order" at bounding box center [668, 21] width 1337 height 42
click at [1143, 22] on button "Close" at bounding box center [1131, 20] width 70 height 21
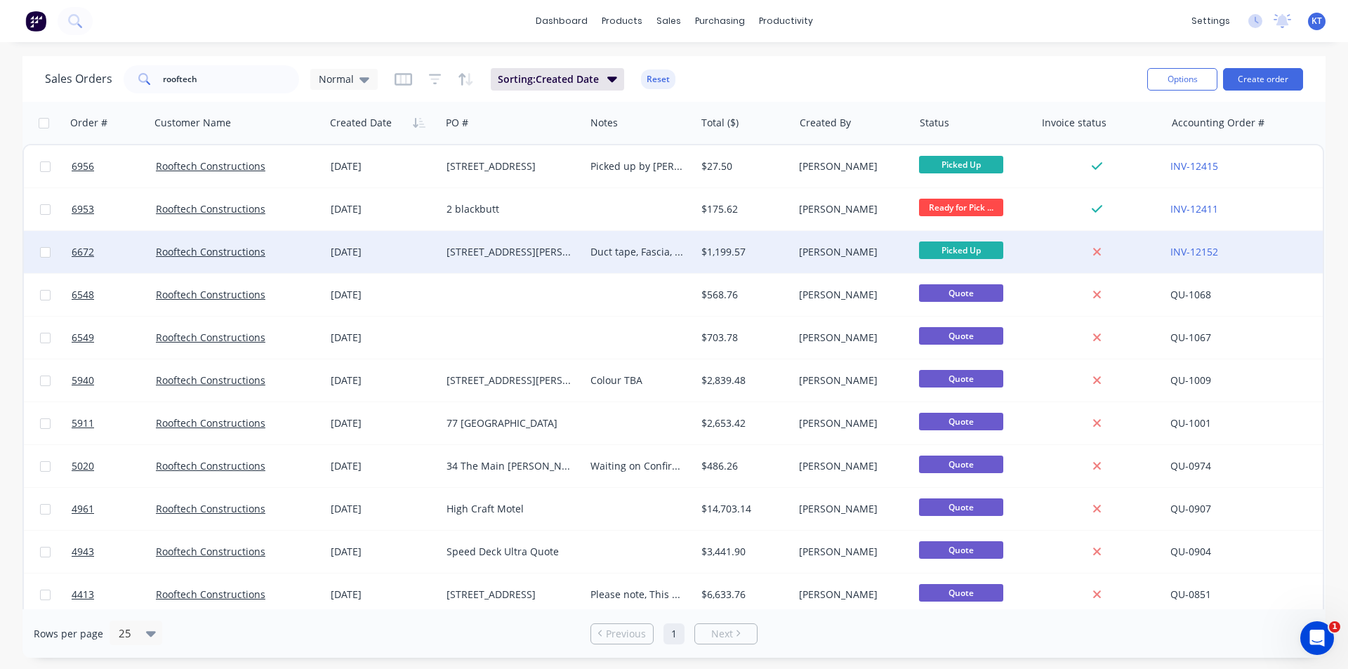
click at [729, 260] on div "$1,199.57" at bounding box center [745, 252] width 98 height 42
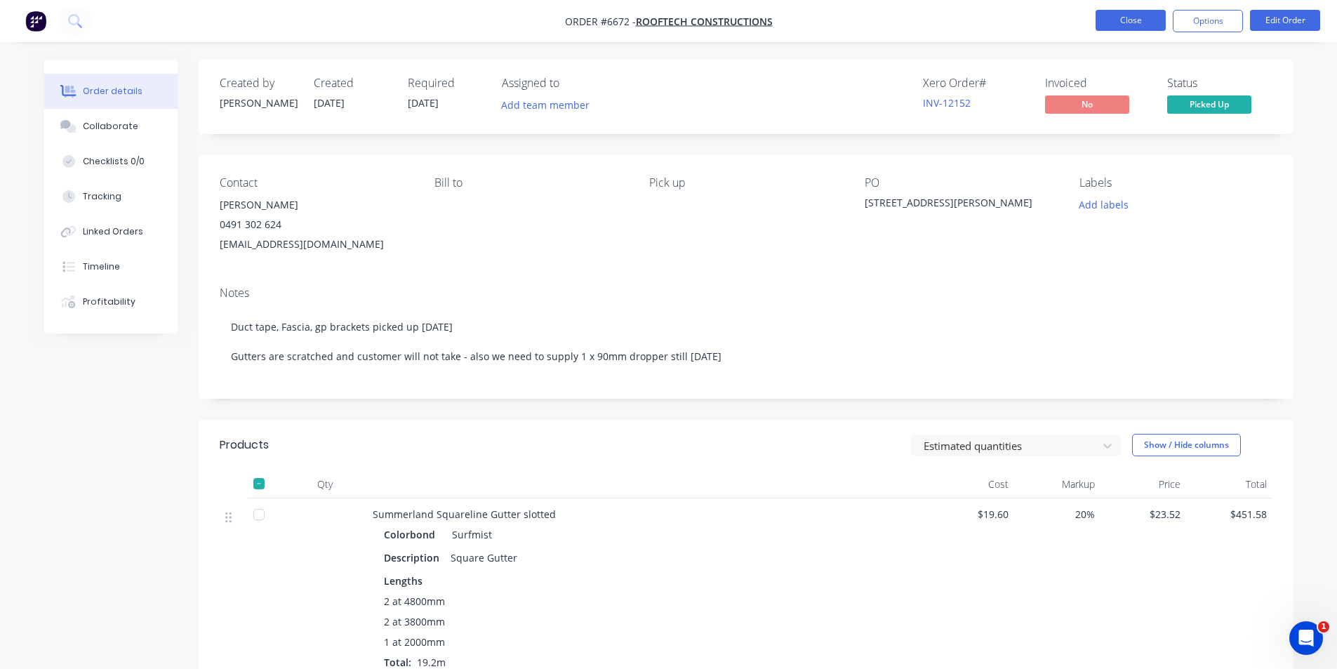
click at [1151, 22] on button "Close" at bounding box center [1131, 20] width 70 height 21
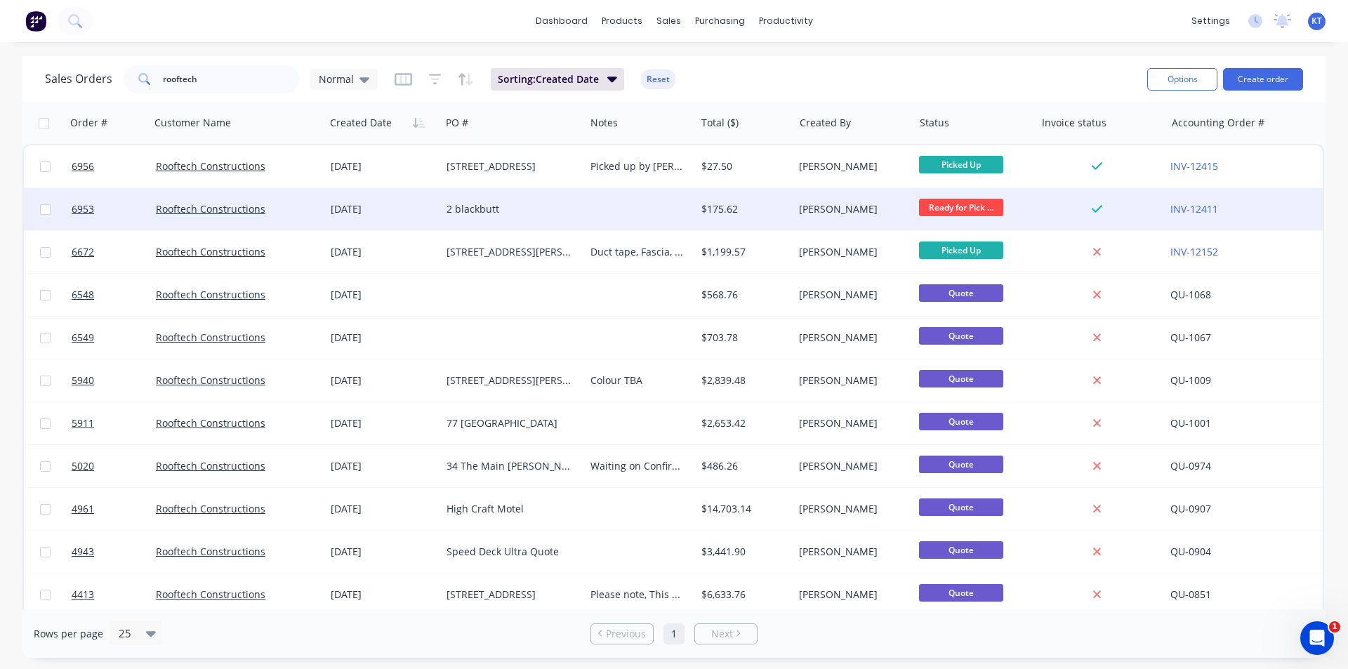
click at [893, 201] on div "[PERSON_NAME]" at bounding box center [852, 209] width 119 height 42
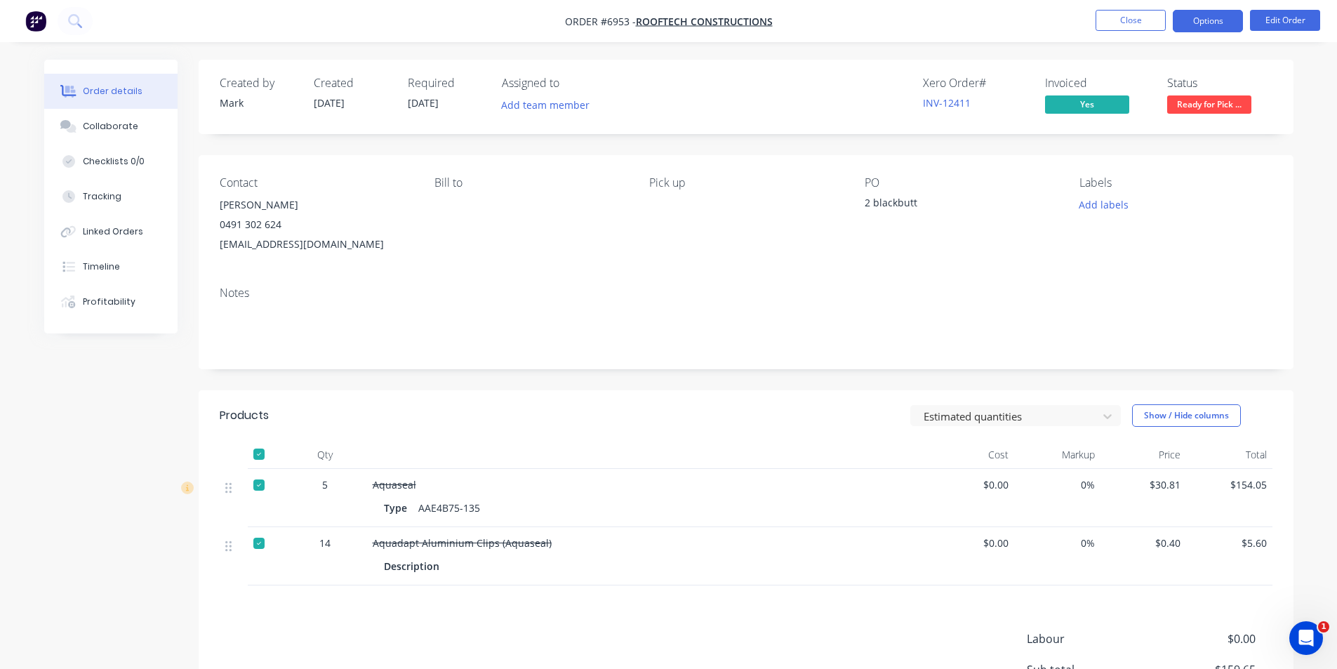
click at [1223, 19] on button "Options" at bounding box center [1208, 21] width 70 height 22
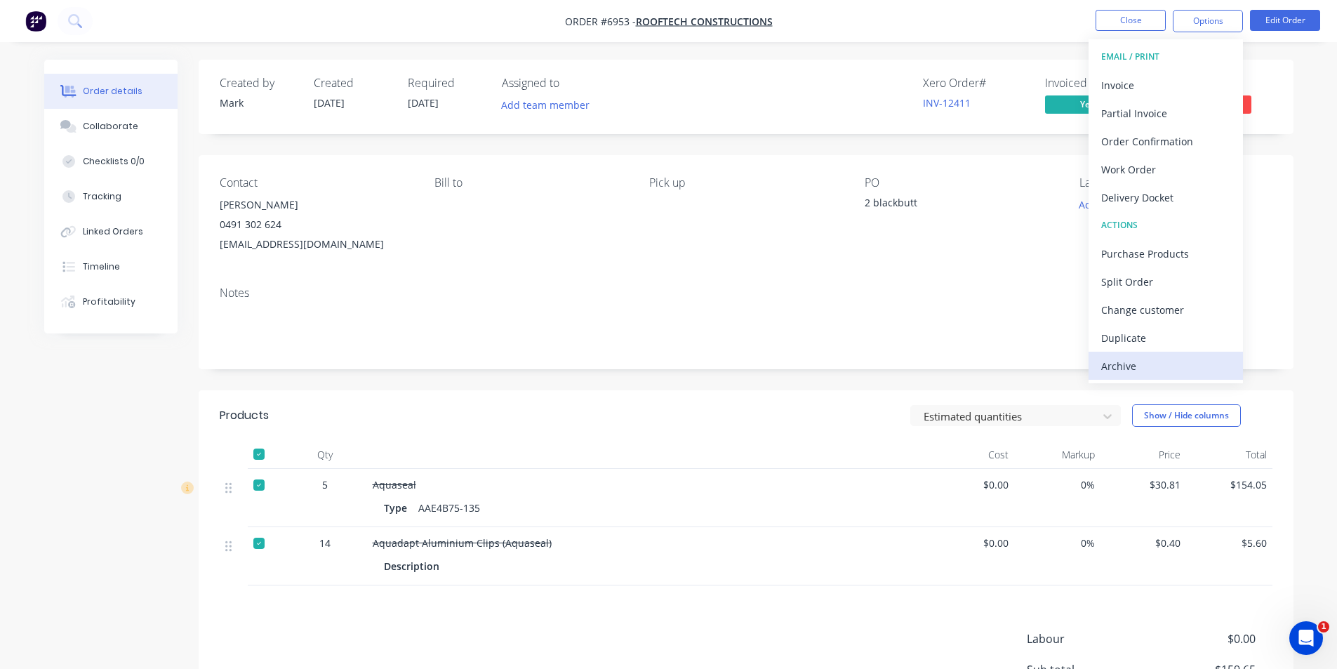
click at [1125, 364] on div "Archive" at bounding box center [1165, 366] width 129 height 20
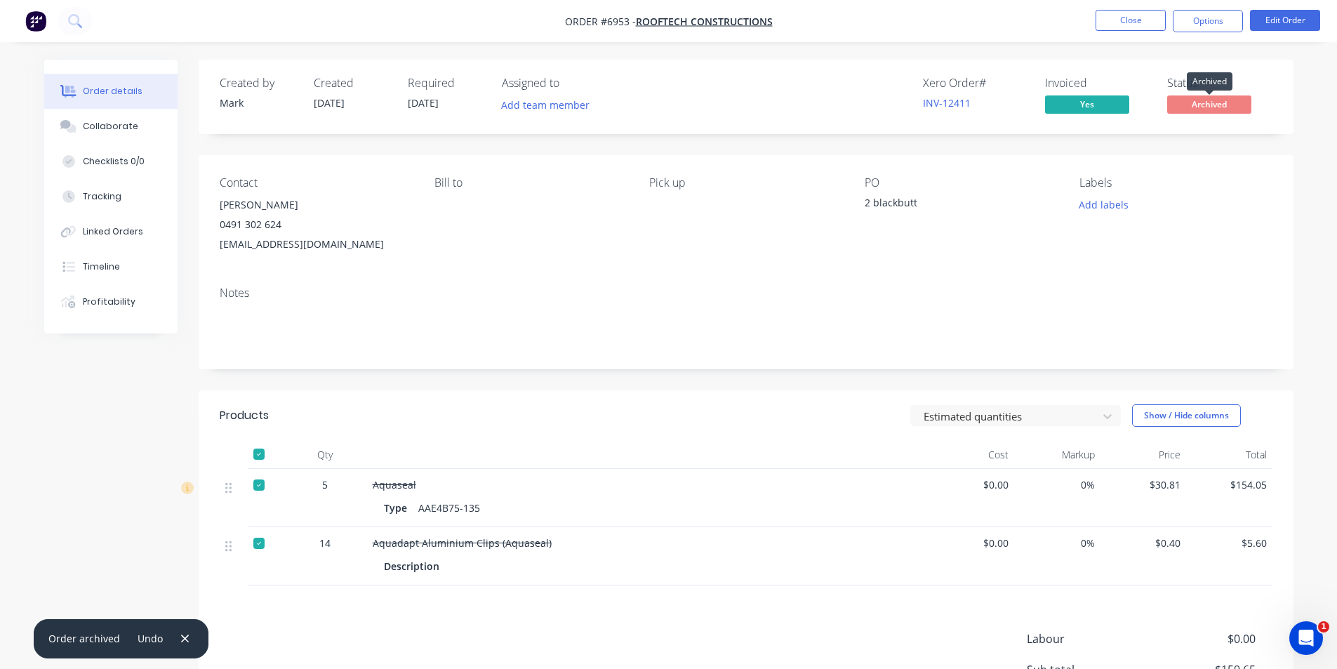
click at [1218, 106] on span "Archived" at bounding box center [1209, 104] width 84 height 18
click at [1127, 13] on button "Close" at bounding box center [1131, 20] width 70 height 21
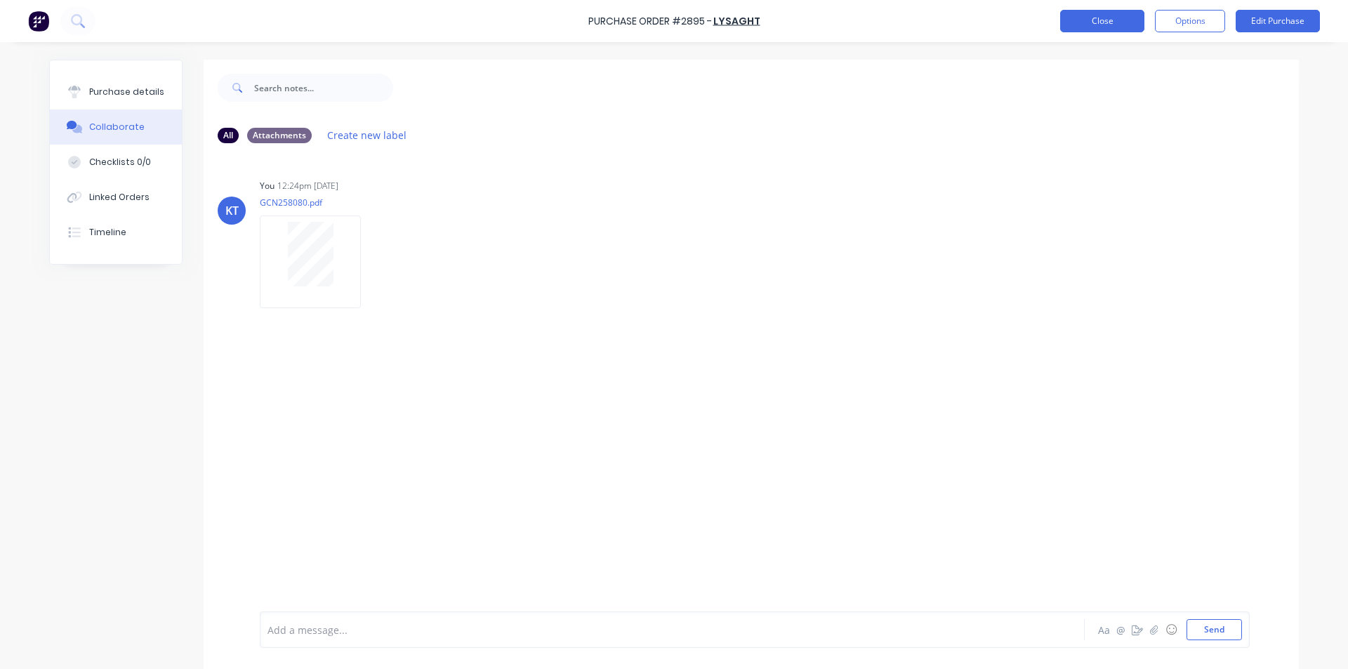
click at [1086, 17] on button "Close" at bounding box center [1102, 21] width 84 height 22
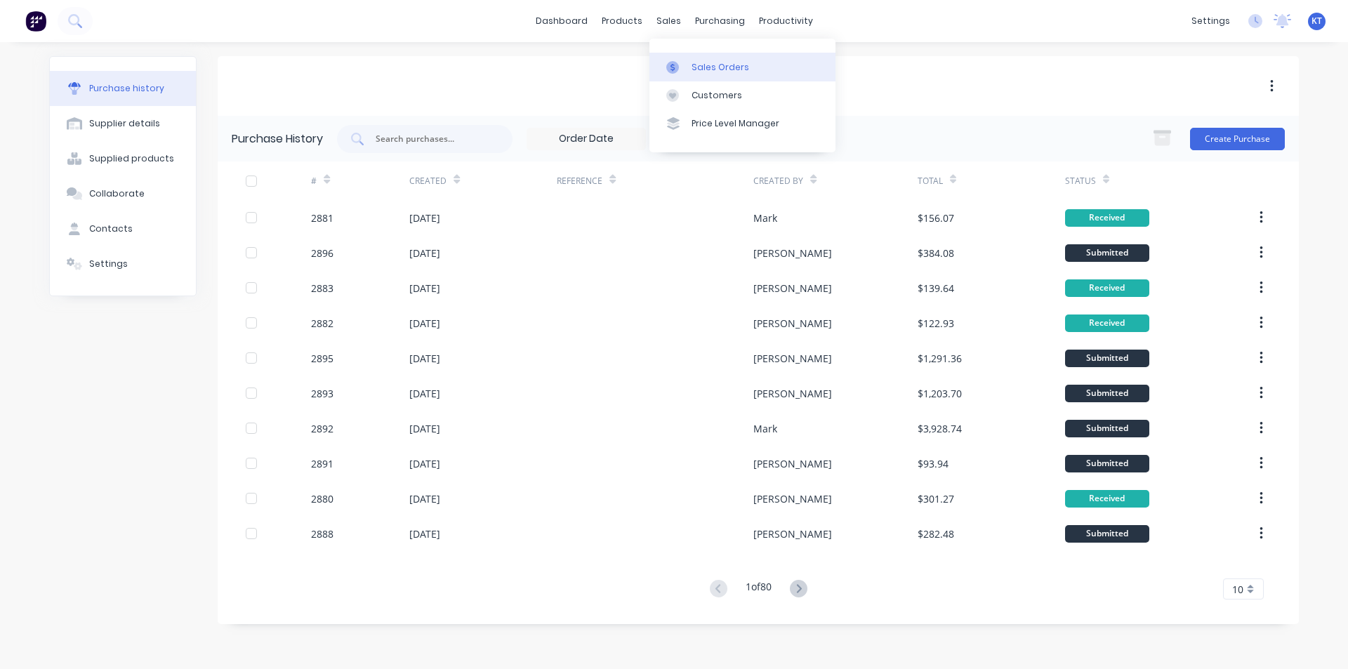
click at [682, 69] on div at bounding box center [676, 67] width 21 height 13
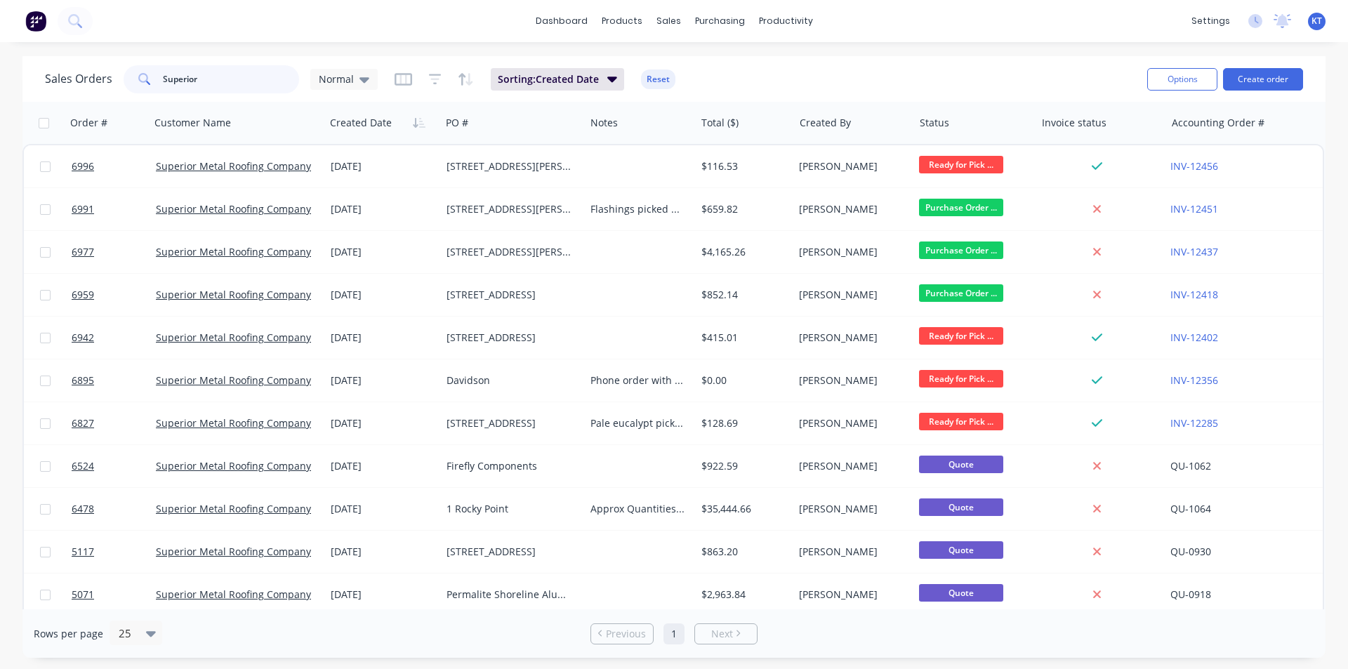
drag, startPoint x: 216, startPoint y: 82, endPoint x: 114, endPoint y: 34, distance: 111.8
click at [119, 78] on div "Sales Orders Superior Normal" at bounding box center [211, 79] width 333 height 28
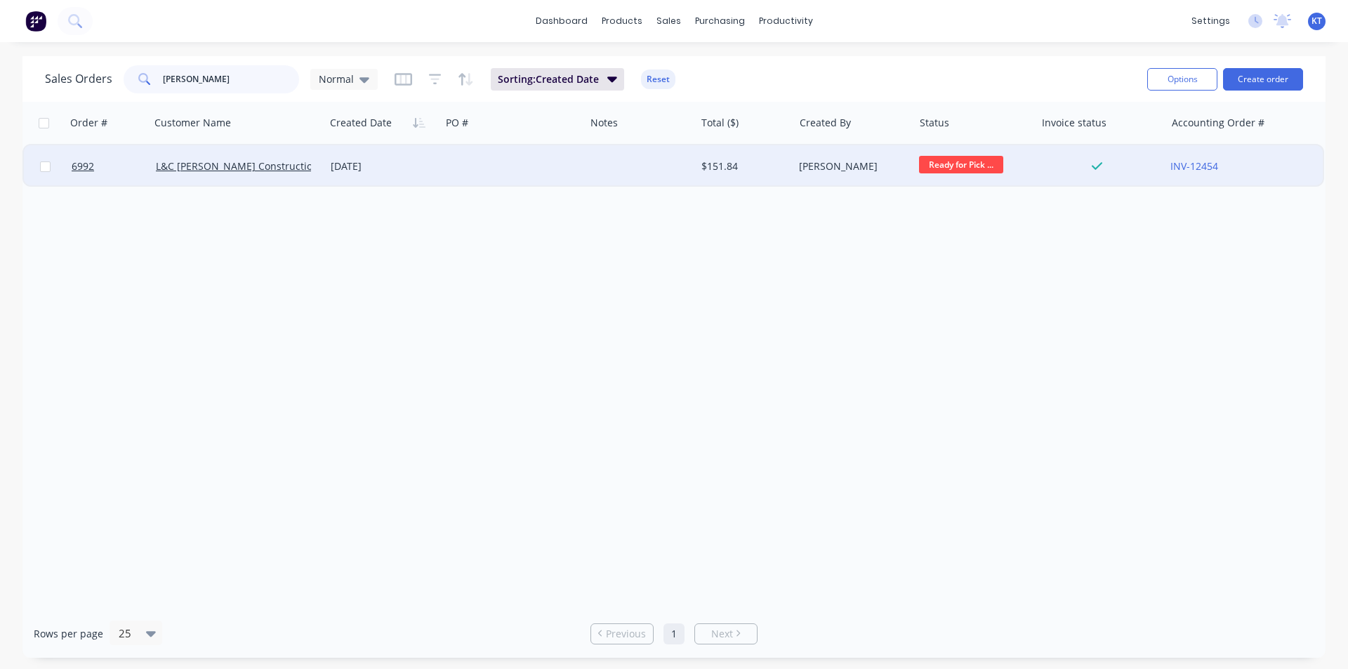
type input "platt"
click at [288, 163] on div "L&C [PERSON_NAME] Constructions" at bounding box center [233, 166] width 155 height 14
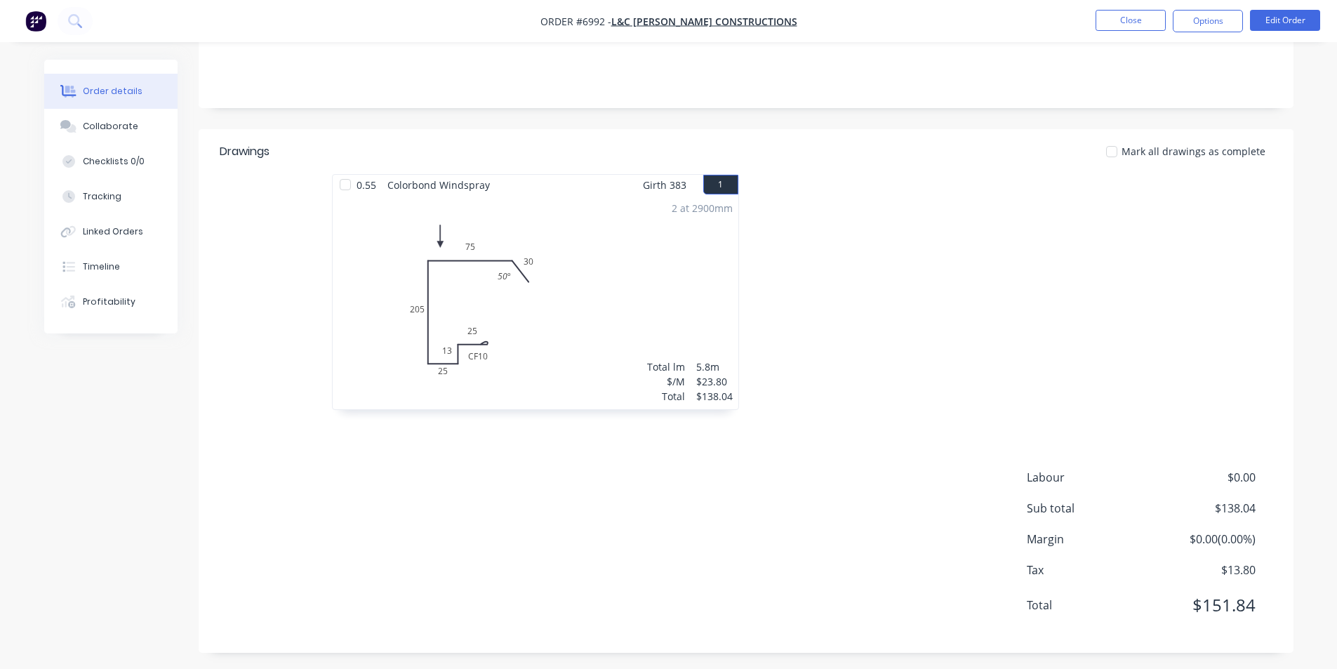
scroll to position [286, 0]
click at [345, 179] on div at bounding box center [345, 180] width 28 height 28
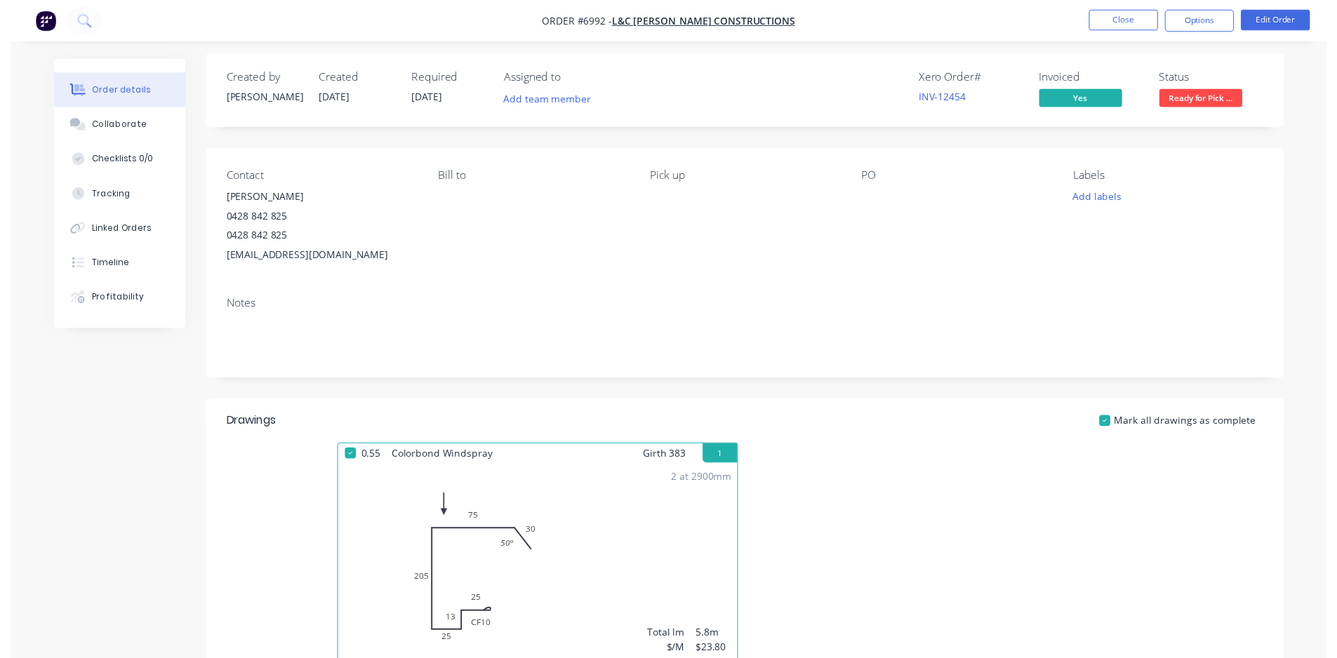
scroll to position [0, 0]
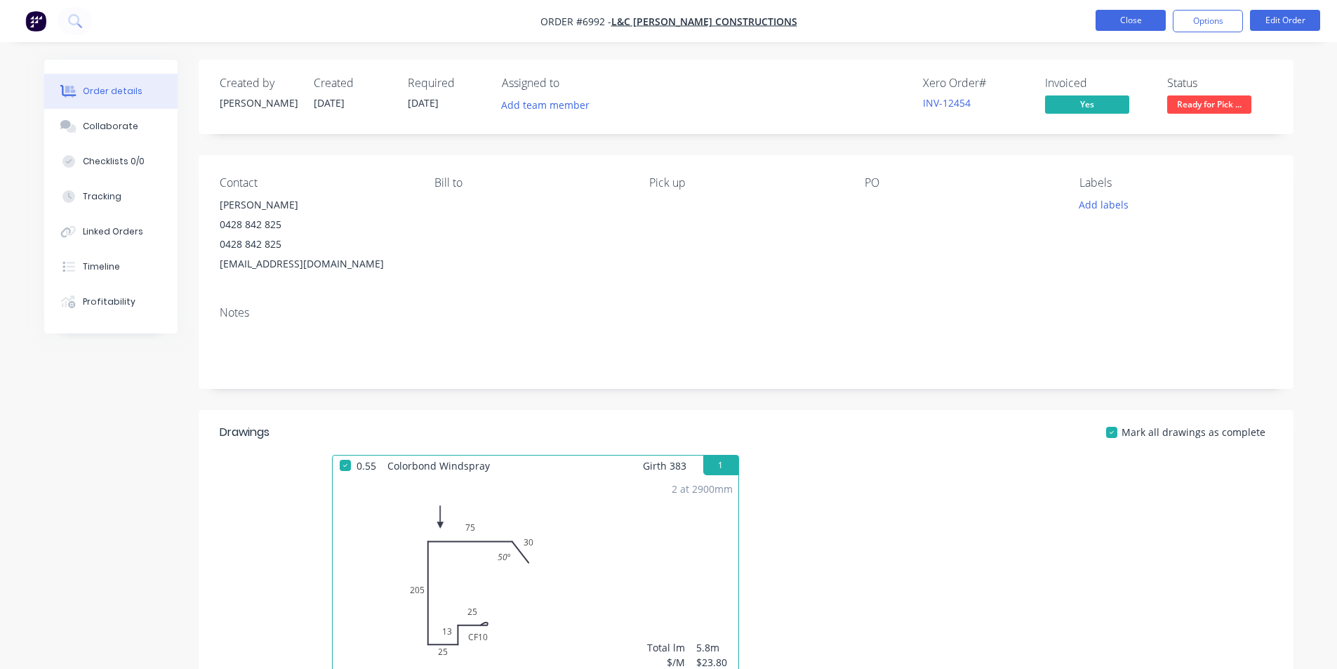
click at [1127, 18] on button "Close" at bounding box center [1131, 20] width 70 height 21
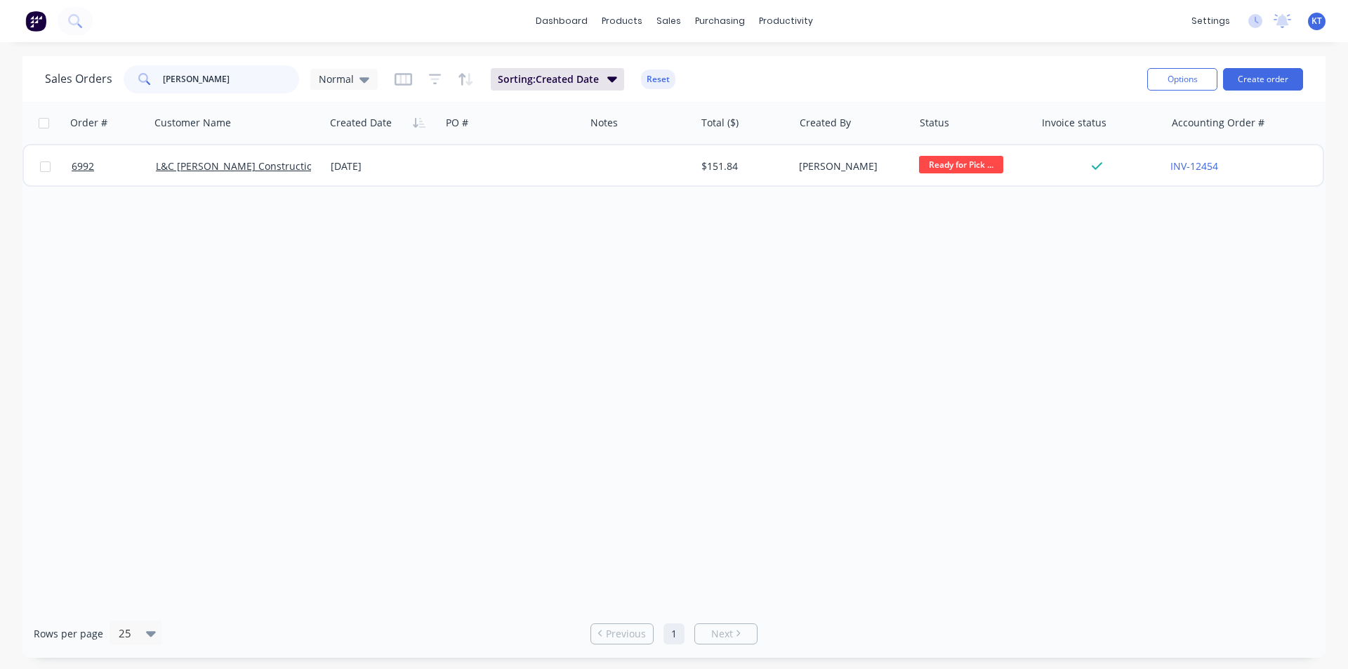
drag, startPoint x: 202, startPoint y: 76, endPoint x: 79, endPoint y: 67, distance: 123.2
click at [102, 79] on div "Sales Orders platt Normal" at bounding box center [211, 79] width 333 height 28
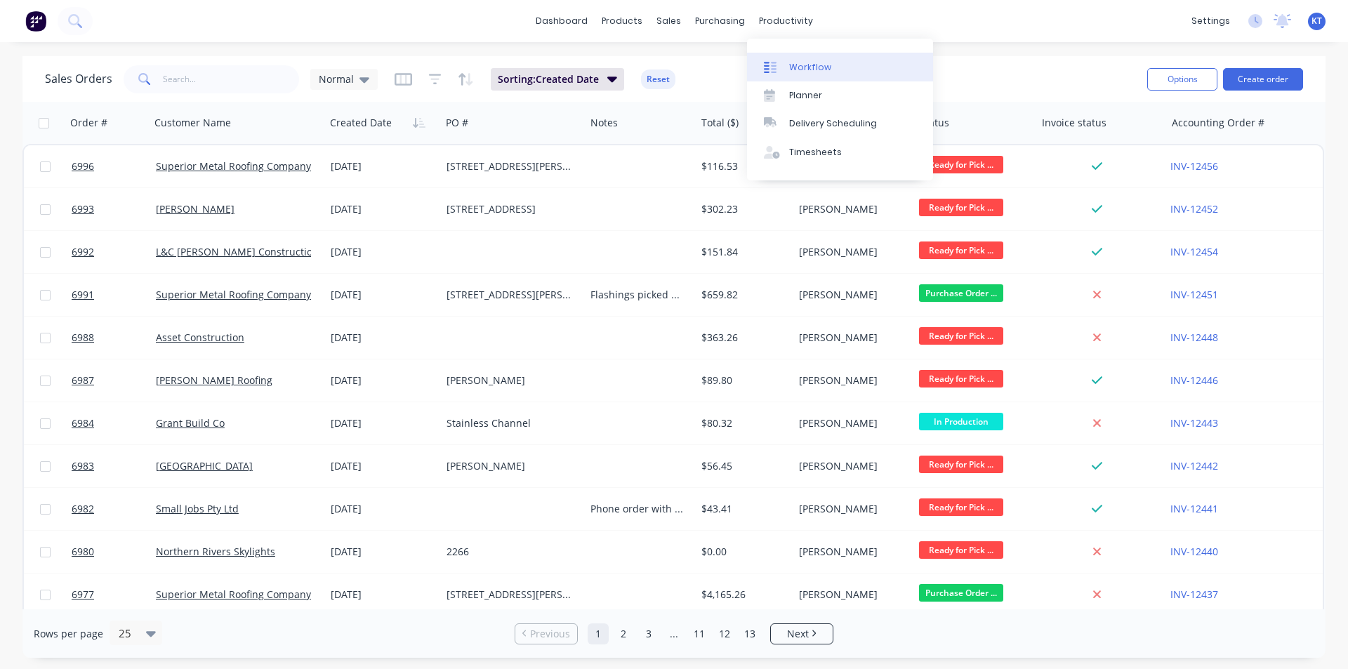
click at [821, 65] on div "Workflow" at bounding box center [810, 67] width 42 height 13
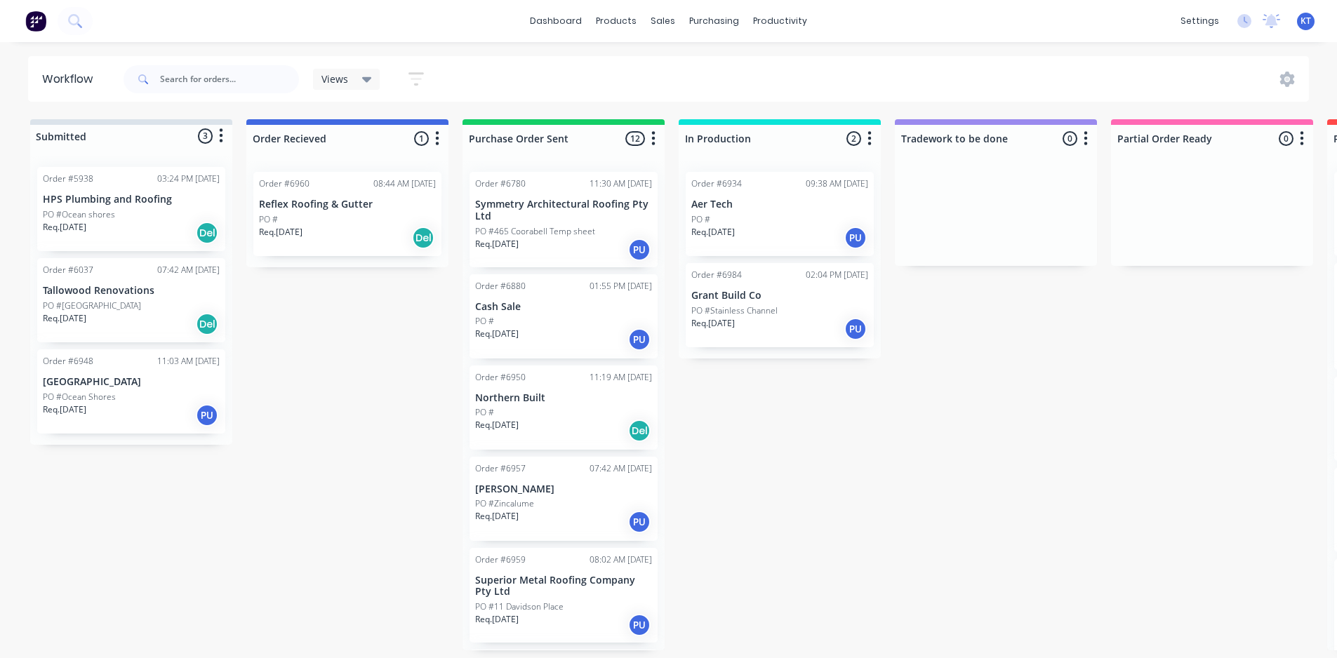
click at [333, 227] on div "Req. 22/09/25 Del" at bounding box center [347, 238] width 177 height 24
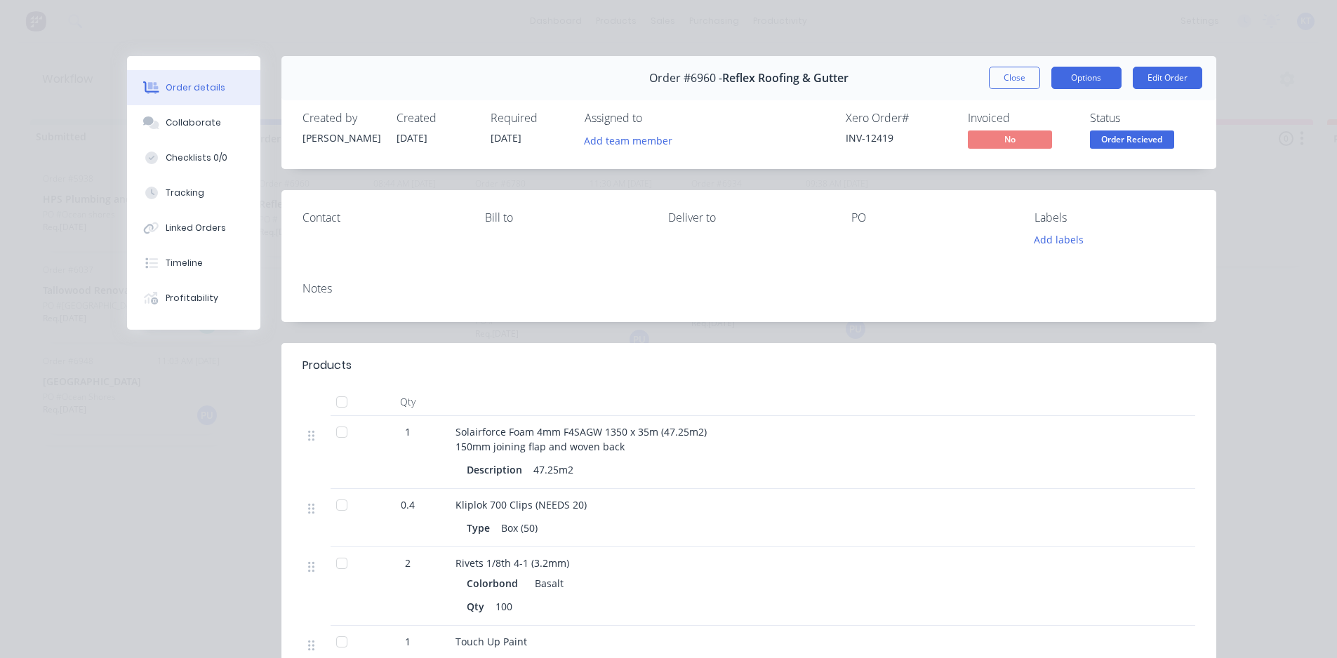
click at [1087, 79] on button "Options" at bounding box center [1087, 78] width 70 height 22
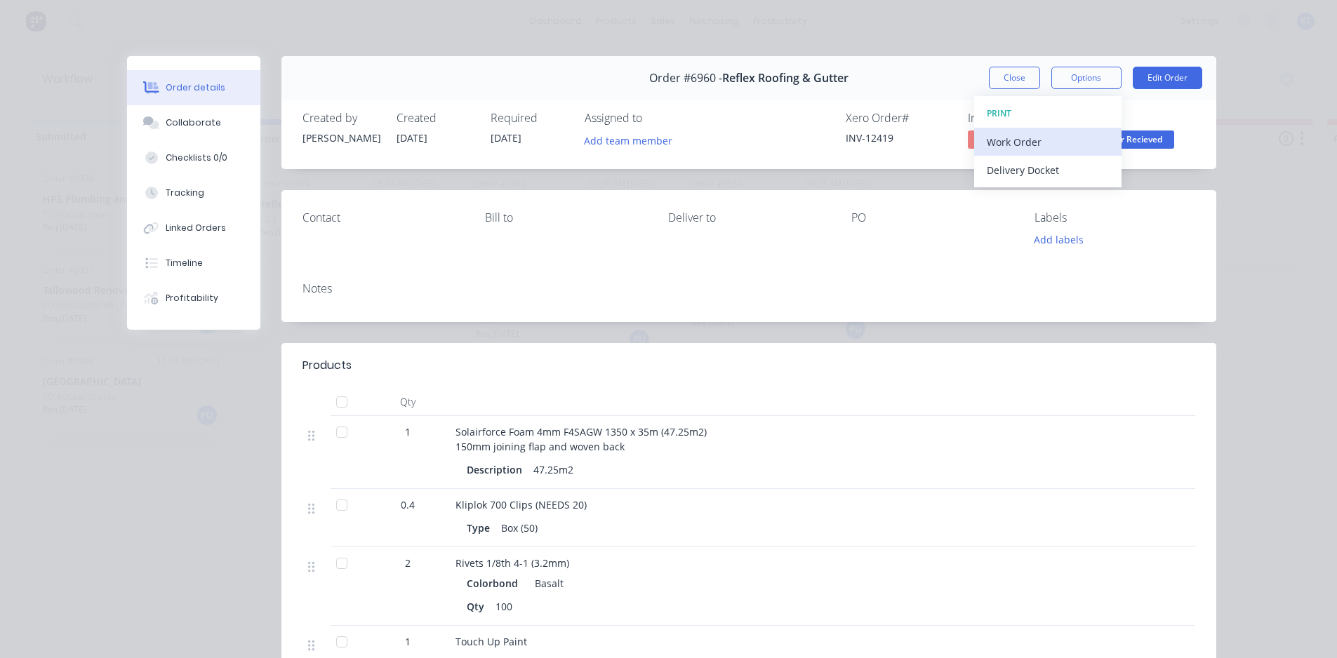
click at [1031, 144] on div "Work Order" at bounding box center [1048, 142] width 122 height 20
click at [1002, 170] on div "Standard" at bounding box center [1048, 170] width 122 height 20
click at [1109, 135] on span "Order Recieved" at bounding box center [1132, 140] width 84 height 18
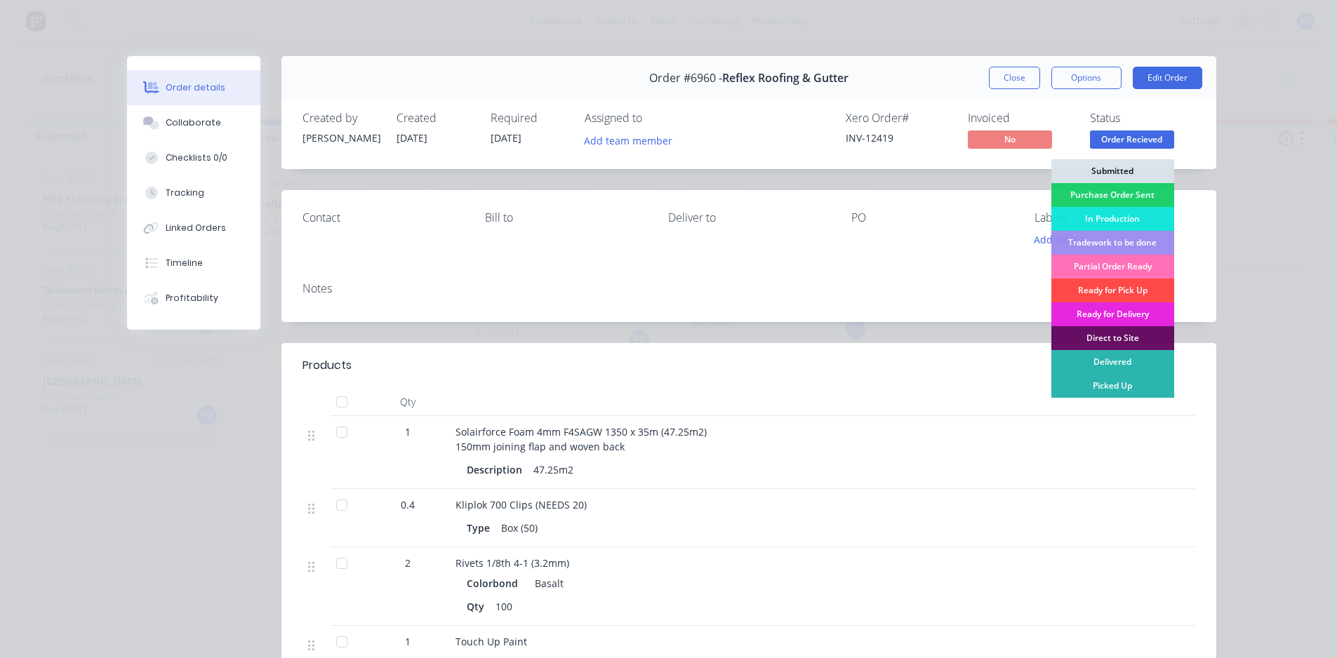
click at [1102, 290] on div "Ready for Pick Up" at bounding box center [1113, 291] width 123 height 24
